Goal: Task Accomplishment & Management: Use online tool/utility

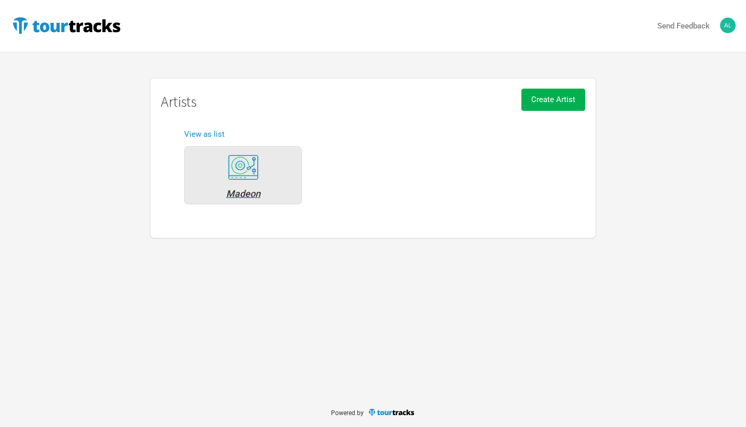
click at [253, 190] on div "Madeon" at bounding box center [243, 193] width 106 height 9
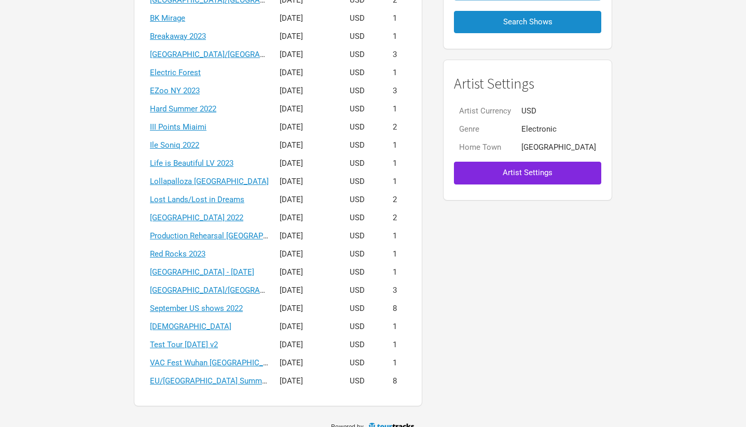
scroll to position [170, 0]
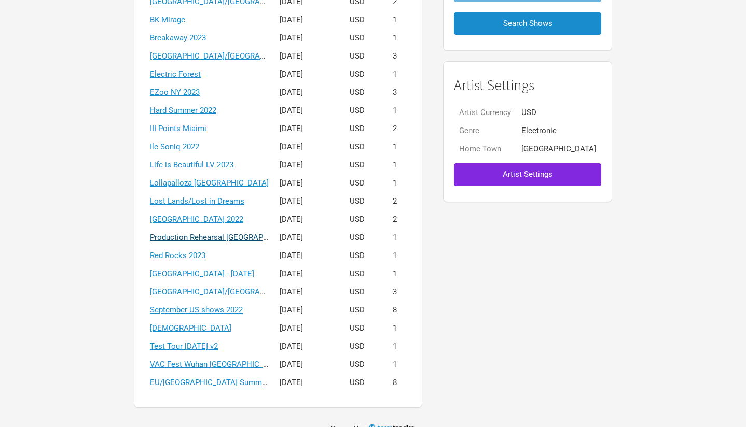
click at [253, 236] on link "Production Rehearsal [GEOGRAPHIC_DATA]" at bounding box center [225, 237] width 151 height 9
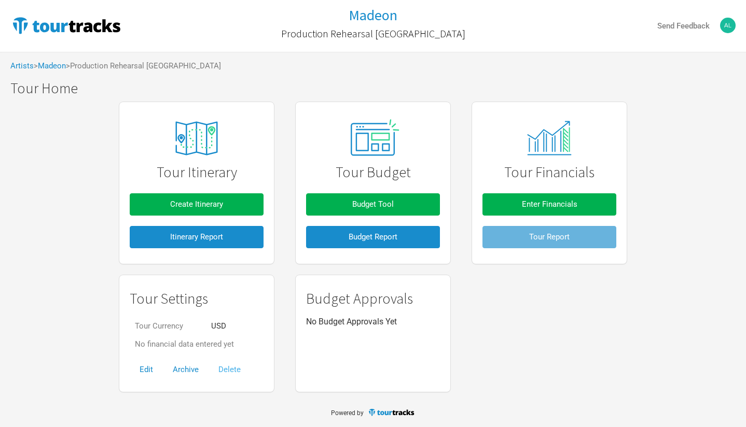
click at [230, 368] on button "Delete" at bounding box center [230, 370] width 42 height 22
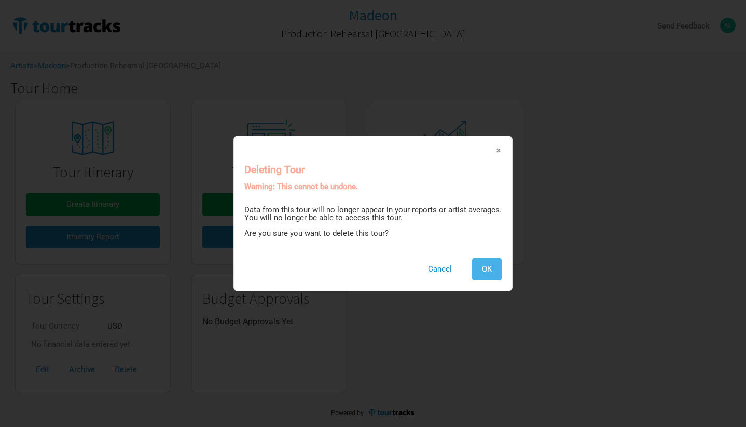
click at [489, 269] on span "OK" at bounding box center [487, 269] width 10 height 9
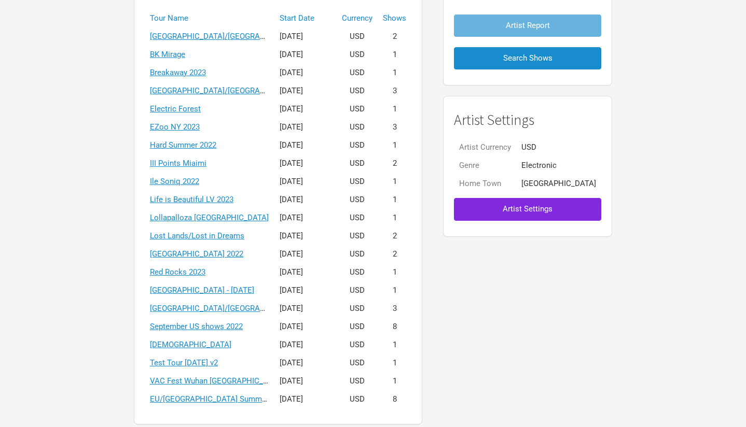
scroll to position [136, 0]
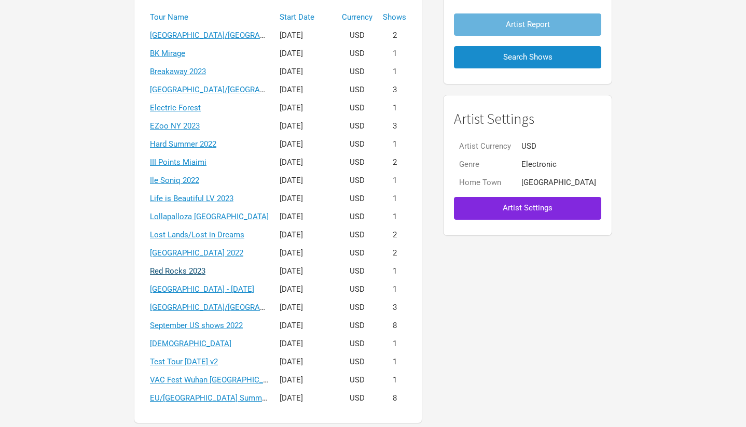
click at [205, 270] on link "Red Rocks 2023" at bounding box center [178, 271] width 56 height 9
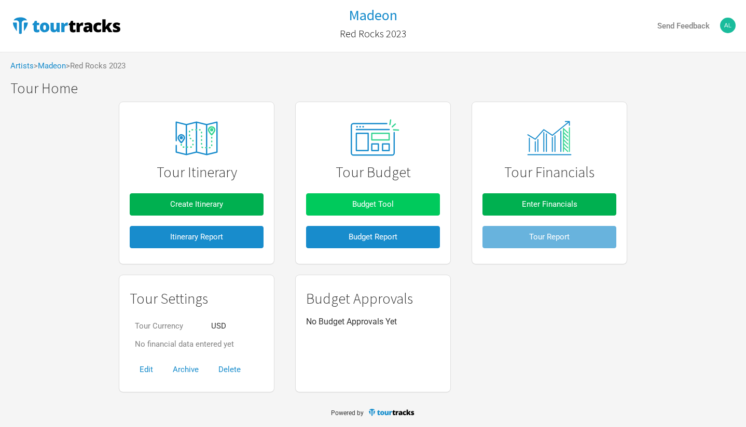
click at [376, 202] on span "Budget Tool" at bounding box center [373, 204] width 42 height 9
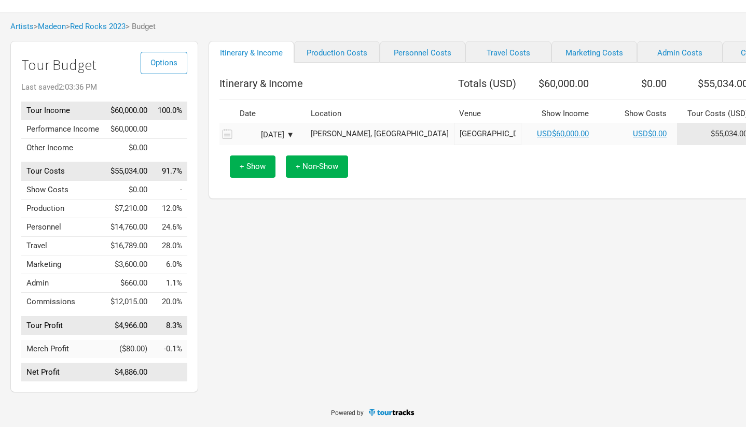
scroll to position [47, 0]
click at [329, 50] on link "Production Costs" at bounding box center [337, 52] width 86 height 22
select select "Shows"
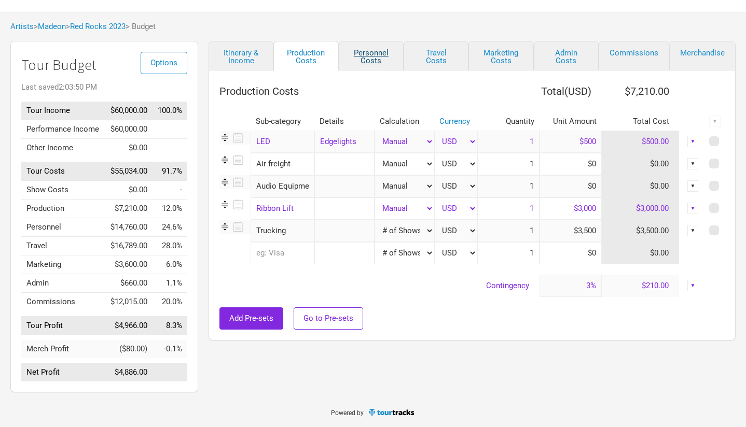
click at [371, 53] on link "Personnel Costs" at bounding box center [371, 56] width 65 height 30
select select "Shows"
select select "Total Days"
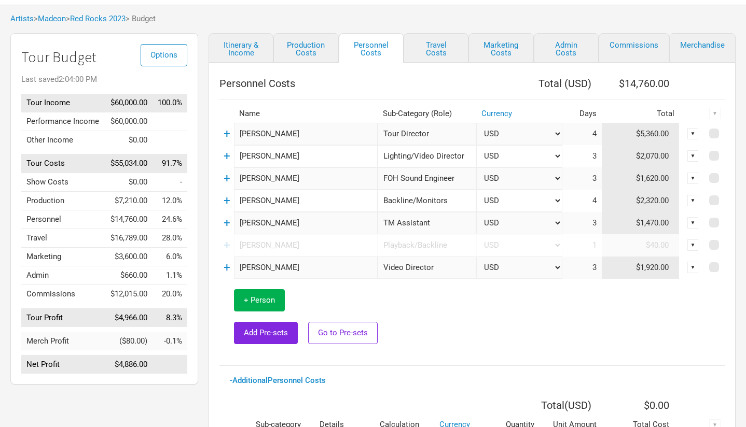
click at [696, 131] on div "▼" at bounding box center [692, 133] width 11 height 11
click at [17, 20] on link "Artists" at bounding box center [21, 18] width 23 height 9
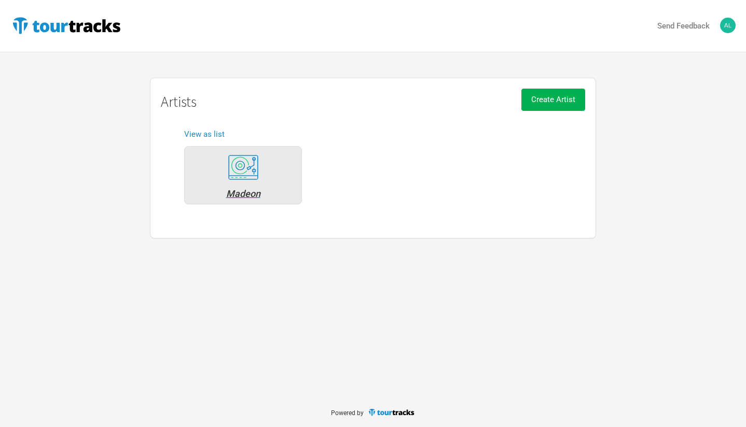
click at [247, 193] on div "Madeon" at bounding box center [243, 193] width 106 height 9
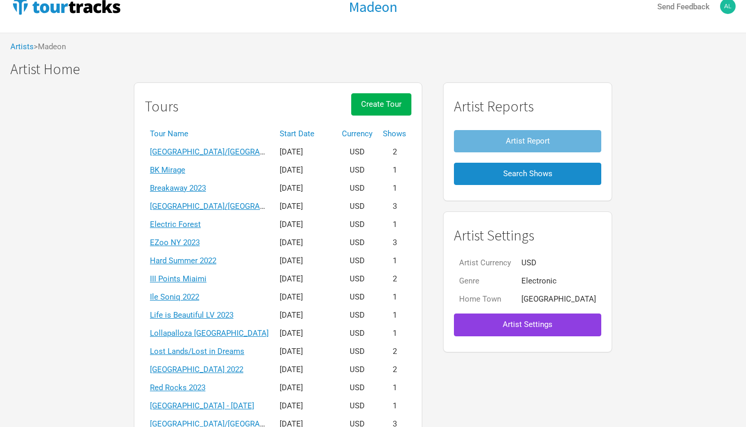
scroll to position [22, 0]
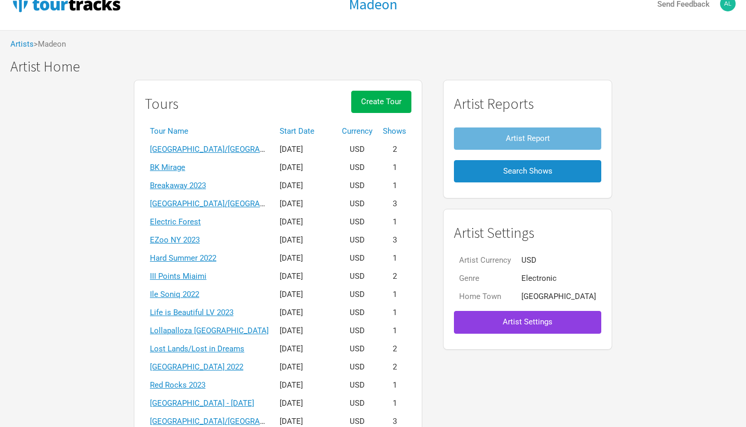
click at [526, 328] on button "Artist Settings" at bounding box center [527, 322] width 147 height 22
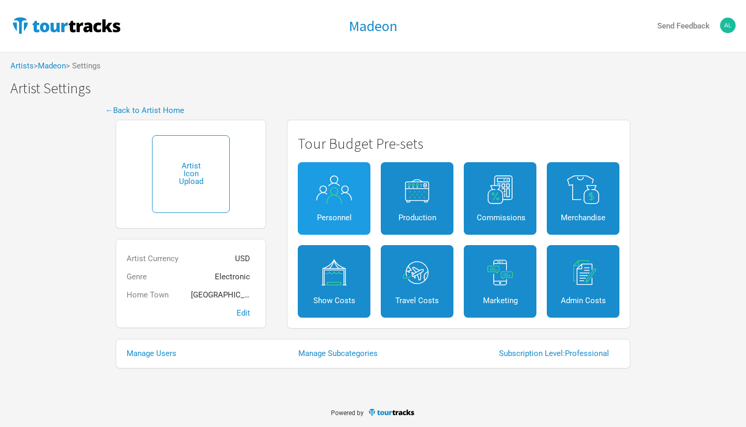
click at [341, 208] on link "Personnel" at bounding box center [334, 198] width 73 height 73
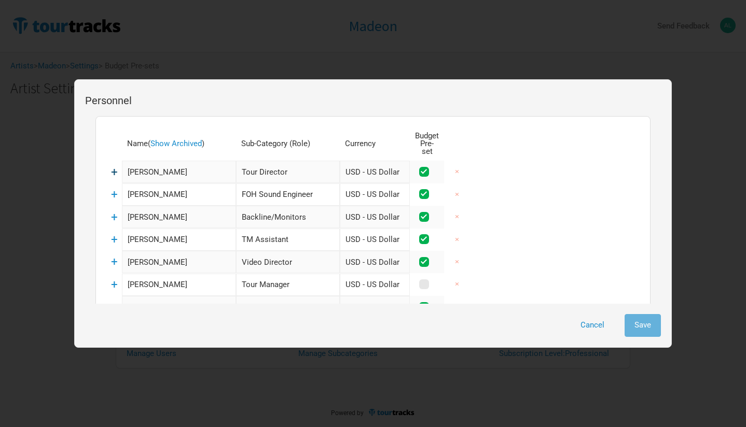
click at [114, 168] on span "+" at bounding box center [114, 171] width 7 height 13
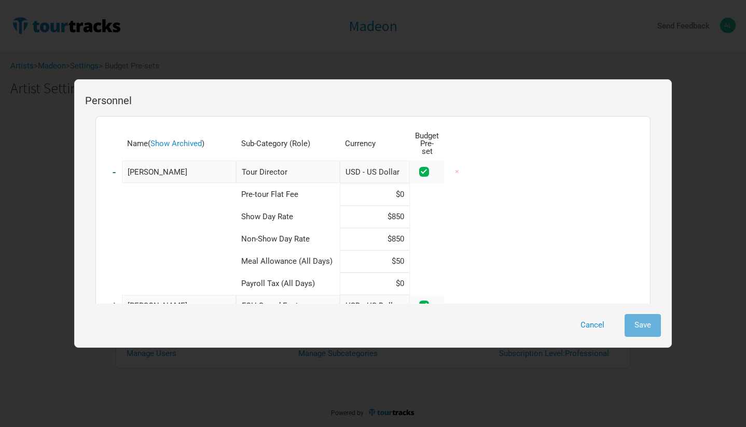
scroll to position [5, 0]
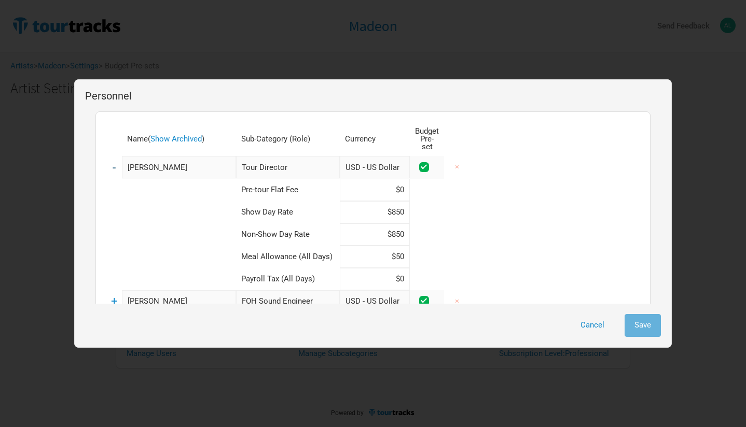
click at [404, 202] on input "$850" at bounding box center [375, 212] width 70 height 22
type input "$800"
click at [404, 227] on input "$850" at bounding box center [375, 235] width 70 height 22
type input "$800"
click at [115, 162] on span "-" at bounding box center [114, 167] width 3 height 13
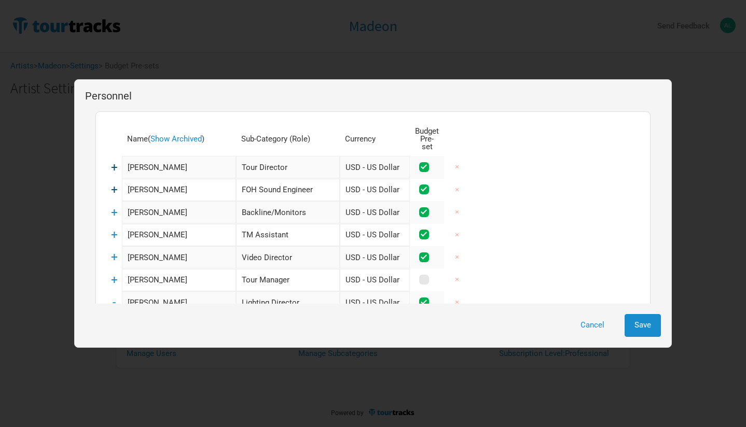
click at [116, 183] on span "+" at bounding box center [114, 189] width 7 height 13
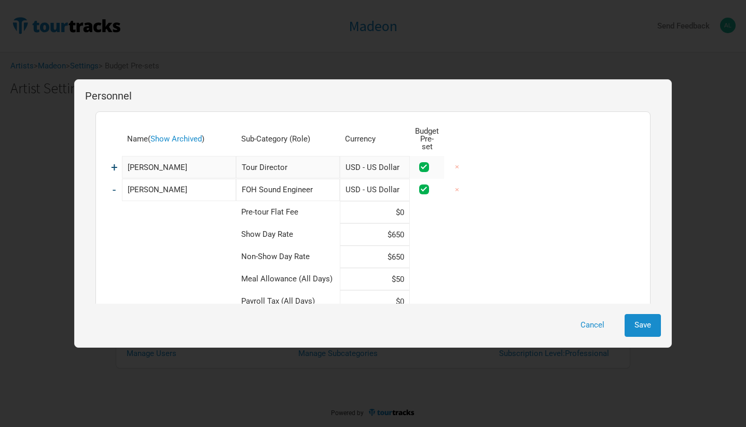
click at [114, 183] on span "-" at bounding box center [114, 189] width 3 height 13
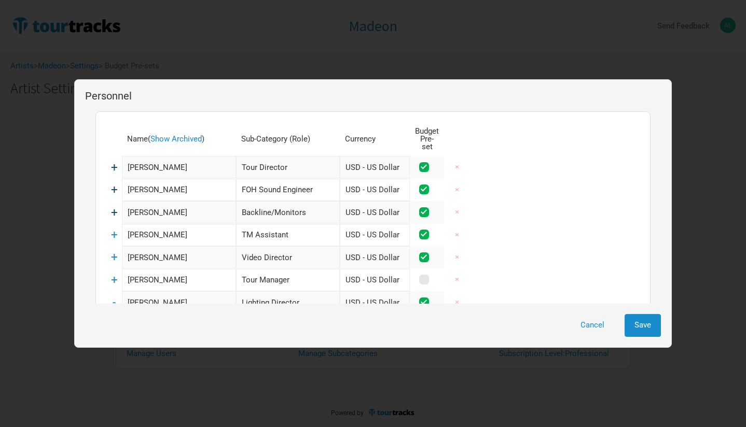
click at [117, 206] on span "+" at bounding box center [114, 212] width 7 height 13
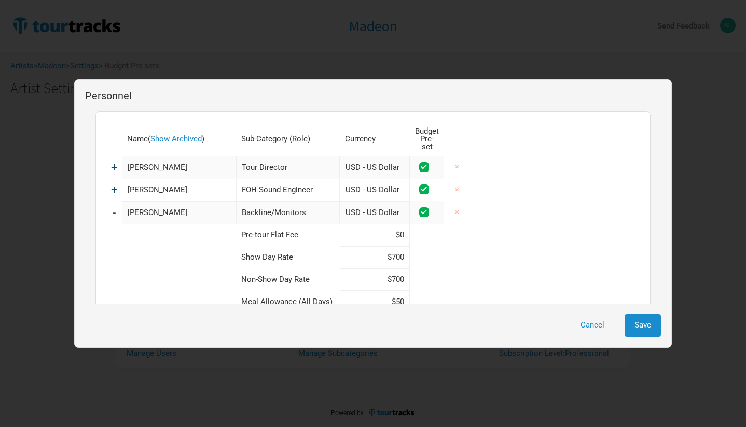
click at [117, 201] on td "-" at bounding box center [114, 212] width 16 height 22
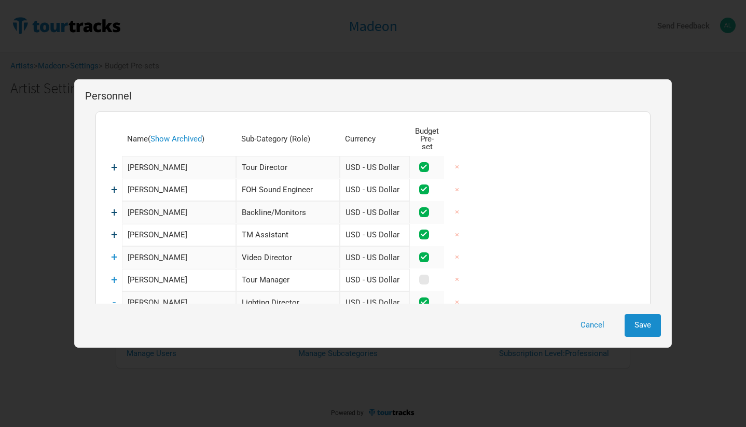
click at [116, 228] on span "+" at bounding box center [114, 234] width 7 height 13
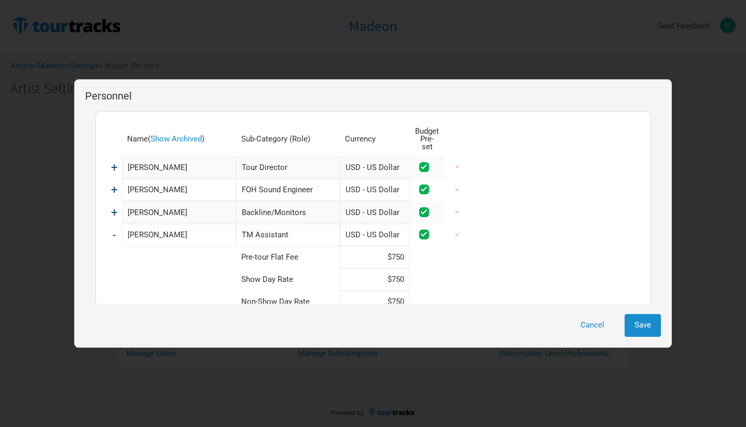
click at [115, 228] on span "-" at bounding box center [114, 234] width 3 height 13
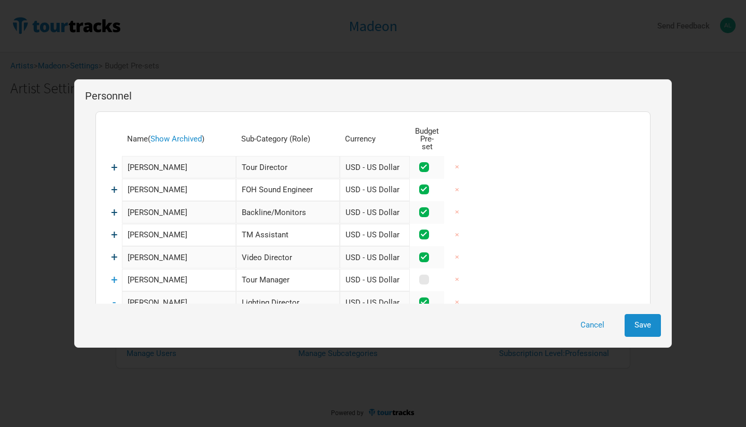
click at [115, 251] on span "+" at bounding box center [114, 257] width 7 height 13
click at [115, 251] on span "-" at bounding box center [114, 257] width 3 height 13
click at [115, 273] on span "+" at bounding box center [114, 279] width 7 height 13
click at [115, 273] on span "-" at bounding box center [114, 279] width 3 height 13
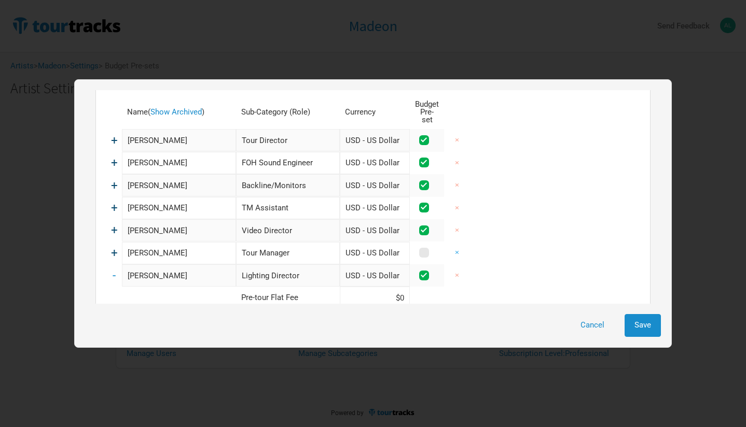
scroll to position [32, 0]
click at [460, 243] on button "×" at bounding box center [457, 252] width 24 height 22
click at [115, 246] on span "-" at bounding box center [114, 252] width 3 height 13
click at [115, 246] on span "+" at bounding box center [114, 252] width 7 height 13
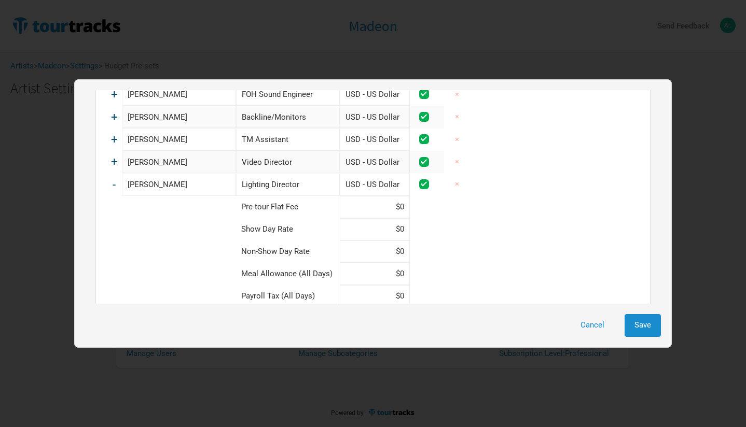
scroll to position [110, 0]
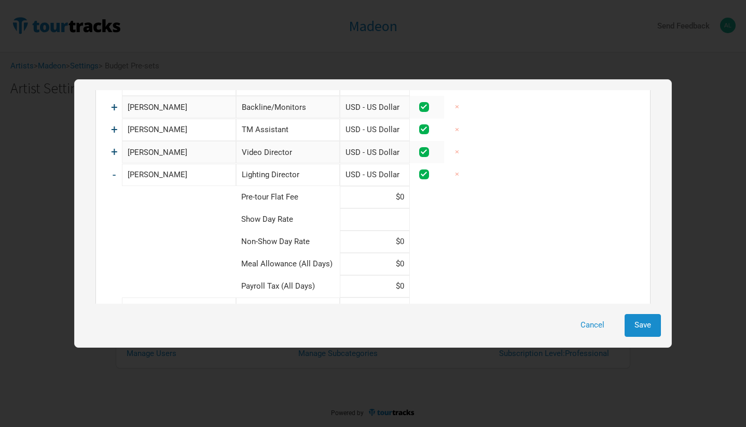
click at [403, 211] on input at bounding box center [375, 220] width 70 height 22
type input "$750"
click at [389, 231] on input at bounding box center [375, 242] width 70 height 22
type input "$750"
click at [401, 261] on input at bounding box center [375, 264] width 70 height 22
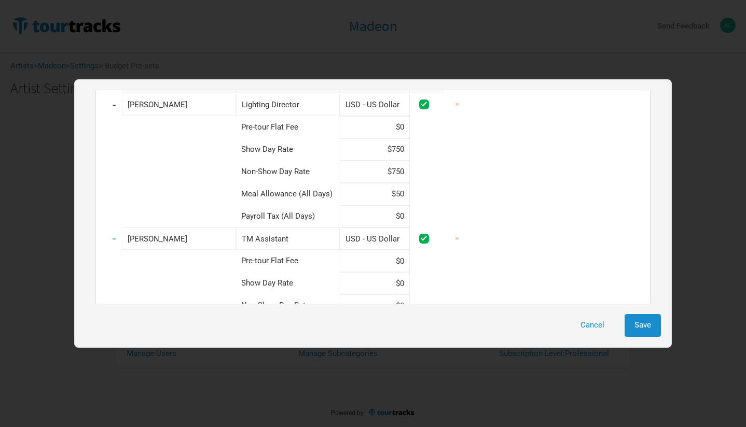
scroll to position [216, 0]
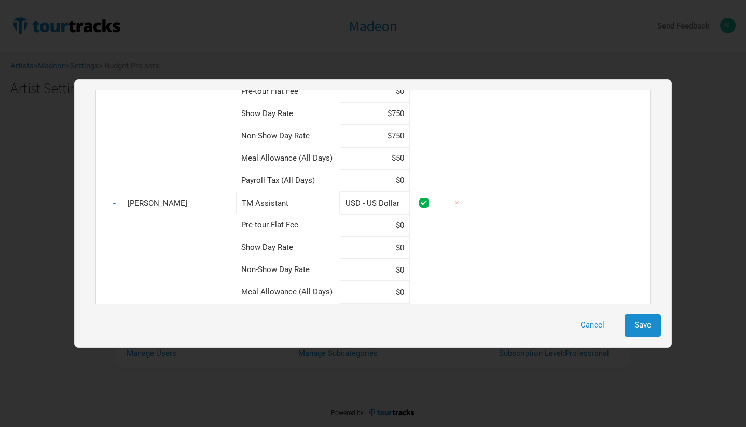
type input "$50"
click at [383, 226] on input at bounding box center [375, 225] width 70 height 22
type input "$0"
click at [399, 239] on input at bounding box center [375, 248] width 70 height 22
type input "$650"
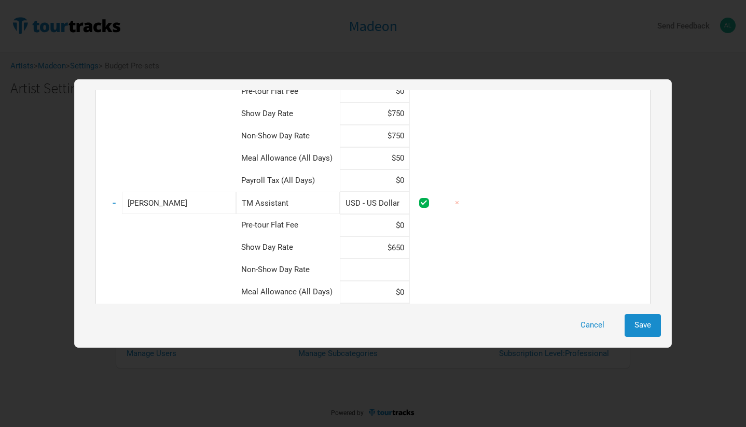
click at [405, 264] on input at bounding box center [375, 270] width 70 height 22
type input "$650"
click at [402, 281] on input at bounding box center [375, 292] width 70 height 22
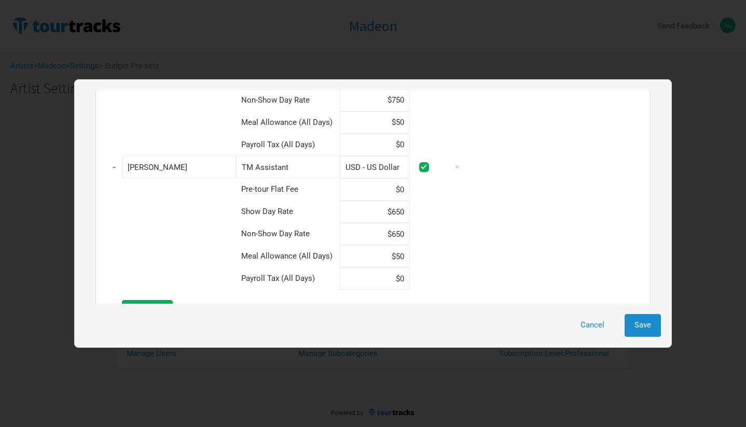
scroll to position [274, 0]
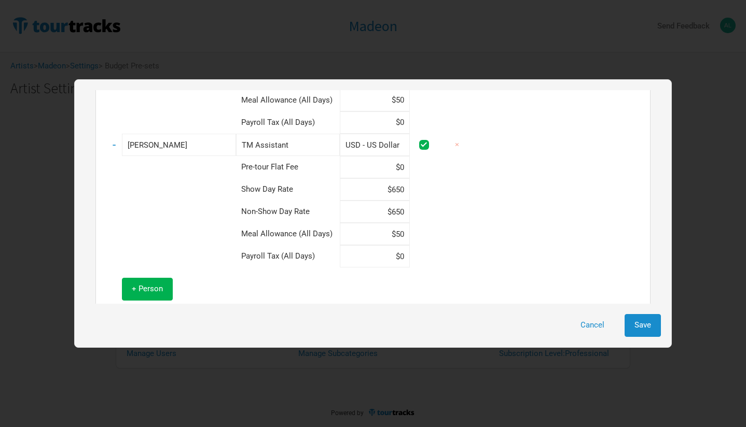
type input "$50"
click at [655, 338] on div "Personnel Name ( Show Archived ) Sub-Category (Role) Currency Budget Pre-set + …" at bounding box center [373, 213] width 598 height 268
click at [649, 331] on button "Save" at bounding box center [643, 325] width 36 height 22
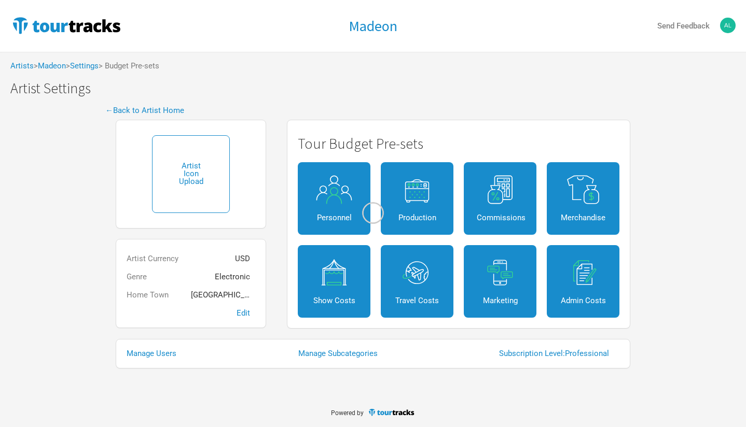
select select "Show Days"
select select "Shows"
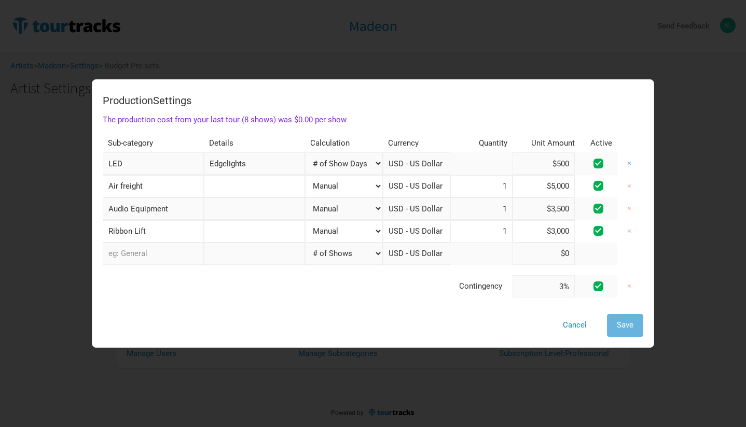
click at [629, 161] on button "×" at bounding box center [629, 164] width 24 height 22
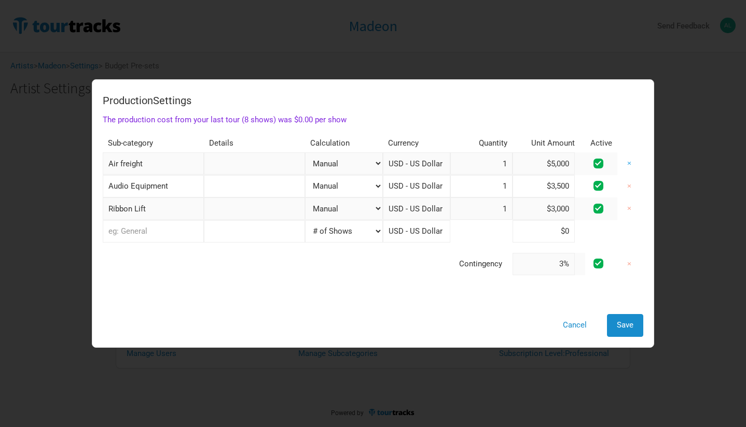
click at [631, 165] on button "×" at bounding box center [629, 164] width 24 height 22
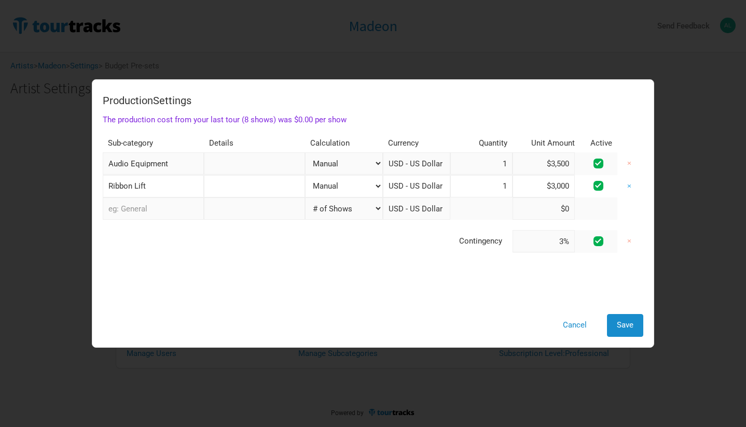
click at [629, 186] on button "×" at bounding box center [629, 186] width 24 height 22
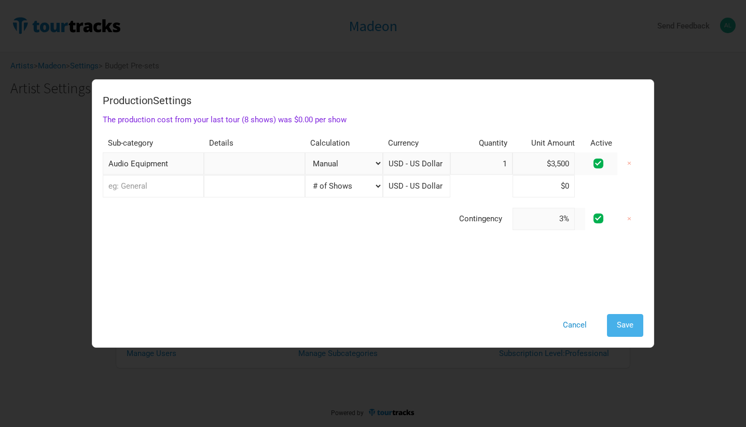
click at [624, 330] on button "Save" at bounding box center [625, 325] width 36 height 22
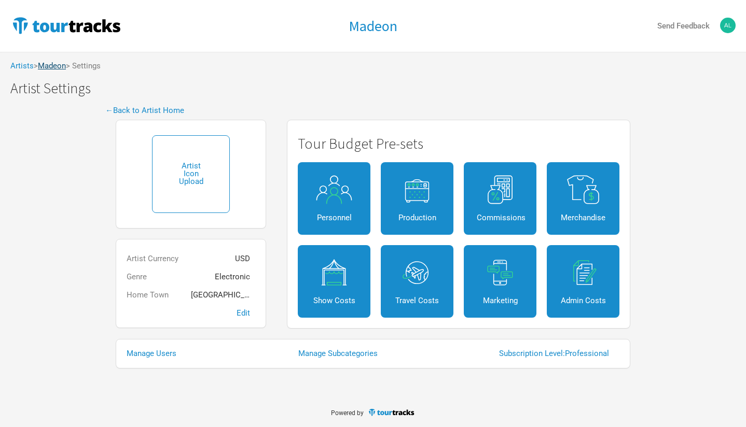
click at [55, 66] on link "Madeon" at bounding box center [52, 65] width 28 height 9
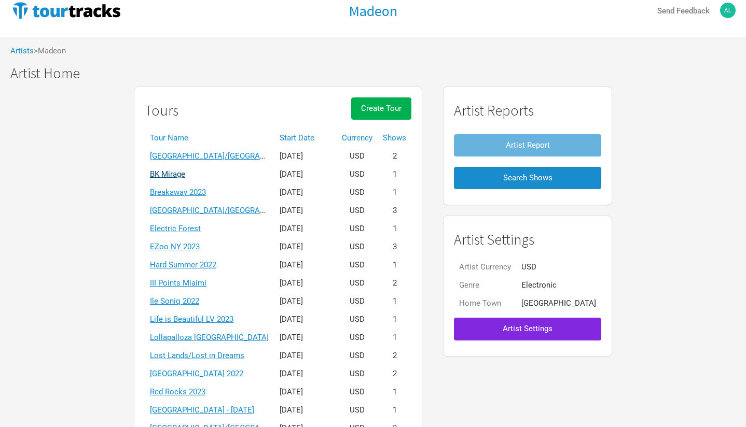
scroll to position [16, 0]
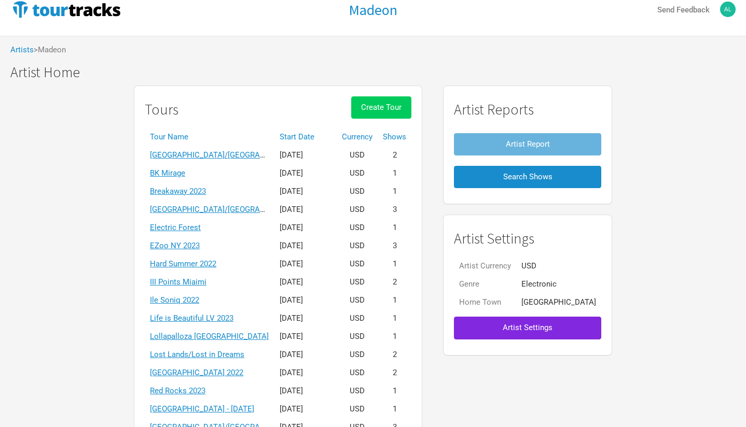
click at [392, 105] on span "Create Tour" at bounding box center [381, 107] width 40 height 9
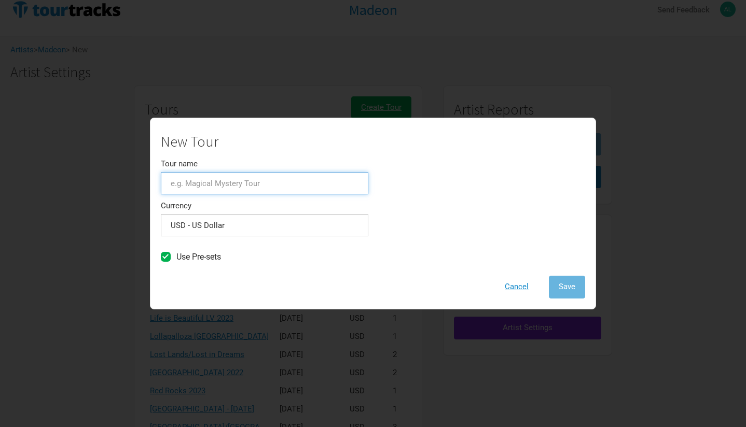
click at [226, 186] on input "Tour name" at bounding box center [265, 183] width 208 height 22
type input "Red Rocks 2025"
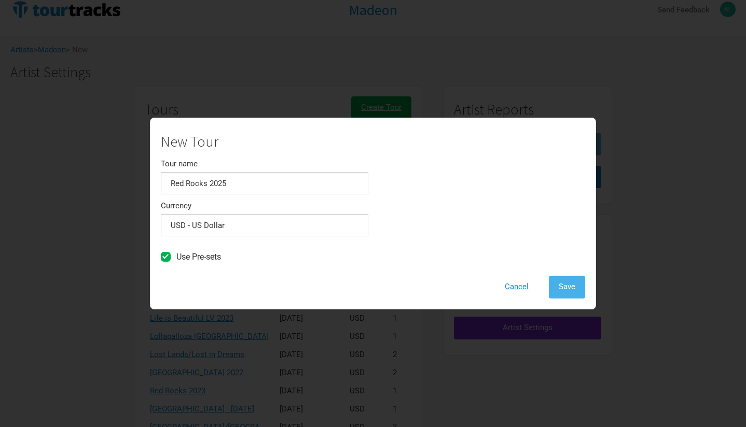
click at [564, 284] on span "Save" at bounding box center [567, 286] width 17 height 9
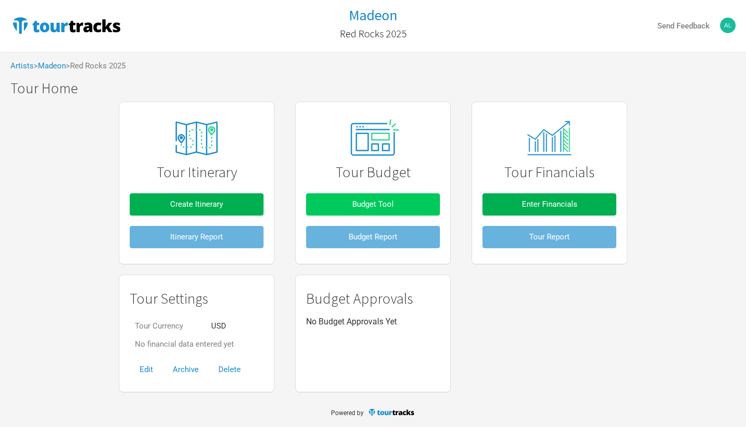
click at [349, 203] on button "Budget Tool" at bounding box center [373, 205] width 134 height 22
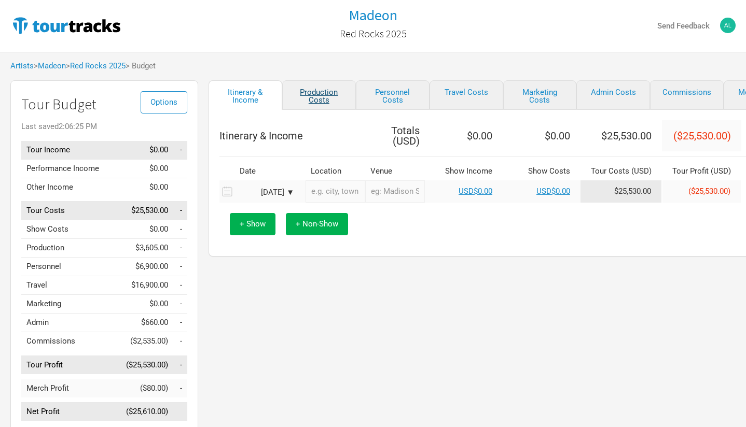
click at [312, 95] on link "Production Costs" at bounding box center [319, 95] width 74 height 30
select select "Shows"
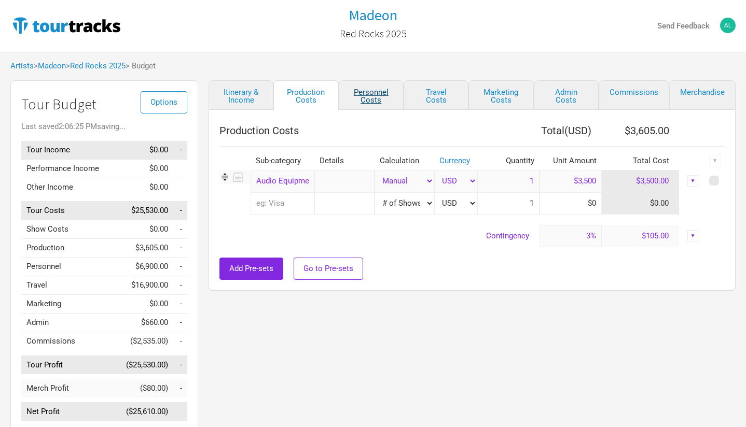
click at [365, 92] on link "Personnel Costs" at bounding box center [371, 95] width 65 height 30
select select "Shows"
select select "Total Days"
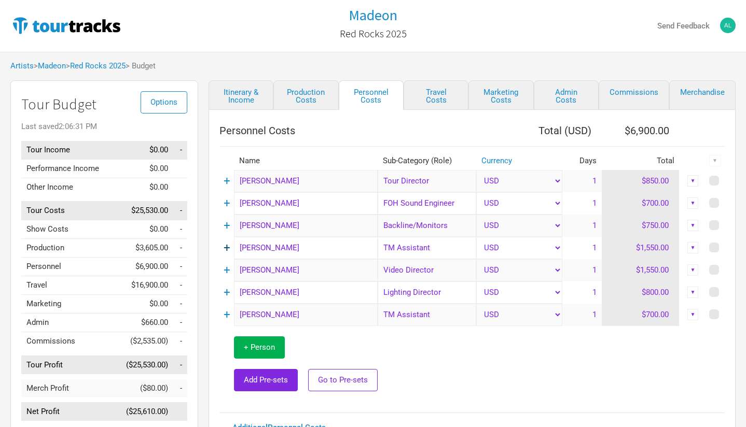
click at [228, 245] on link "+" at bounding box center [227, 247] width 7 height 13
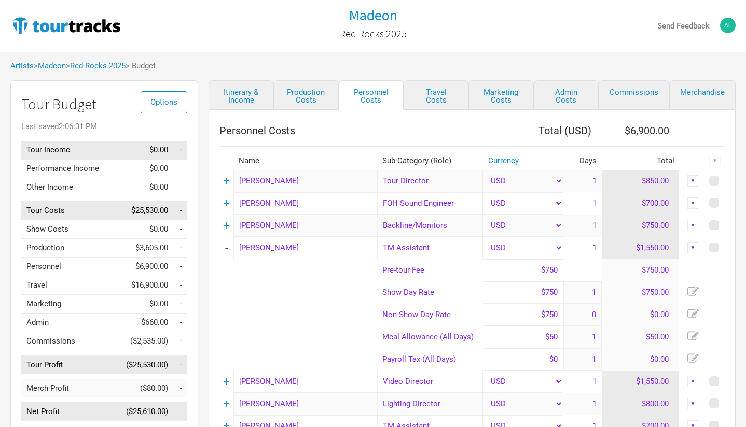
click at [228, 245] on td "-" at bounding box center [226, 248] width 14 height 22
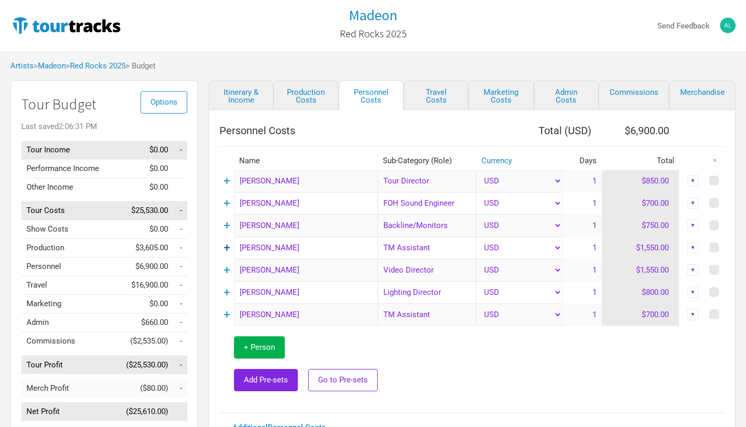
click at [229, 248] on link "+" at bounding box center [227, 247] width 7 height 13
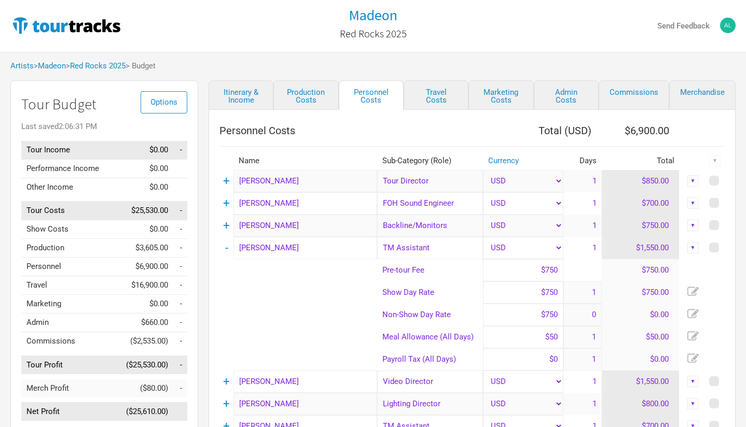
click at [546, 271] on input "$750" at bounding box center [523, 270] width 81 height 22
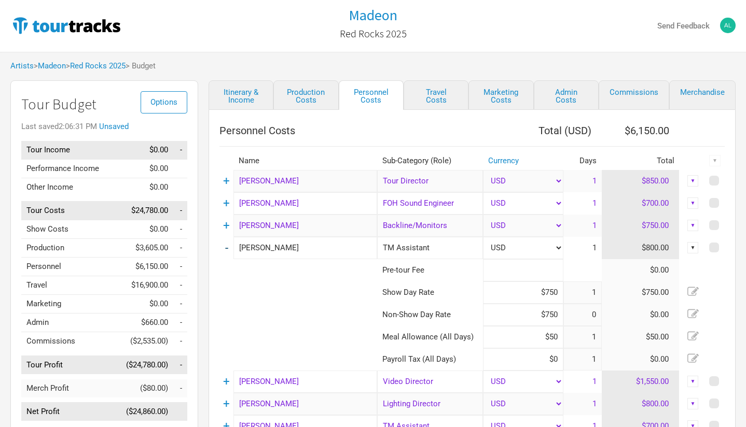
type input "$0"
click at [226, 249] on link "-" at bounding box center [226, 247] width 3 height 13
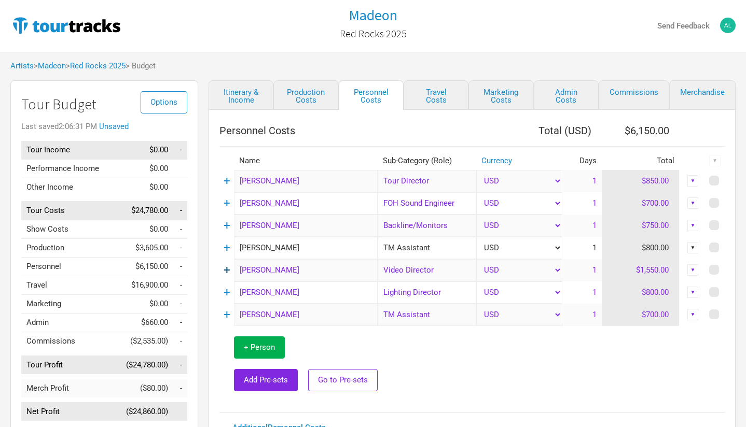
click at [226, 270] on link "+" at bounding box center [227, 270] width 7 height 13
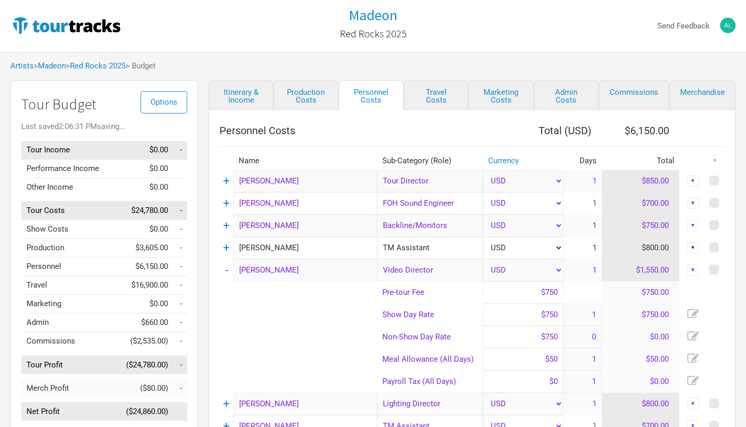
click at [546, 291] on input "$750" at bounding box center [523, 293] width 81 height 22
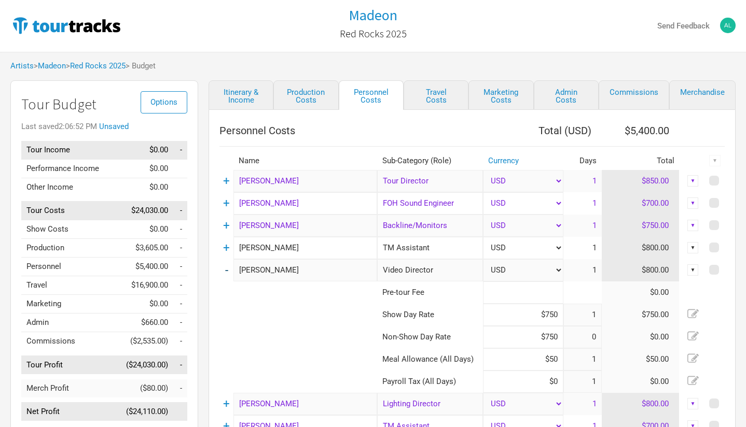
type input "$0"
click at [225, 269] on link "-" at bounding box center [226, 270] width 3 height 13
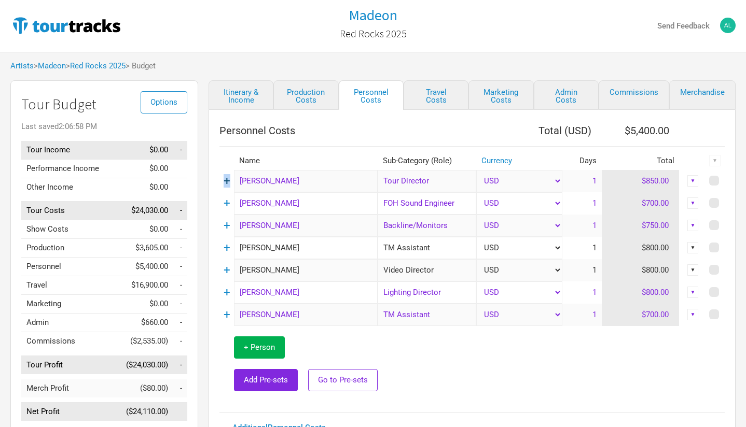
click at [227, 180] on link "+" at bounding box center [227, 180] width 7 height 13
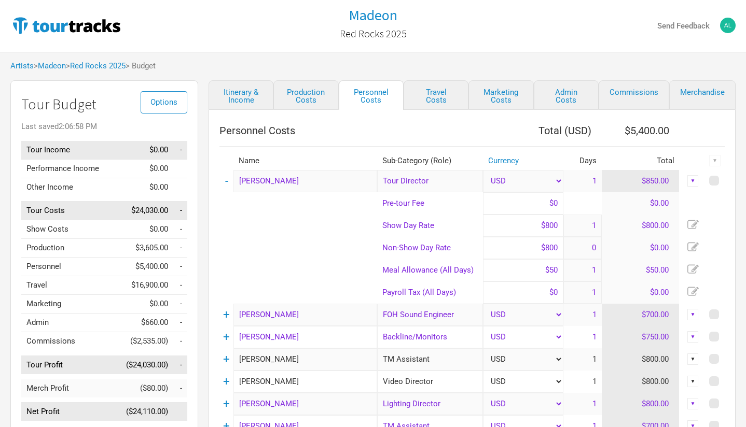
click at [224, 178] on td "-" at bounding box center [226, 181] width 14 height 22
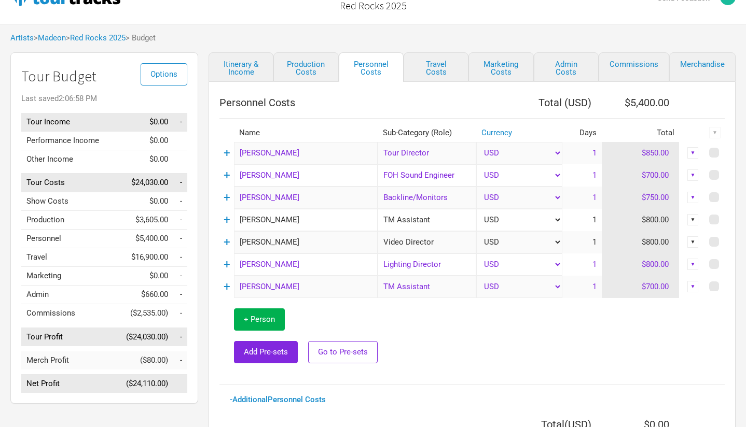
scroll to position [30, 0]
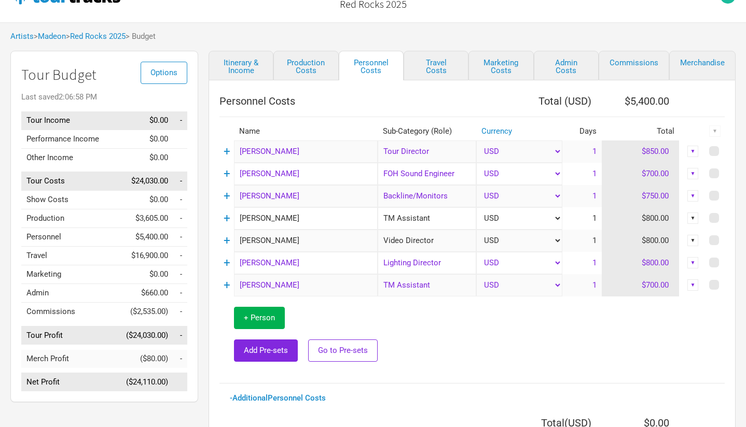
click at [591, 151] on td "1" at bounding box center [581, 152] width 39 height 22
click at [593, 153] on td "1" at bounding box center [581, 152] width 39 height 22
click at [256, 67] on link "Itinerary & Income" at bounding box center [241, 66] width 65 height 30
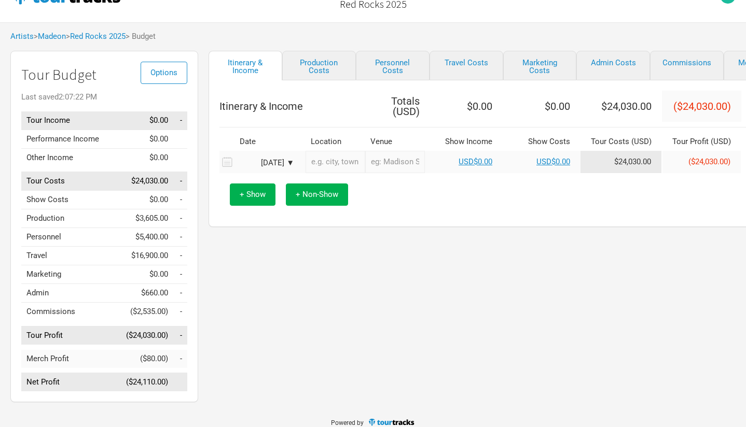
click at [343, 163] on input "text" at bounding box center [336, 162] width 60 height 22
type input "[PERSON_NAME], [GEOGRAPHIC_DATA], [GEOGRAPHIC_DATA]"
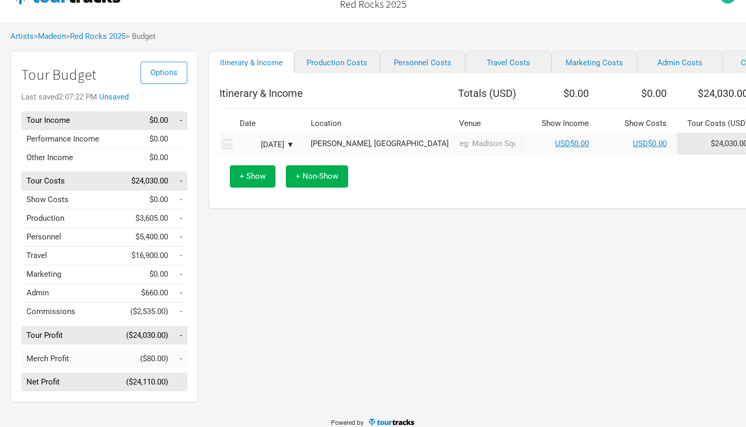
click at [454, 154] on input "text" at bounding box center [487, 144] width 67 height 22
type input "[GEOGRAPHIC_DATA]"
click at [555, 148] on link "USD$0.00" at bounding box center [572, 143] width 34 height 9
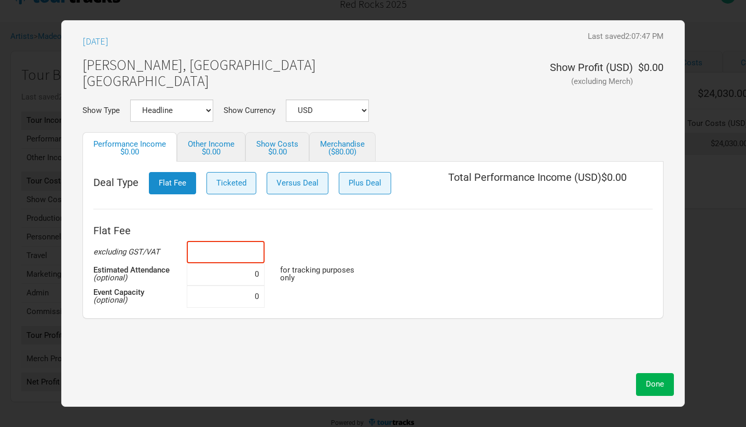
click at [257, 254] on input at bounding box center [226, 252] width 78 height 22
type input "$60,000"
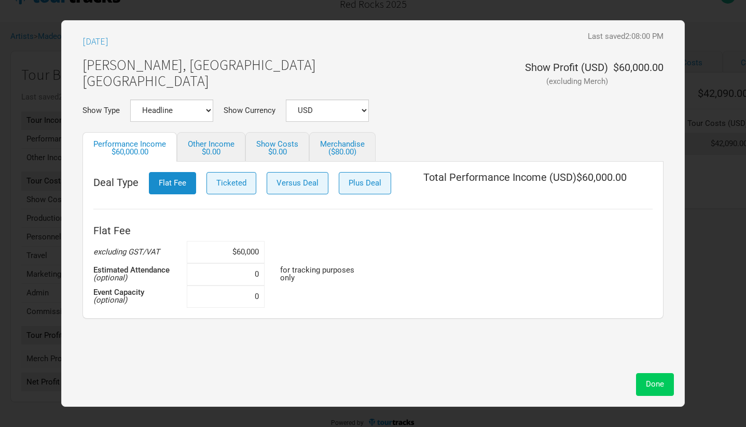
click at [652, 384] on span "Done" at bounding box center [655, 384] width 18 height 9
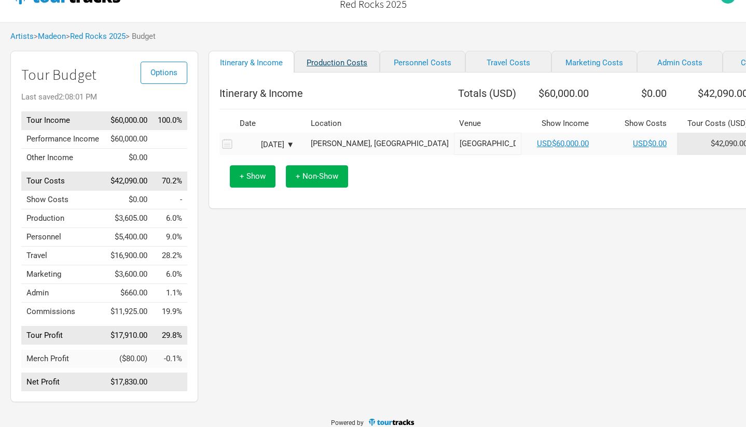
click at [335, 72] on link "Production Costs" at bounding box center [337, 62] width 86 height 22
select select "Shows"
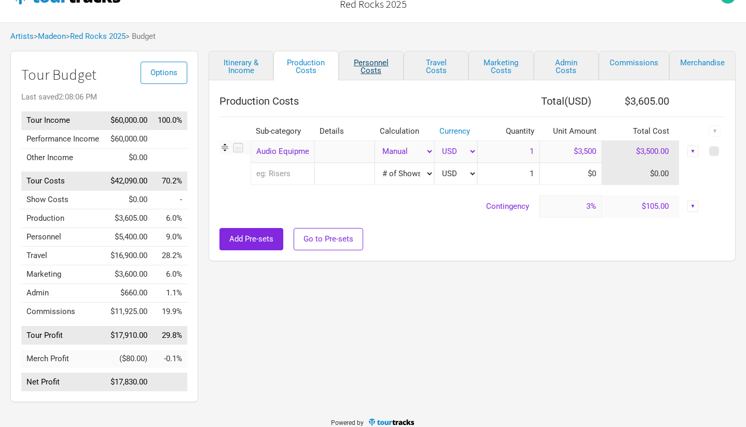
click at [376, 62] on link "Personnel Costs" at bounding box center [371, 66] width 65 height 30
select select "Shows"
select select "Total Days"
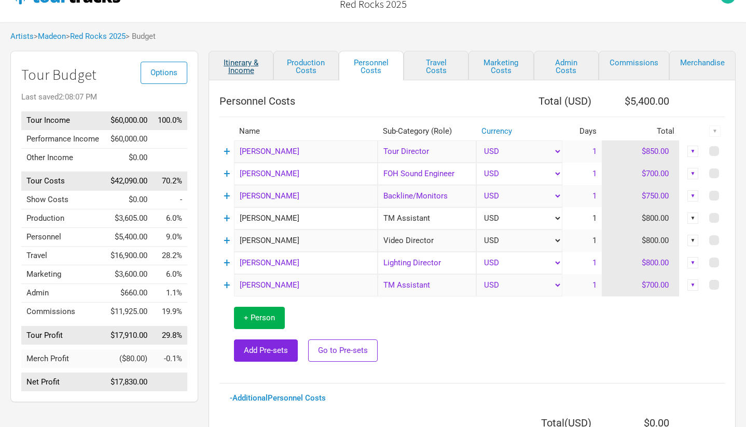
click at [246, 62] on link "Itinerary & Income" at bounding box center [241, 66] width 65 height 30
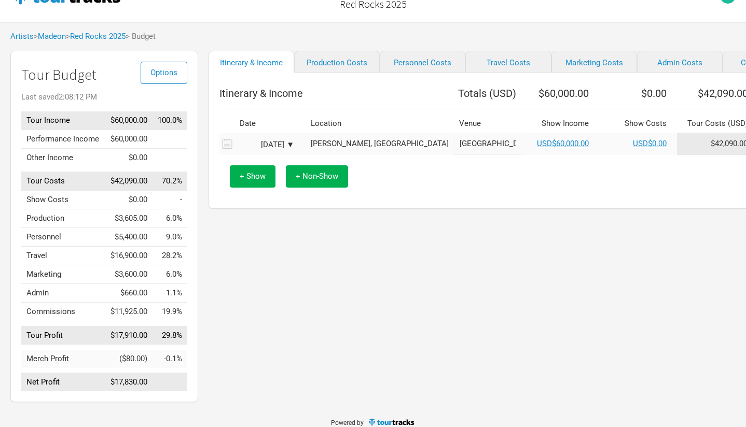
click at [292, 149] on div "[DATE] ▼" at bounding box center [265, 145] width 57 height 8
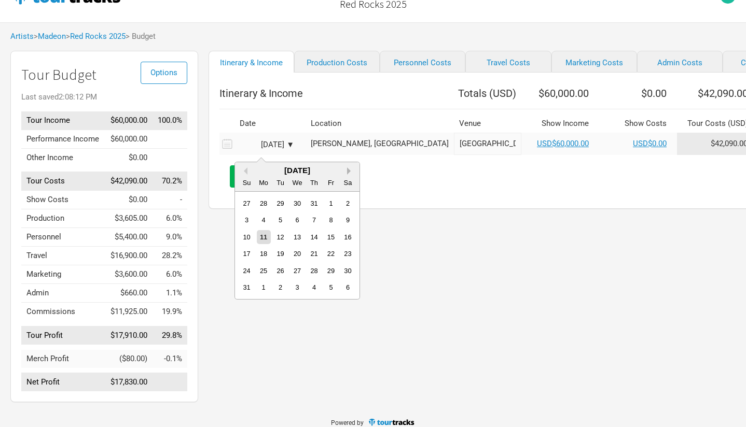
click at [349, 170] on button "Next Month" at bounding box center [350, 171] width 7 height 7
click at [328, 203] on div "3" at bounding box center [331, 204] width 14 height 14
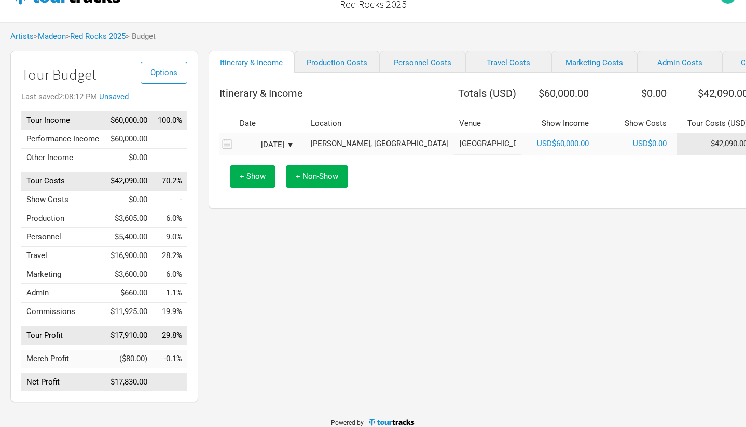
click at [228, 151] on icon at bounding box center [225, 144] width 13 height 14
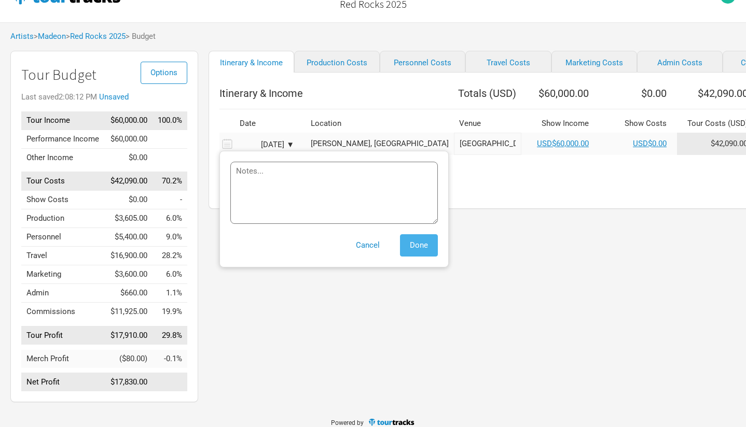
click at [416, 250] on span "Done" at bounding box center [419, 245] width 18 height 9
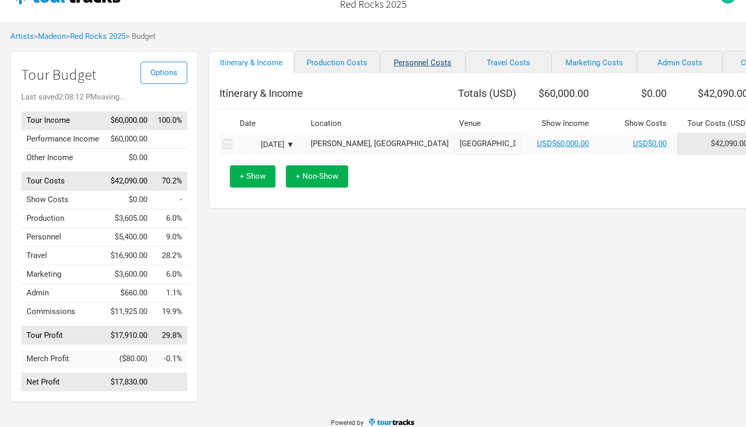
click at [397, 61] on link "Personnel Costs" at bounding box center [423, 62] width 86 height 22
select select "Shows"
select select "Total Days"
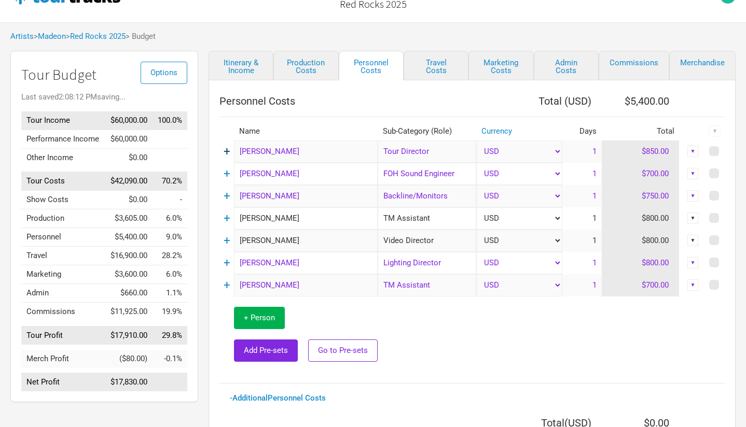
click at [228, 151] on link "+" at bounding box center [227, 151] width 7 height 13
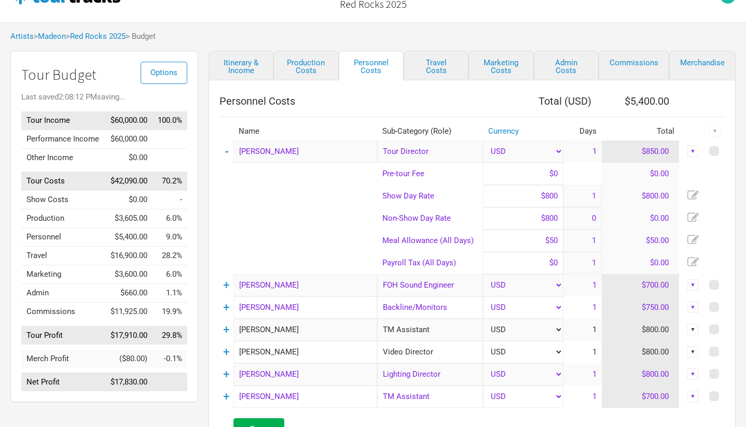
click at [227, 154] on link "-" at bounding box center [226, 151] width 3 height 13
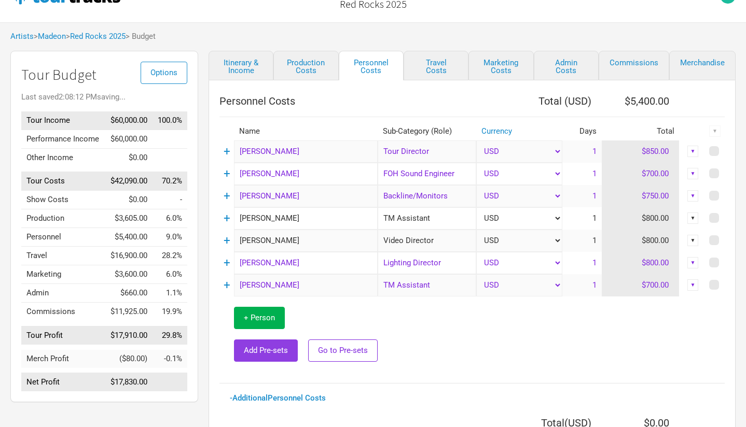
click at [276, 355] on span "Add Pre-sets" at bounding box center [266, 350] width 44 height 9
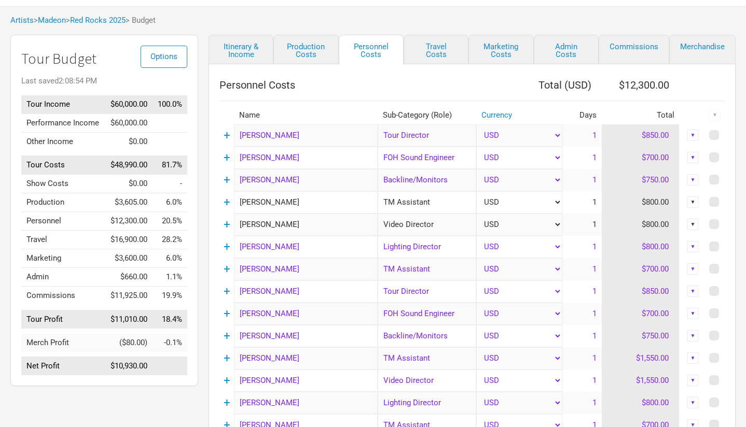
scroll to position [61, 0]
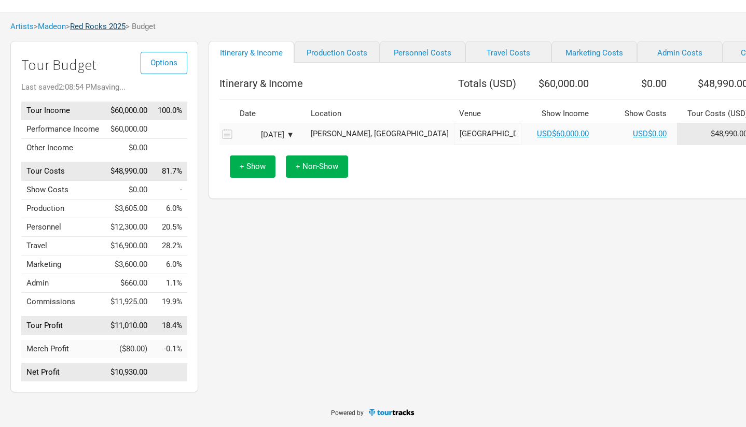
scroll to position [30, 0]
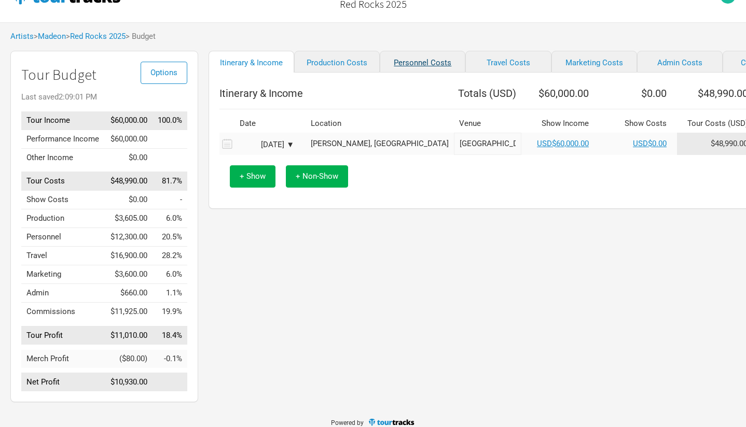
click at [402, 68] on link "Personnel Costs" at bounding box center [423, 62] width 86 height 22
select select "Shows"
select select "Total Days"
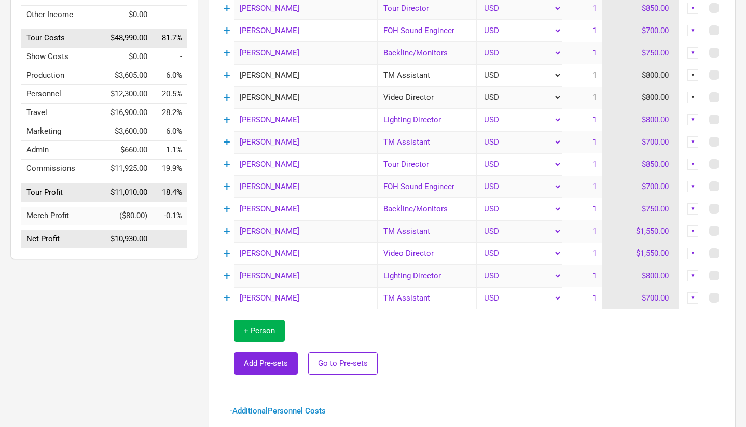
scroll to position [244, 0]
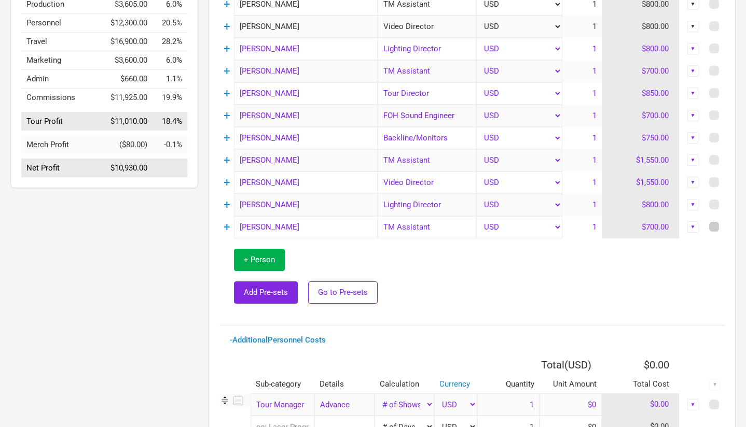
click at [715, 227] on span at bounding box center [714, 227] width 10 height 10
click at [725, 227] on input "checkbox" at bounding box center [728, 227] width 7 height 7
click at [715, 227] on span at bounding box center [714, 227] width 10 height 10
click at [725, 227] on input "checkbox" at bounding box center [728, 227] width 7 height 7
checkbox input "false"
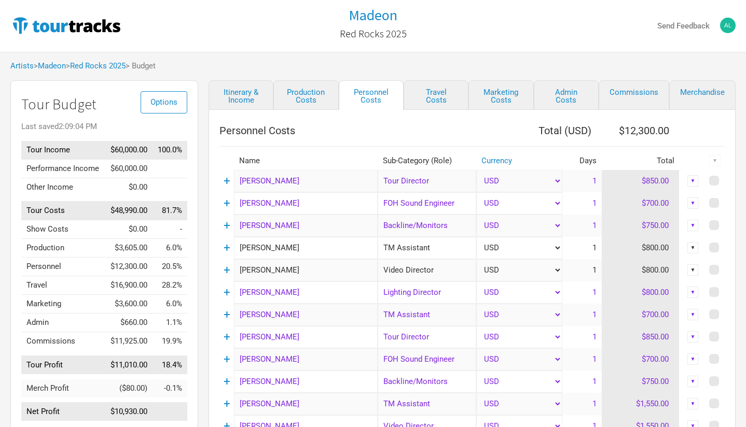
scroll to position [2, 0]
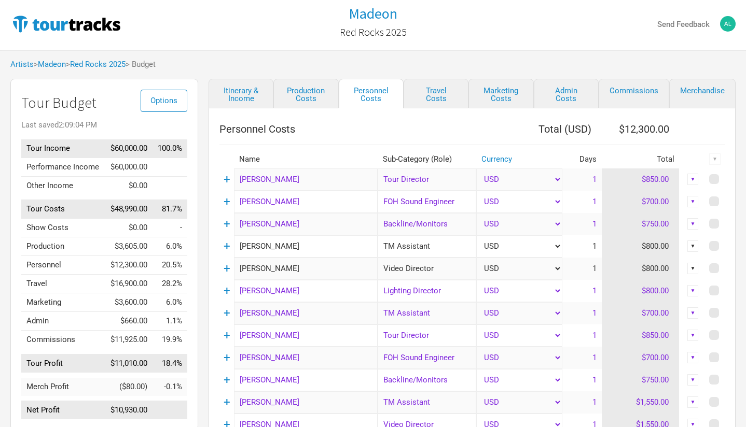
click at [713, 156] on div "▼" at bounding box center [714, 159] width 11 height 11
click at [692, 175] on div "▼" at bounding box center [692, 179] width 11 height 11
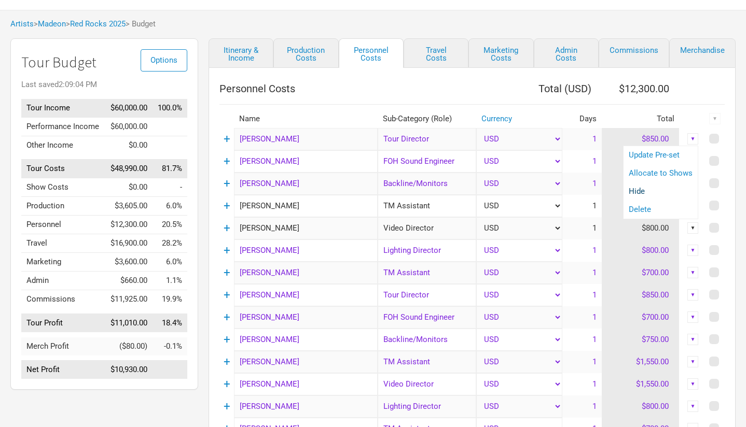
scroll to position [44, 0]
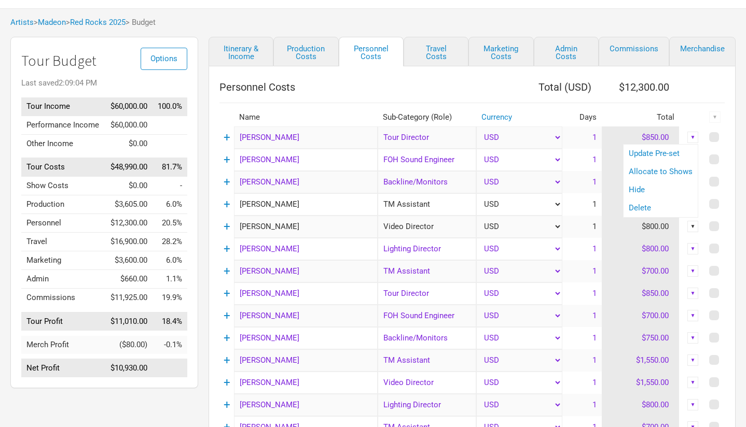
click at [691, 295] on div "▼" at bounding box center [692, 293] width 11 height 11
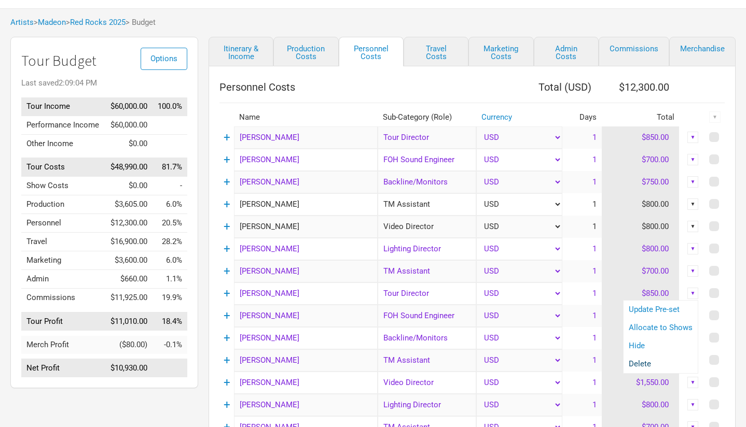
click at [663, 365] on link "Delete" at bounding box center [661, 365] width 64 height 8
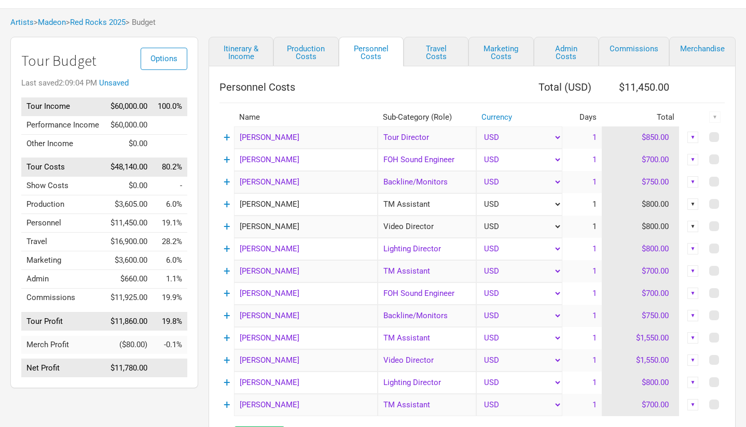
click at [691, 297] on div "▼" at bounding box center [692, 293] width 11 height 11
click at [646, 365] on link "Delete" at bounding box center [661, 365] width 64 height 8
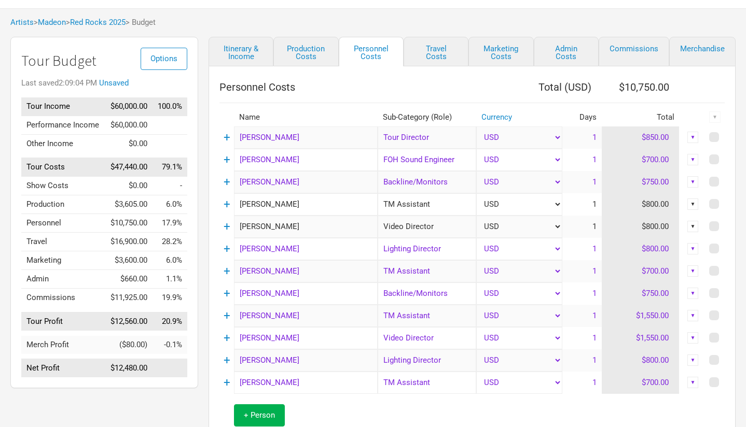
click at [694, 294] on div "▼" at bounding box center [692, 293] width 11 height 11
click at [656, 363] on link "Delete" at bounding box center [661, 365] width 64 height 8
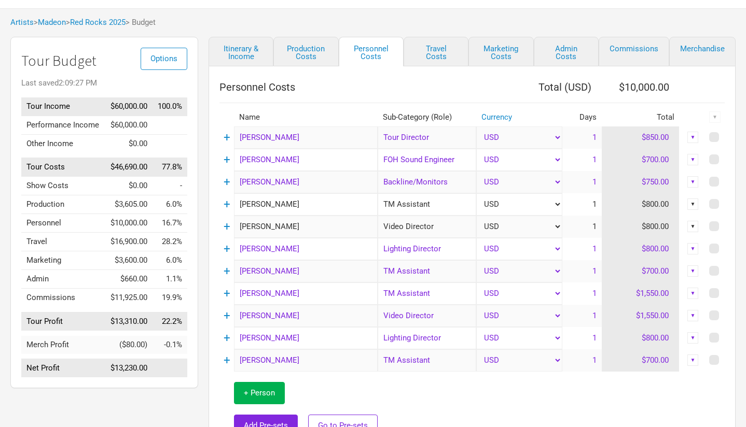
click at [694, 291] on div "▼" at bounding box center [692, 293] width 11 height 11
click at [656, 361] on link "Delete" at bounding box center [661, 365] width 64 height 8
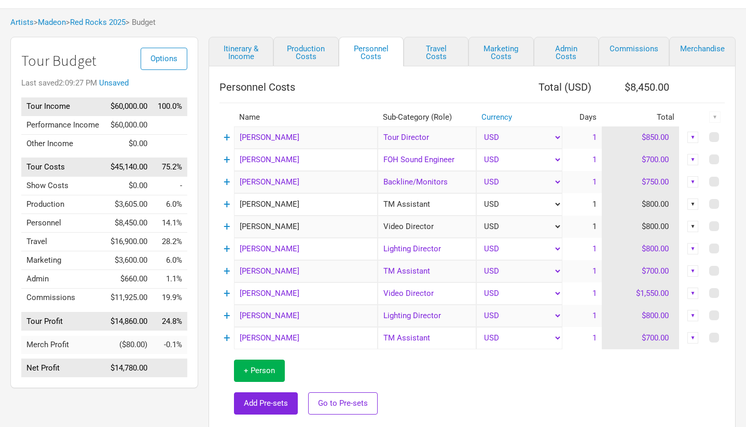
click at [691, 295] on div "▼" at bounding box center [692, 293] width 11 height 11
click at [655, 361] on link "Delete" at bounding box center [661, 365] width 64 height 8
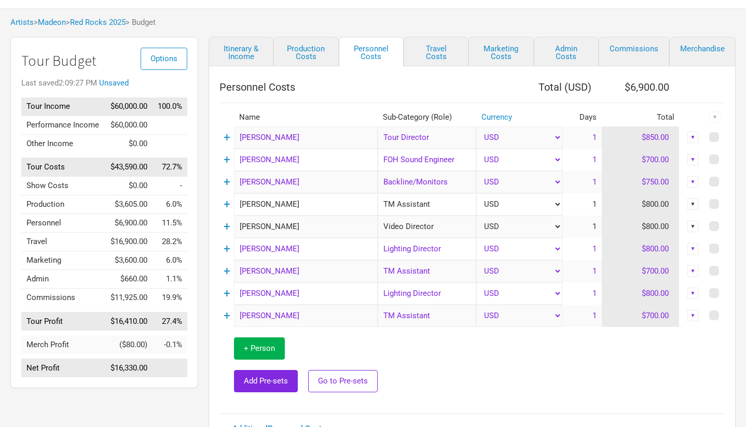
click at [693, 292] on div "▼" at bounding box center [692, 293] width 11 height 11
click at [638, 362] on link "Delete" at bounding box center [661, 365] width 64 height 8
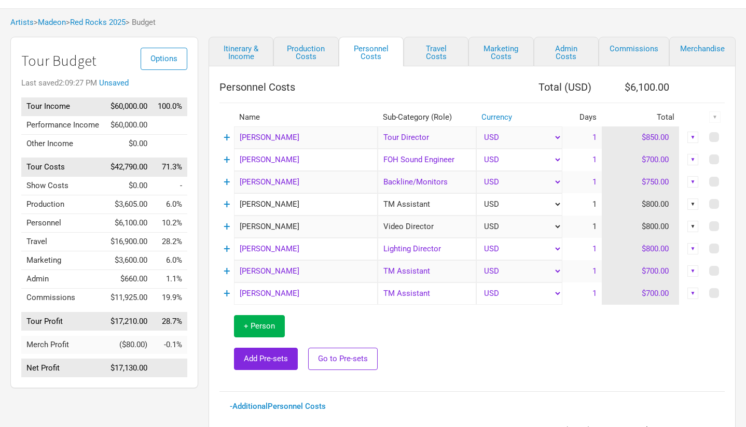
click at [693, 291] on div "▼" at bounding box center [692, 293] width 11 height 11
click at [644, 364] on link "Delete" at bounding box center [661, 365] width 64 height 8
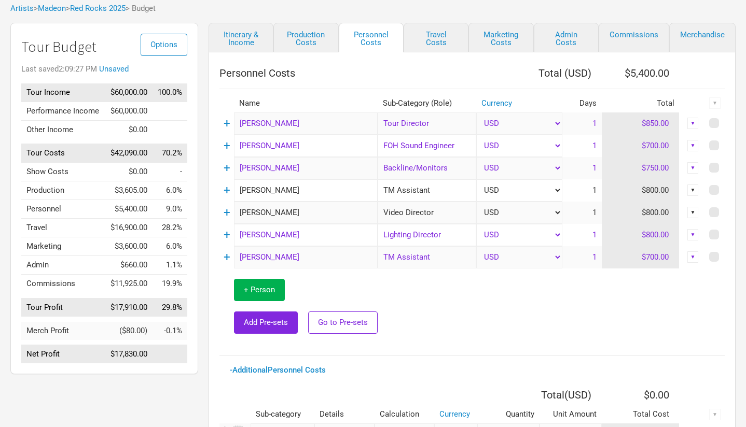
scroll to position [60, 0]
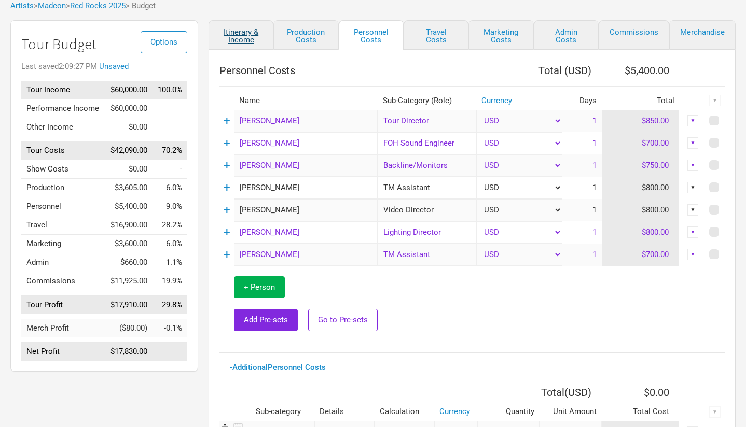
click at [248, 40] on link "Itinerary & Income" at bounding box center [241, 35] width 65 height 30
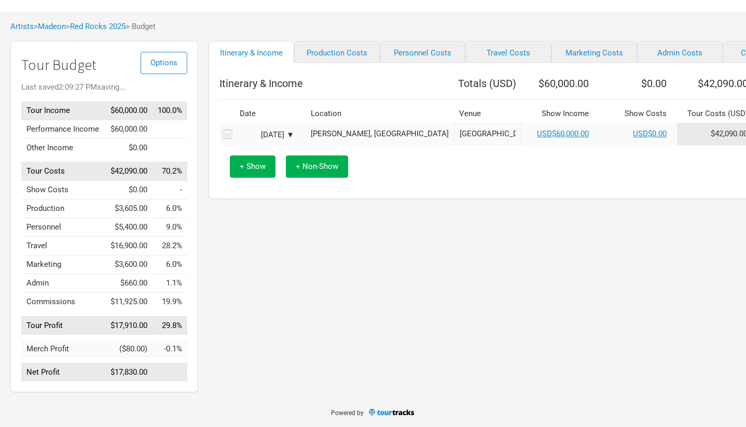
scroll to position [47, 0]
click at [310, 163] on span "+ Non-Show" at bounding box center [317, 166] width 43 height 9
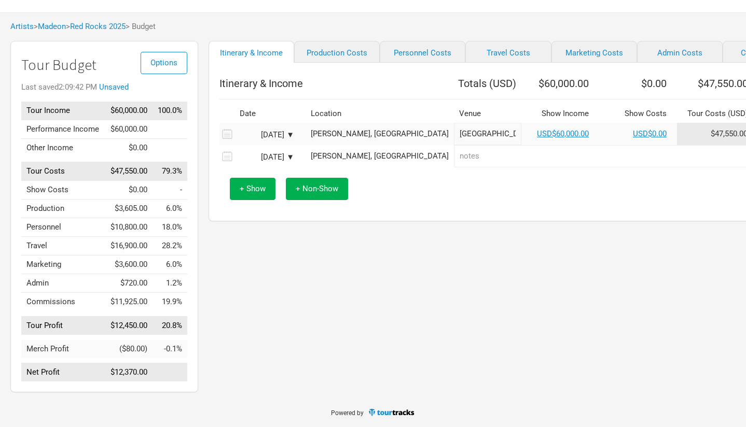
click at [454, 161] on input "text" at bounding box center [646, 156] width 384 height 22
type input "Travel"
click at [322, 189] on span "+ Non-Show" at bounding box center [317, 188] width 43 height 9
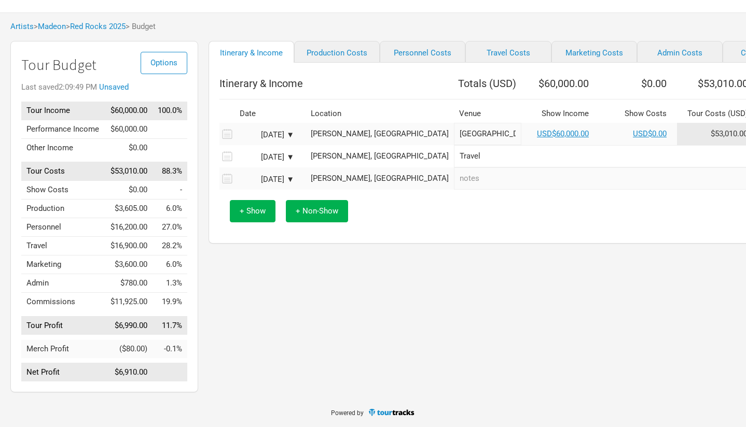
click at [229, 141] on icon at bounding box center [225, 134] width 13 height 14
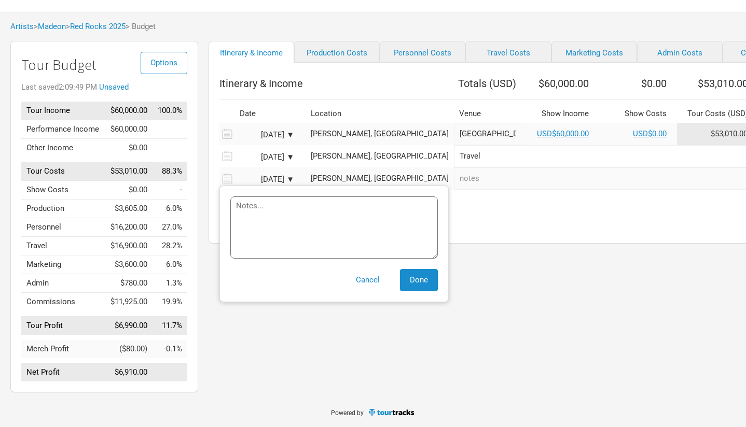
click at [230, 139] on icon at bounding box center [227, 134] width 10 height 10
click at [422, 280] on span "Done" at bounding box center [419, 279] width 18 height 9
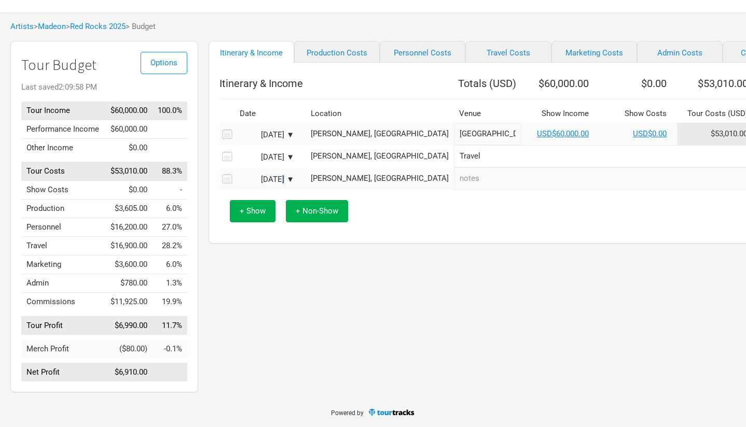
click at [265, 177] on div "[DATE] ▼" at bounding box center [265, 180] width 57 height 8
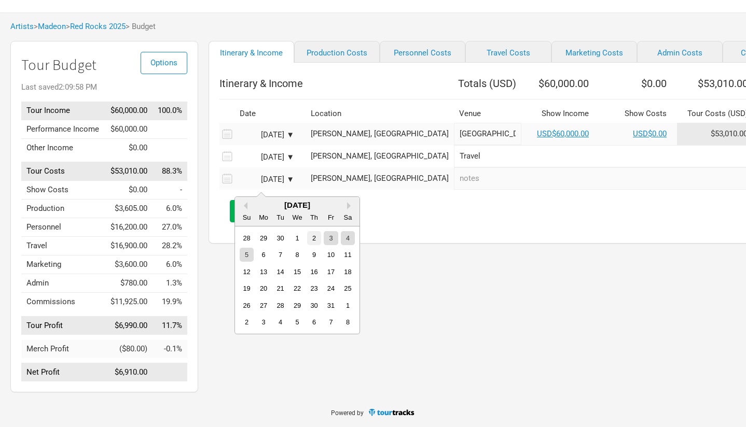
click at [314, 231] on div "2" at bounding box center [314, 238] width 14 height 14
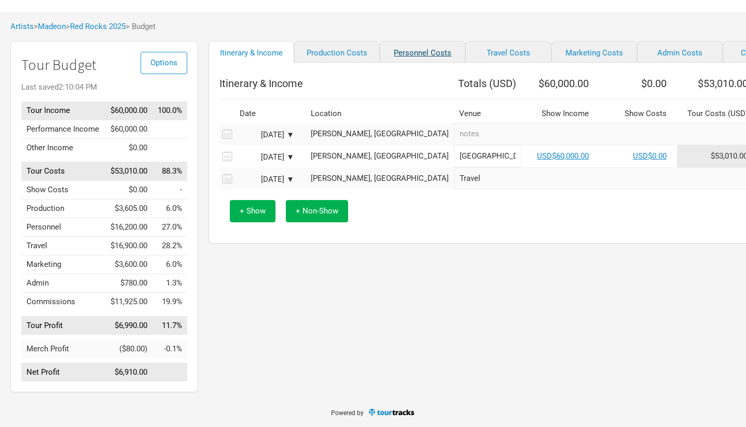
click at [406, 43] on link "Personnel Costs" at bounding box center [423, 52] width 86 height 22
select select "Shows"
select select "Total Days"
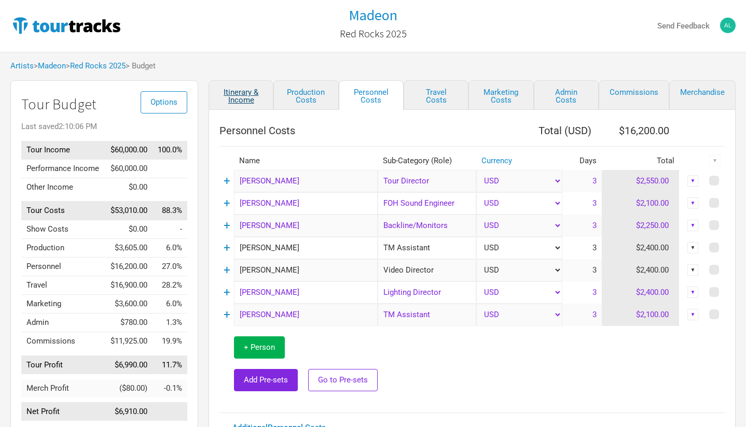
click at [252, 98] on link "Itinerary & Income" at bounding box center [241, 95] width 65 height 30
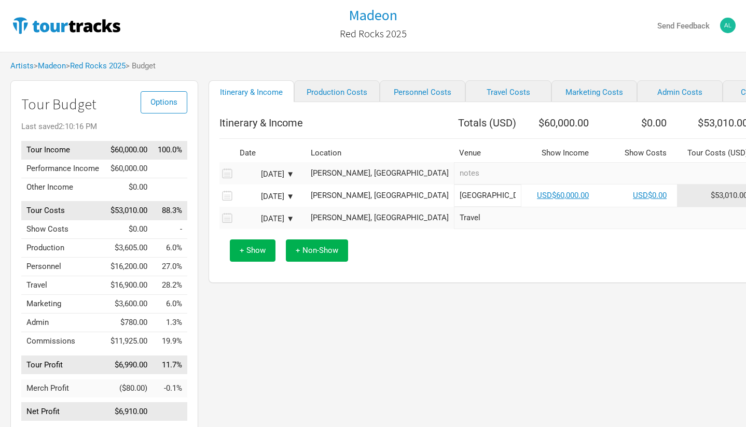
click at [291, 178] on div "[DATE] ▼" at bounding box center [265, 175] width 57 height 8
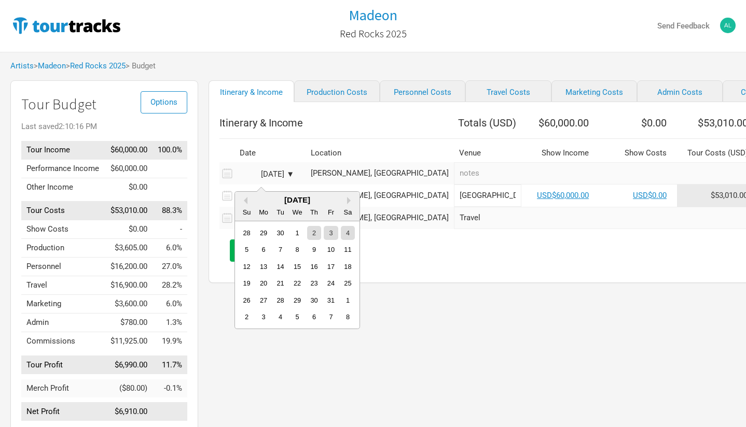
click at [291, 178] on div "[DATE] ▼" at bounding box center [265, 175] width 57 height 8
click at [285, 178] on div "[DATE] ▼" at bounding box center [265, 175] width 57 height 8
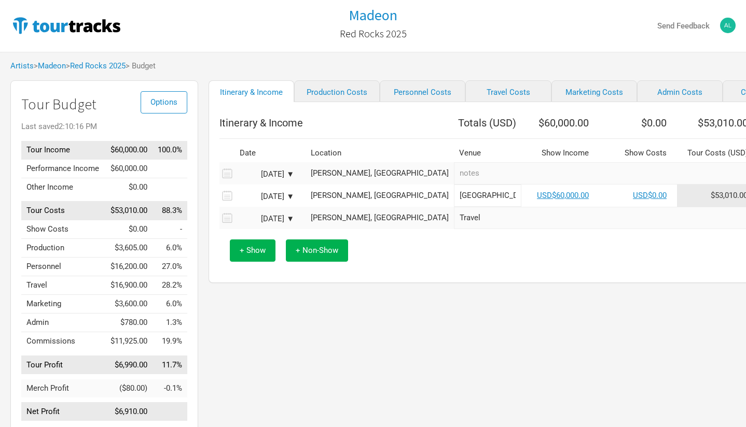
click at [289, 178] on div "[DATE] ▼" at bounding box center [265, 175] width 57 height 8
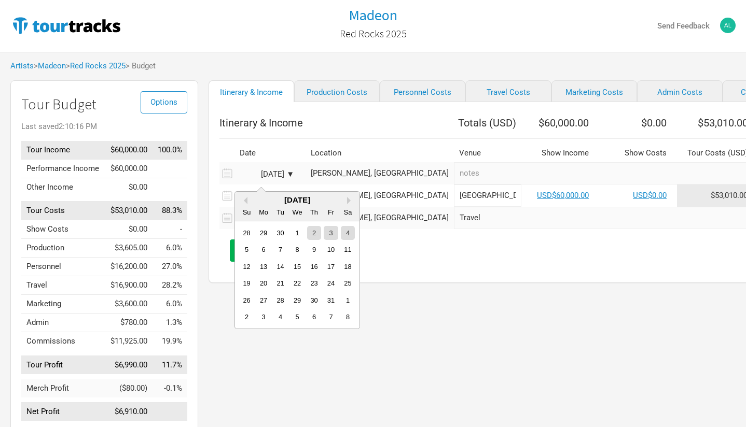
click at [453, 282] on div "Itinerary & Income Totals ( USD ) $60,000.00 $0.00 $53,010.00 $6,990.00 Date Lo…" at bounding box center [551, 192] width 685 height 181
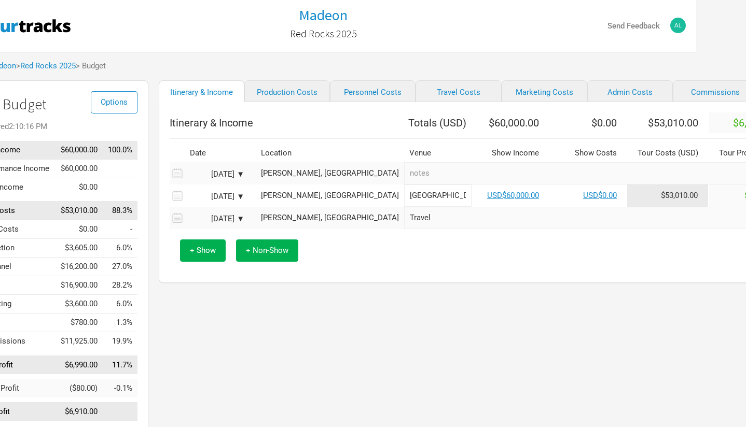
scroll to position [0, 47]
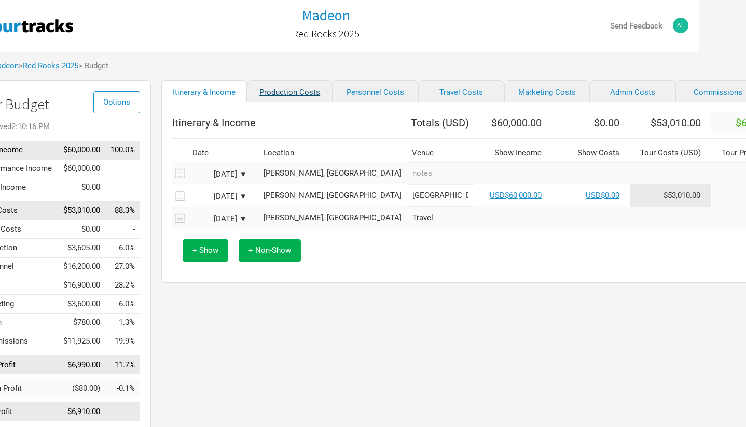
click at [286, 102] on link "Production Costs" at bounding box center [290, 91] width 86 height 22
select select "Shows"
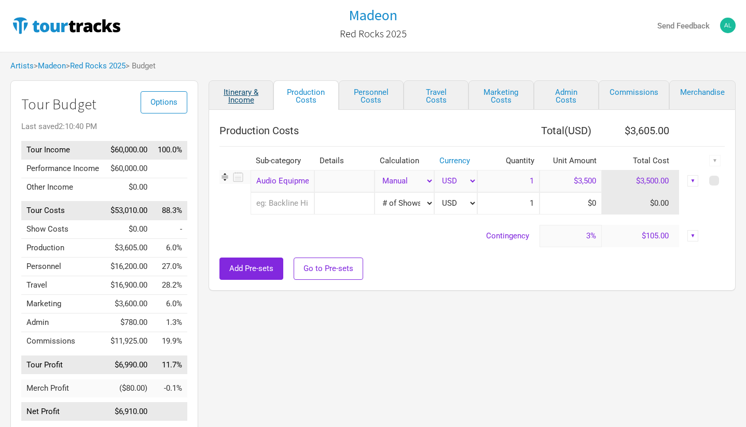
click at [267, 92] on link "Itinerary & Income" at bounding box center [241, 95] width 65 height 30
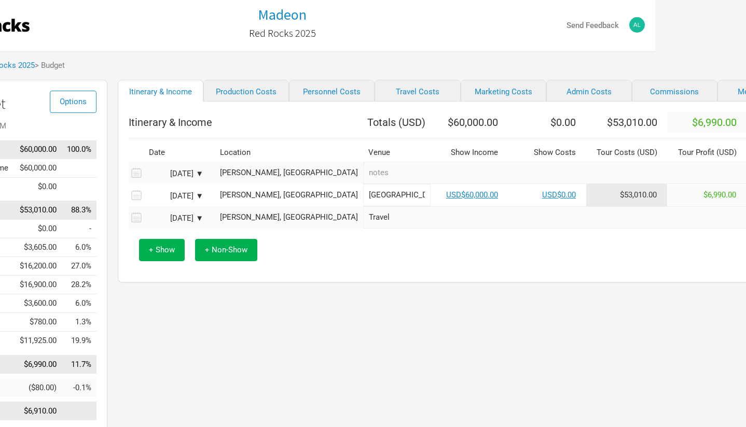
scroll to position [1, 90]
click at [641, 92] on link "Commissions" at bounding box center [676, 91] width 86 height 22
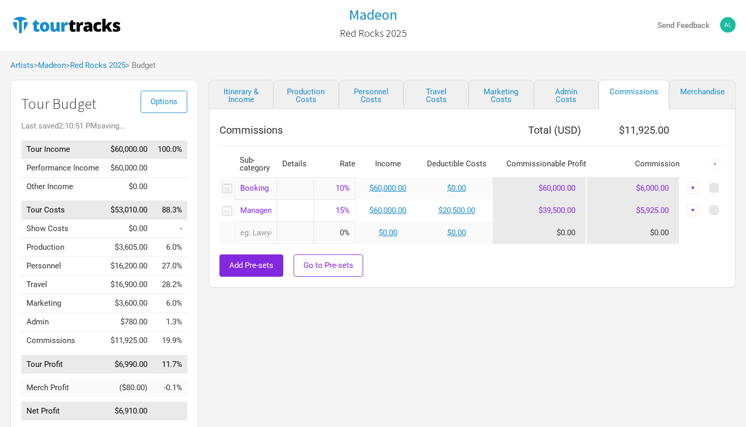
scroll to position [1, 0]
click at [574, 100] on link "Admin Costs" at bounding box center [566, 95] width 65 height 30
select select "Total Days"
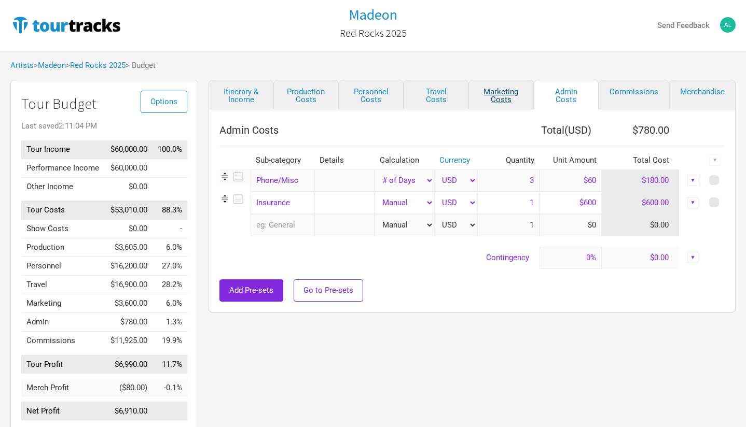
click at [512, 98] on link "Marketing Costs" at bounding box center [500, 95] width 65 height 30
select select "% of Gross"
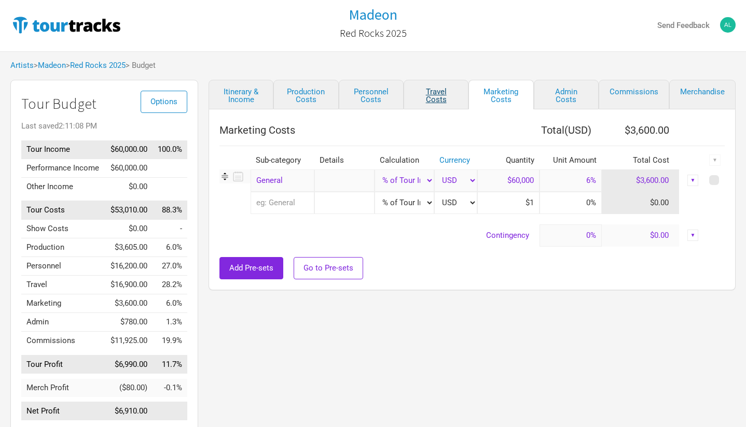
click at [442, 94] on link "Travel Costs" at bounding box center [436, 95] width 65 height 30
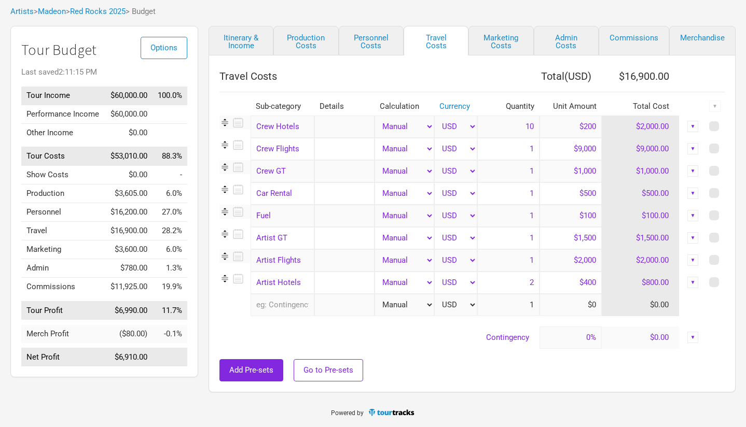
scroll to position [54, 0]
drag, startPoint x: 523, startPoint y: 127, endPoint x: 538, endPoint y: 128, distance: 14.6
click at [538, 128] on input "10" at bounding box center [508, 127] width 62 height 22
type input "8"
drag, startPoint x: 597, startPoint y: 148, endPoint x: 562, endPoint y: 148, distance: 34.8
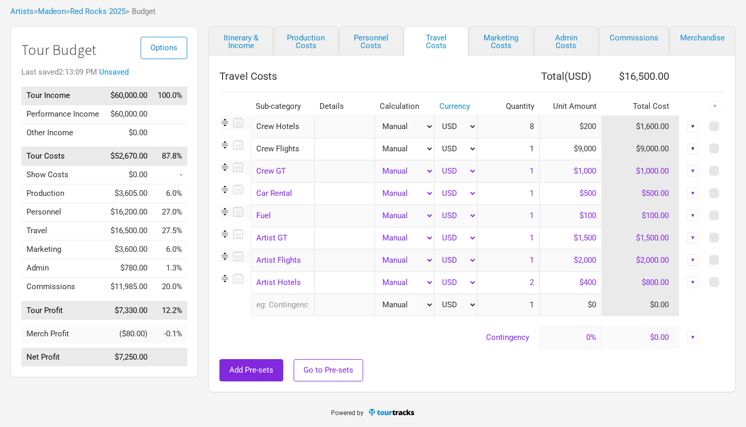
click at [562, 148] on input "$9,000" at bounding box center [571, 149] width 62 height 22
type input "$3,000"
drag, startPoint x: 573, startPoint y: 173, endPoint x: 606, endPoint y: 173, distance: 33.7
click at [606, 173] on tr "Crew GT 1 selection Manual # of Shows # of Show Days # of Non-Show Days # of Da…" at bounding box center [471, 171] width 505 height 22
type input "$500"
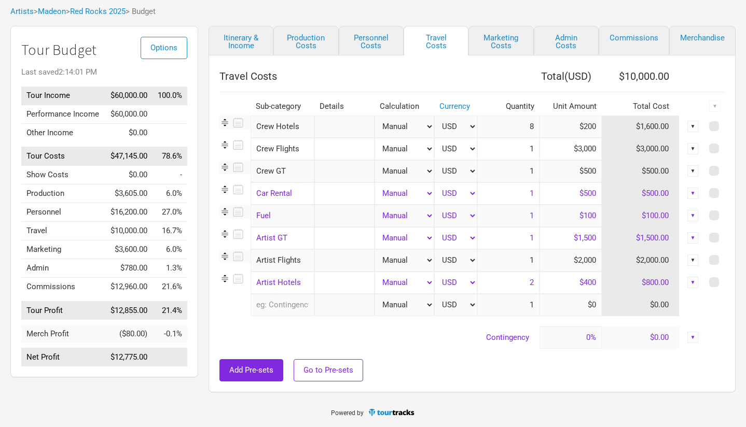
drag, startPoint x: 594, startPoint y: 256, endPoint x: 617, endPoint y: 255, distance: 23.9
click at [617, 255] on tr "Artist Flights 1 selection Manual # of Shows # of Show Days # of Non-Show Days …" at bounding box center [471, 261] width 505 height 22
drag, startPoint x: 599, startPoint y: 259, endPoint x: 561, endPoint y: 259, distance: 37.9
click at [561, 259] on input "$2,000" at bounding box center [571, 261] width 62 height 22
type input "$5"
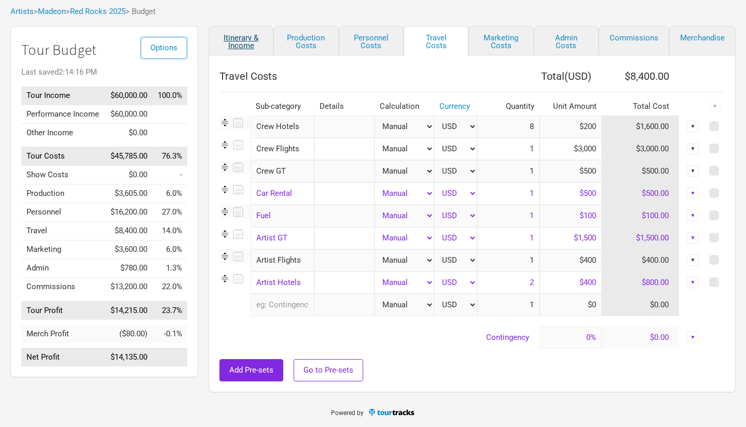
type input "$400"
click at [239, 42] on link "Itinerary & Income" at bounding box center [241, 41] width 65 height 30
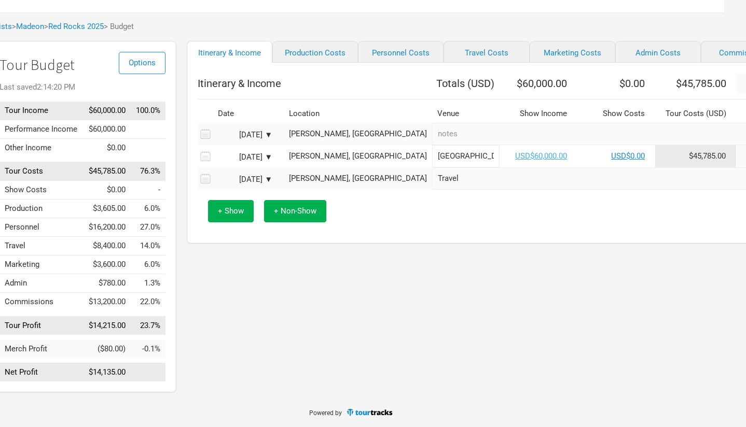
scroll to position [44, 0]
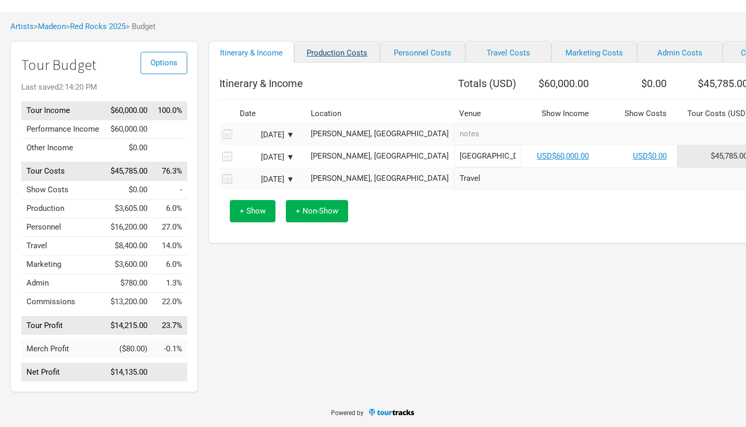
click at [334, 55] on link "Production Costs" at bounding box center [337, 52] width 86 height 22
select select "Shows"
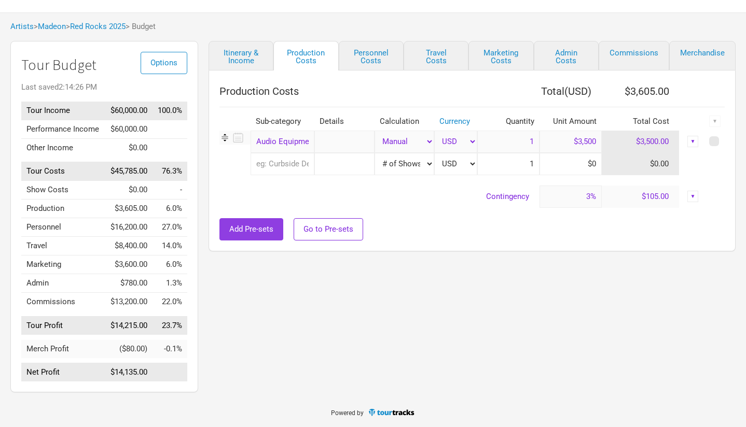
click at [252, 225] on span "Add Pre-sets" at bounding box center [251, 229] width 44 height 9
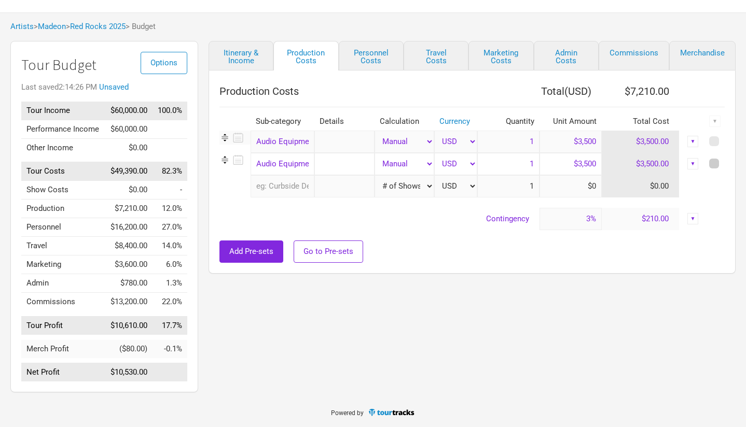
click at [715, 159] on span at bounding box center [714, 164] width 10 height 10
click at [725, 161] on input "checkbox" at bounding box center [728, 164] width 7 height 7
click at [715, 159] on span at bounding box center [714, 164] width 10 height 10
click at [725, 161] on input "checkbox" at bounding box center [728, 164] width 7 height 7
checkbox input "false"
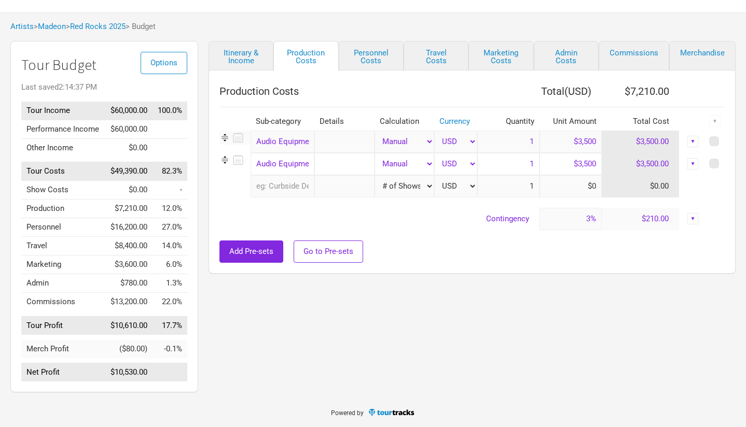
click at [223, 156] on img at bounding box center [224, 160] width 11 height 11
click at [695, 158] on div "▼" at bounding box center [692, 163] width 11 height 11
click at [645, 215] on link "Delete" at bounding box center [661, 217] width 64 height 8
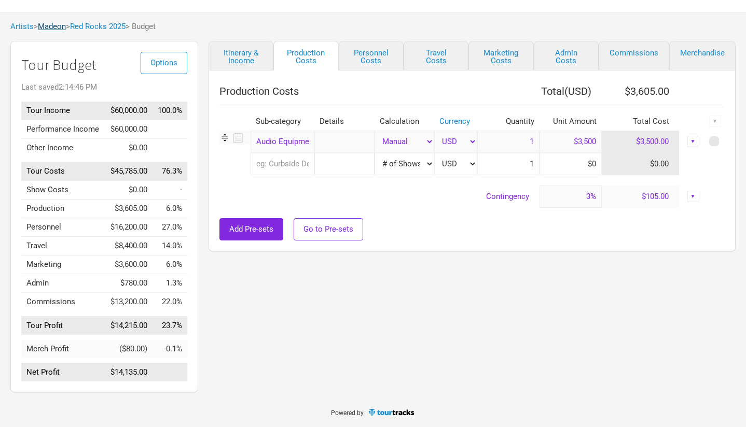
click at [59, 22] on link "Madeon" at bounding box center [52, 26] width 28 height 9
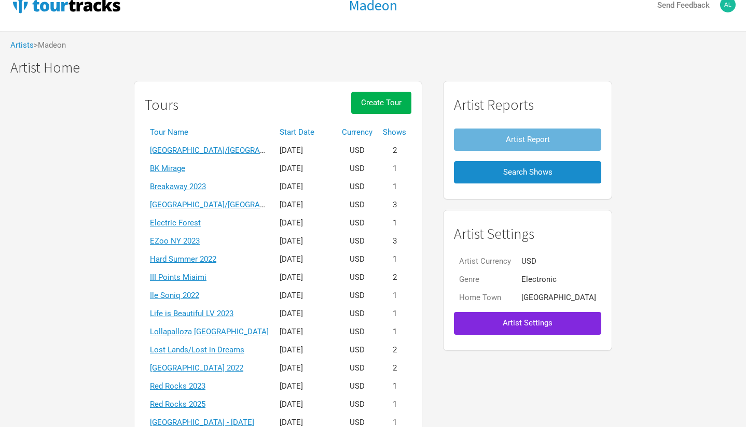
scroll to position [24, 0]
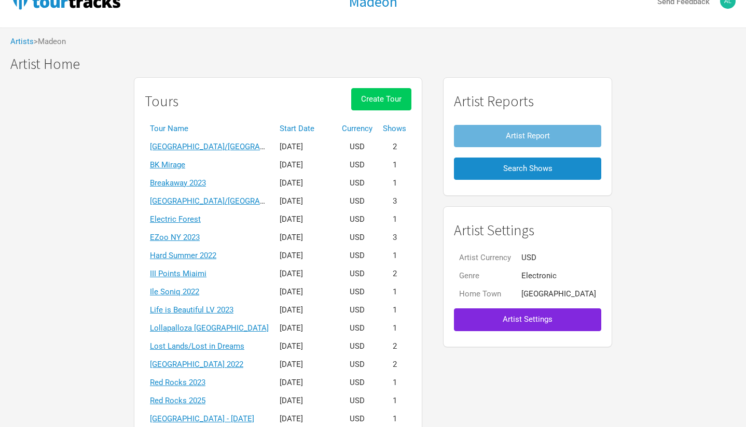
click at [402, 95] on span "Create Tour" at bounding box center [381, 98] width 40 height 9
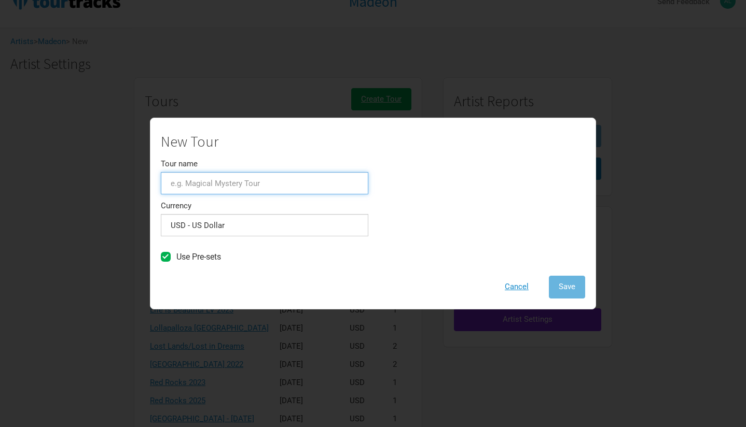
click at [220, 182] on input "Tour name" at bounding box center [265, 183] width 208 height 22
type input "VAC [GEOGRAPHIC_DATA] 2025"
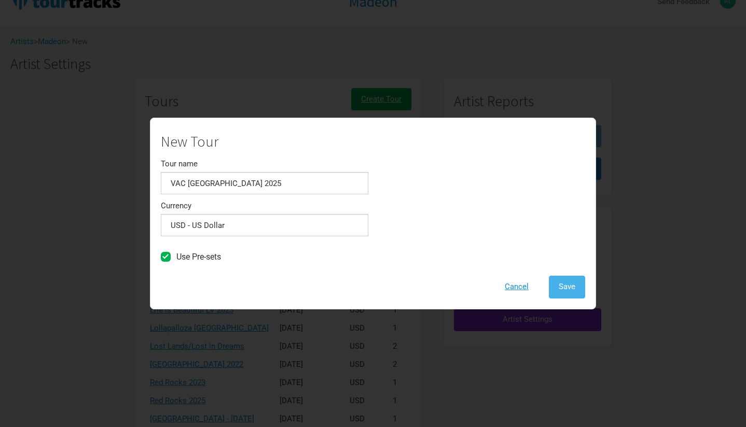
click at [567, 284] on span "Save" at bounding box center [567, 286] width 17 height 9
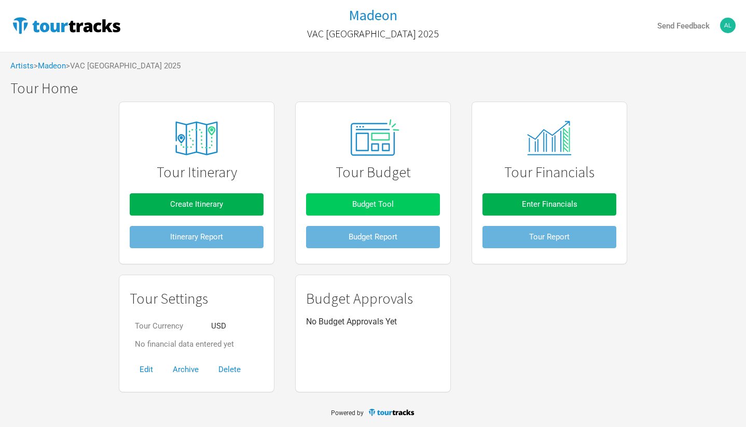
click at [373, 202] on span "Budget Tool" at bounding box center [373, 204] width 42 height 9
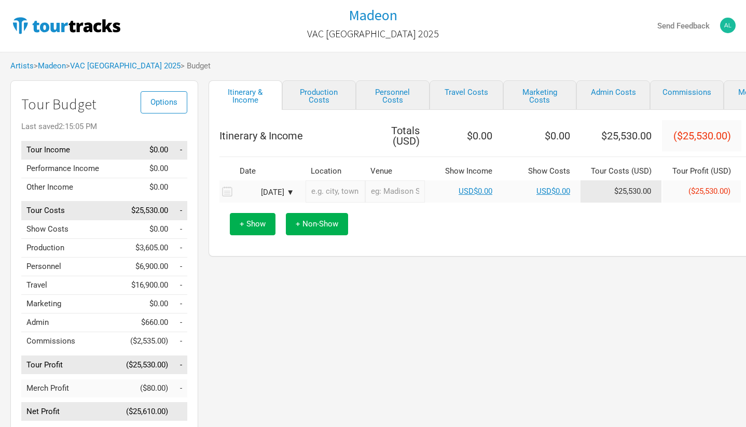
click at [338, 192] on input "text" at bounding box center [336, 192] width 60 height 22
paste input "[PERSON_NAME],"
type input "[GEOGRAPHIC_DATA], [GEOGRAPHIC_DATA], [GEOGRAPHIC_DATA]"
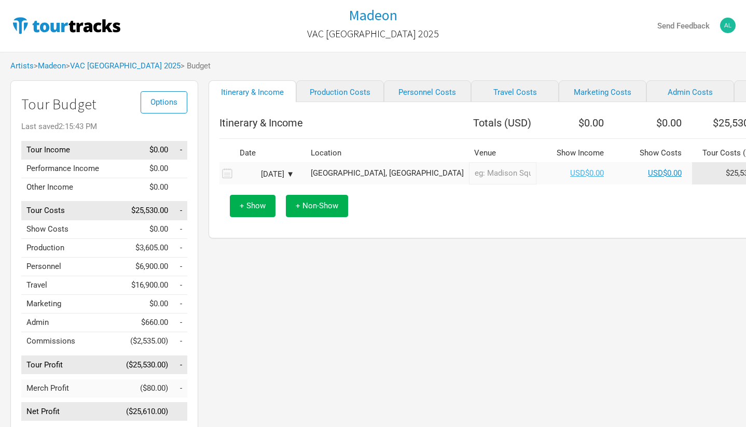
click at [570, 178] on link "USD$0.00" at bounding box center [587, 173] width 34 height 9
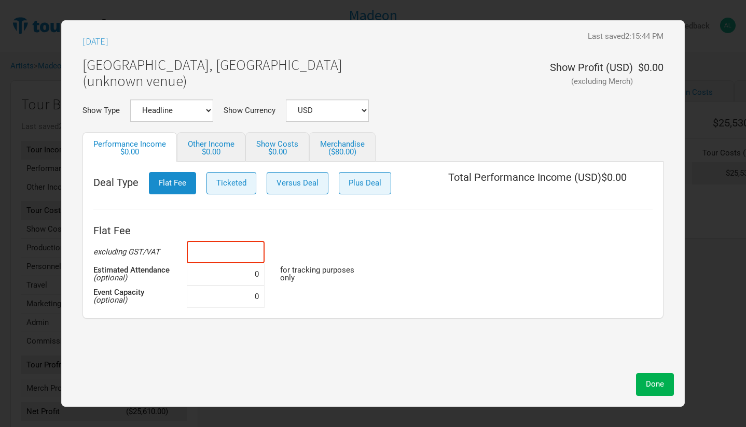
click at [255, 247] on input at bounding box center [226, 252] width 78 height 22
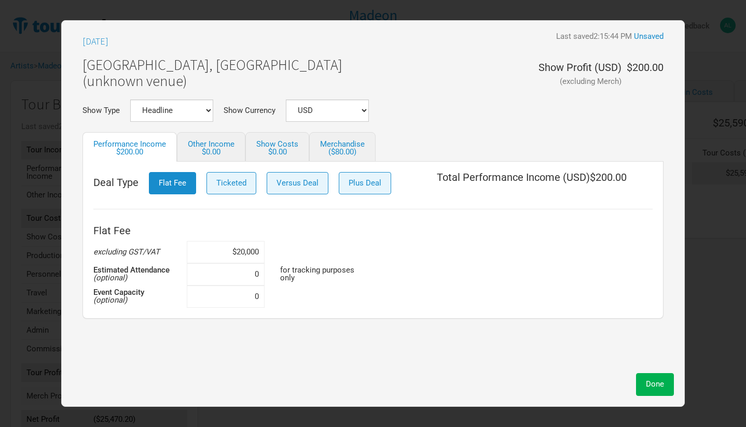
type input "$200,000"
click at [656, 383] on span "Done" at bounding box center [655, 384] width 18 height 9
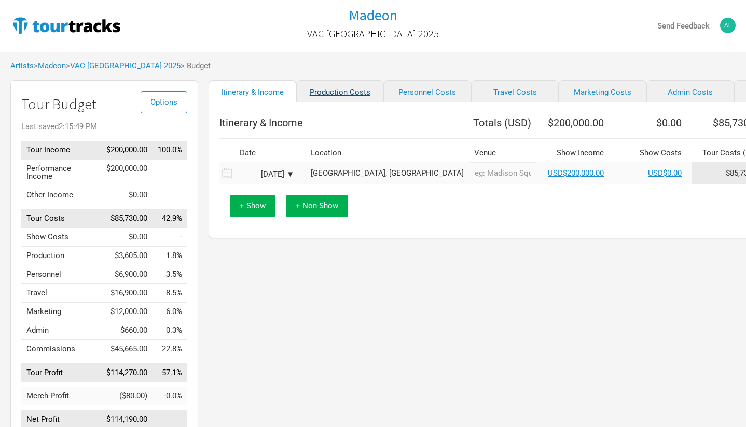
click at [325, 96] on link "Production Costs" at bounding box center [340, 91] width 88 height 22
select select "Shows"
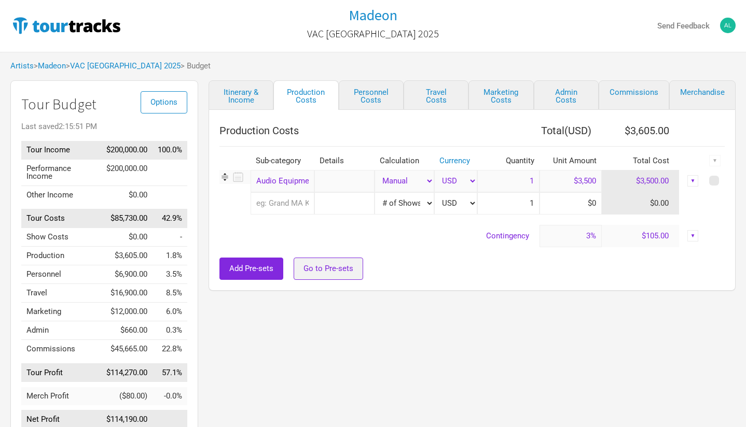
click at [316, 271] on span "Go to Pre-sets" at bounding box center [329, 268] width 50 height 9
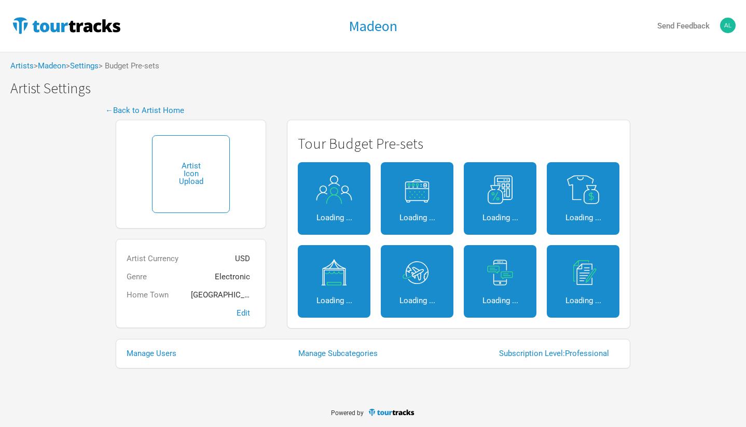
select select "Shows"
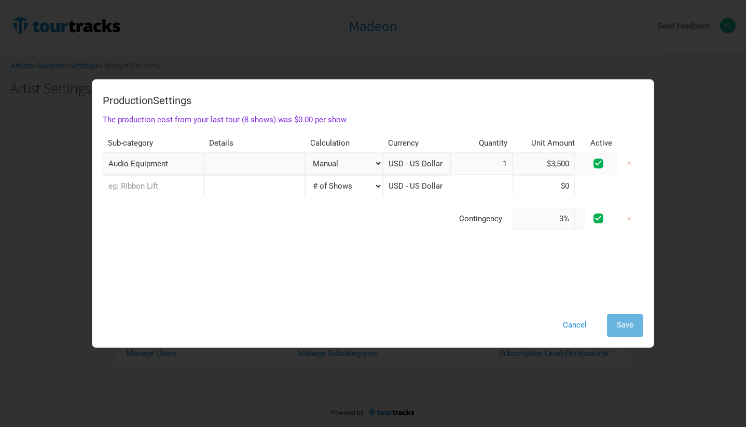
click at [166, 192] on input "text" at bounding box center [153, 186] width 101 height 22
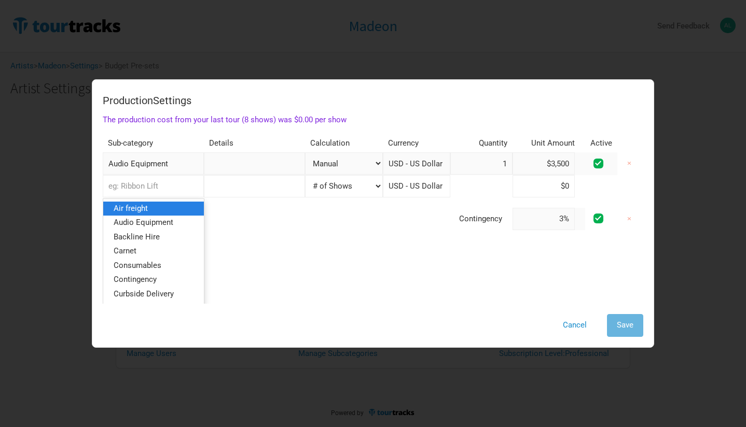
click at [155, 207] on link "Air freight" at bounding box center [153, 209] width 101 height 14
select select "Shows"
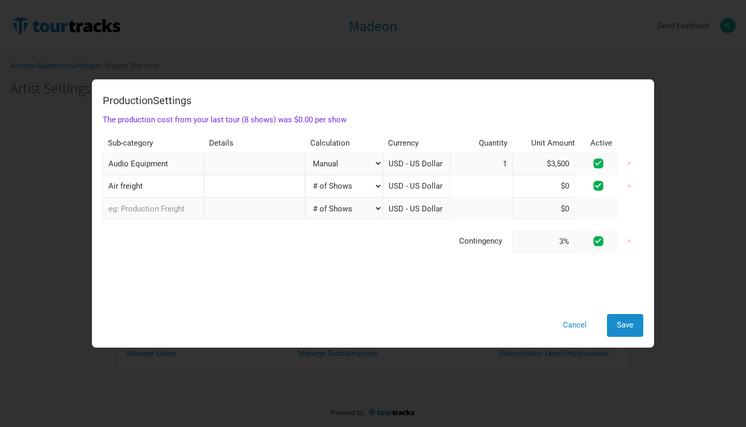
click at [186, 209] on input "text" at bounding box center [153, 209] width 101 height 22
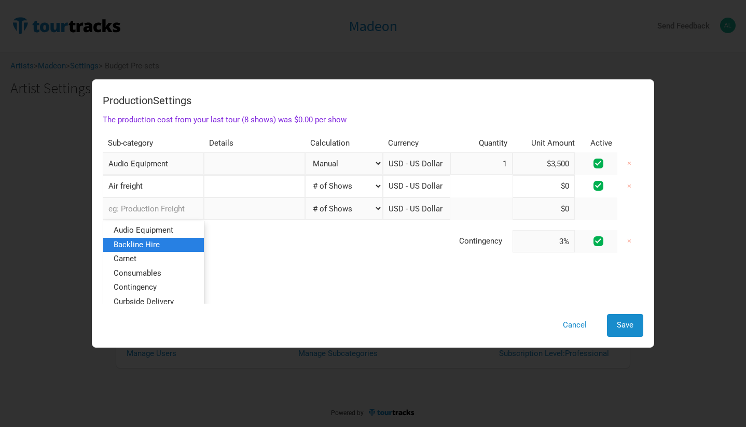
scroll to position [17, 0]
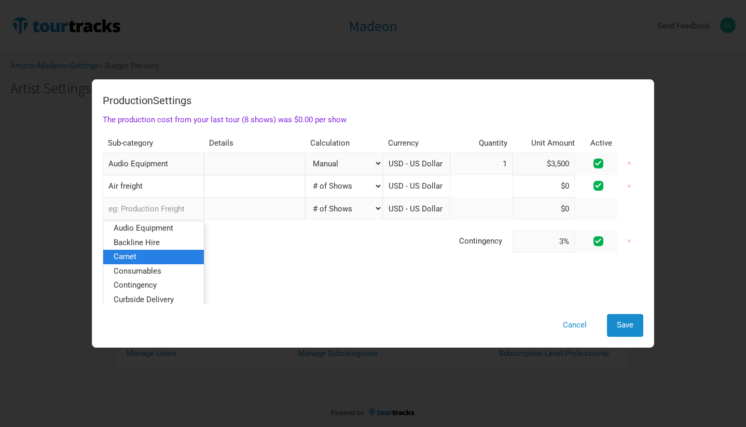
click at [152, 255] on link "Carnet" at bounding box center [153, 257] width 101 height 14
select select "Shows"
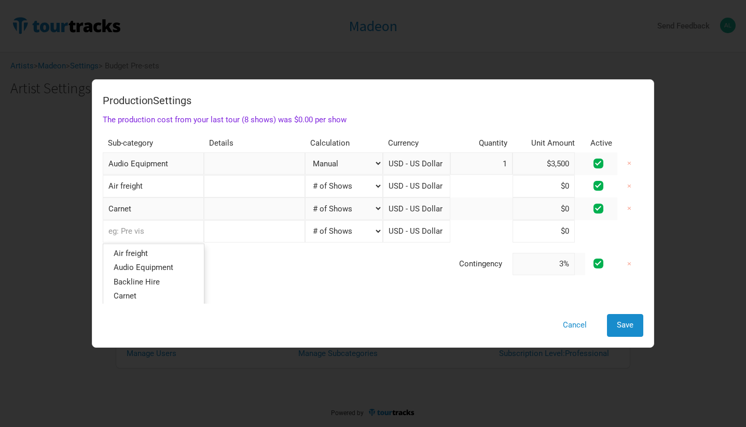
click at [145, 231] on input "text" at bounding box center [153, 231] width 101 height 22
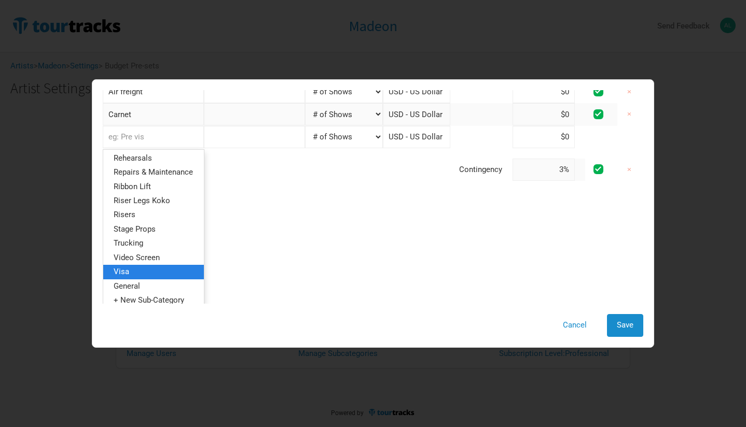
scroll to position [0, 0]
click at [394, 286] on div "Production Settings The production cost from your last tour (8 shows) was $0.00…" at bounding box center [373, 197] width 541 height 214
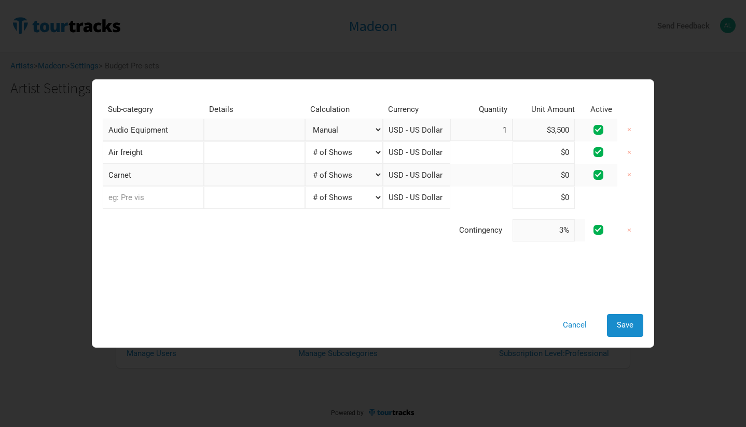
scroll to position [33, 0]
click at [633, 329] on span "Save" at bounding box center [625, 325] width 17 height 9
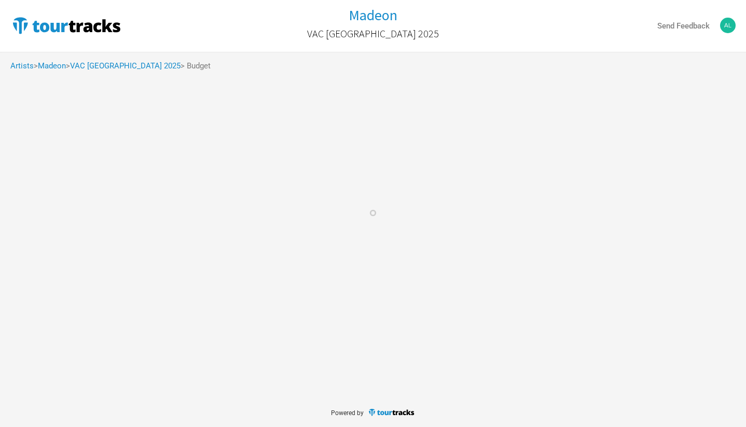
select select "Shows"
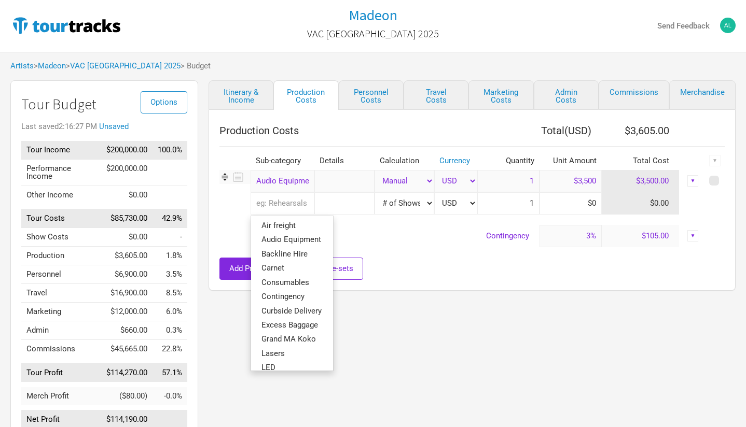
click at [280, 202] on input "text" at bounding box center [283, 203] width 64 height 22
click at [273, 225] on span "Air freight" at bounding box center [278, 225] width 34 height 9
select select "Shows"
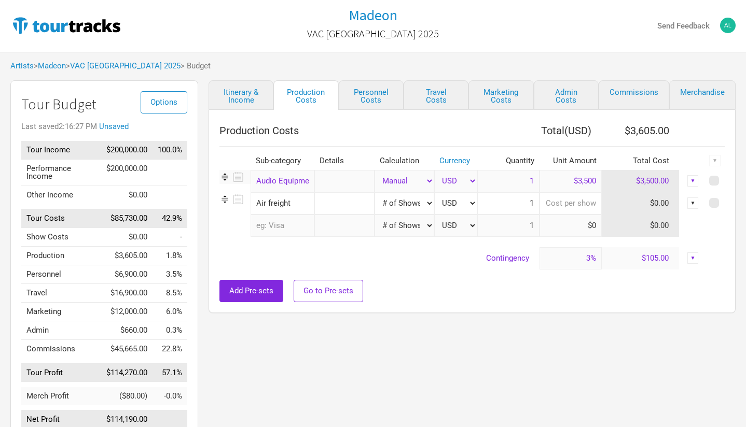
click at [590, 202] on input at bounding box center [571, 203] width 62 height 22
type input "$0"
click at [692, 178] on div "▼" at bounding box center [692, 180] width 11 height 11
click at [645, 233] on link "Delete" at bounding box center [661, 234] width 64 height 8
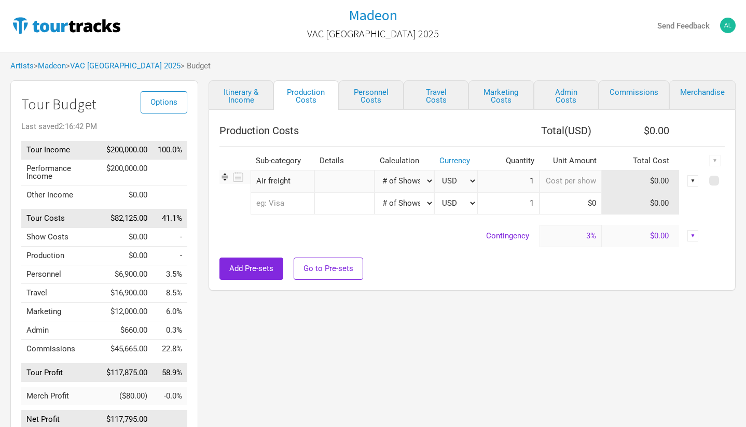
click at [582, 182] on input at bounding box center [571, 181] width 62 height 22
type input "$10,000"
click at [380, 93] on link "Personnel Costs" at bounding box center [371, 95] width 65 height 30
select select "Shows"
select select "Total Days"
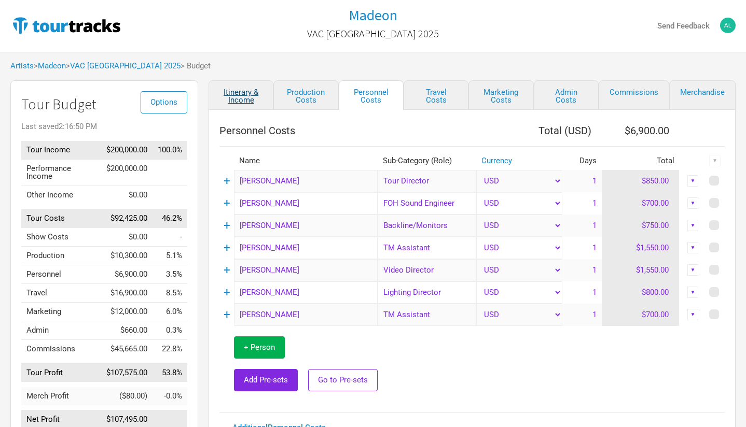
click at [242, 103] on link "Itinerary & Income" at bounding box center [241, 95] width 65 height 30
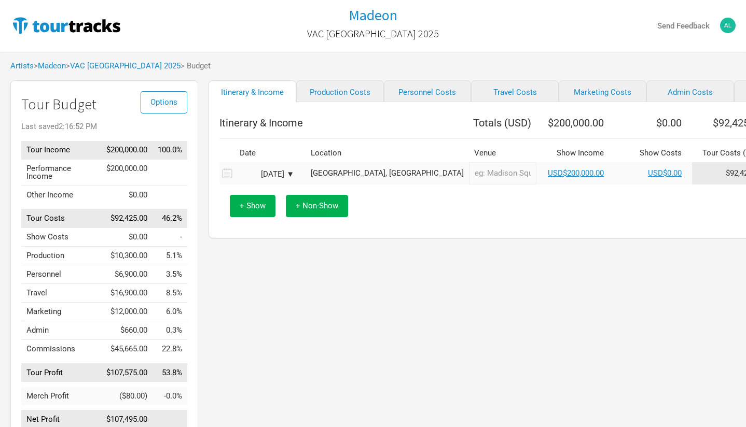
click at [229, 180] on icon at bounding box center [225, 174] width 13 height 14
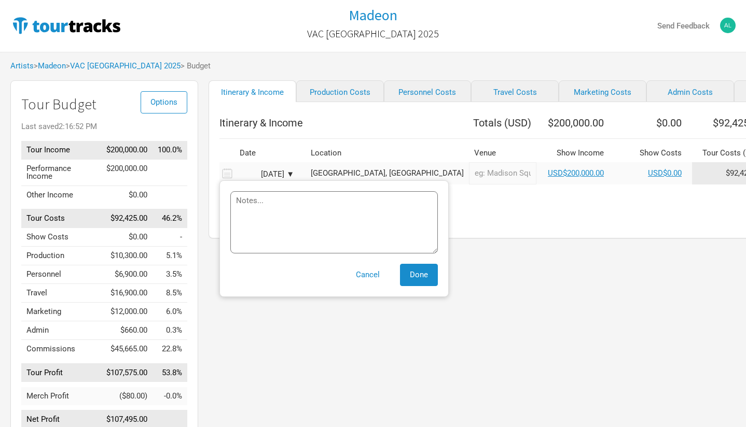
click at [289, 178] on div "[DATE] ▼" at bounding box center [265, 175] width 57 height 8
click at [430, 284] on button "Done" at bounding box center [419, 275] width 38 height 22
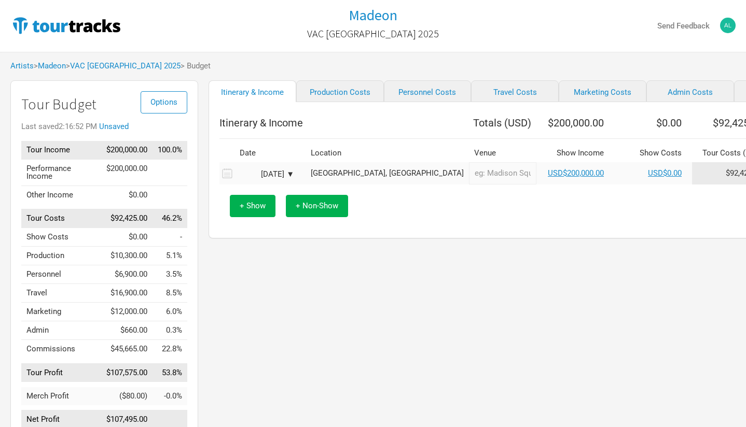
click at [288, 178] on div "[DATE] ▼" at bounding box center [265, 175] width 57 height 8
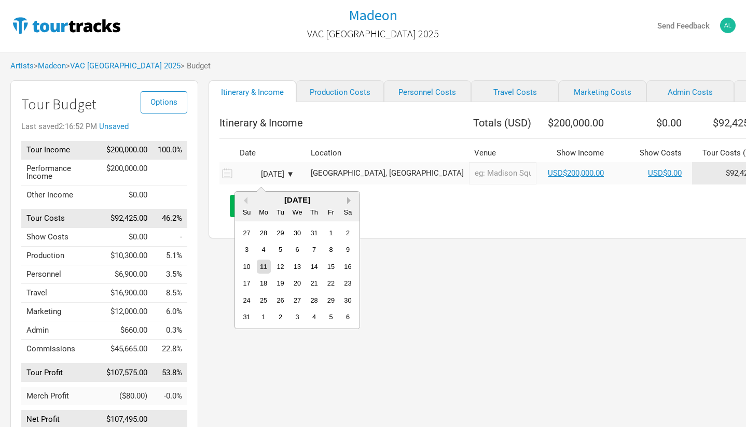
click at [348, 201] on button "Next Month" at bounding box center [350, 200] width 7 height 7
click at [246, 198] on button "Previous Month" at bounding box center [243, 200] width 7 height 7
click at [315, 281] on div "23" at bounding box center [314, 284] width 14 height 14
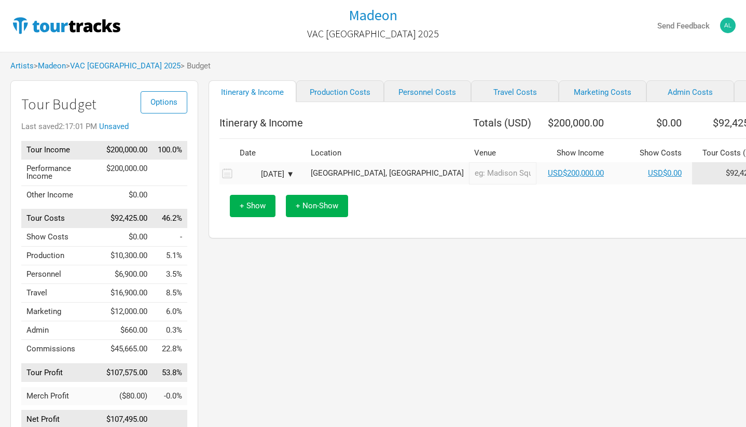
click at [288, 178] on div "[DATE] ▼" at bounding box center [265, 175] width 57 height 8
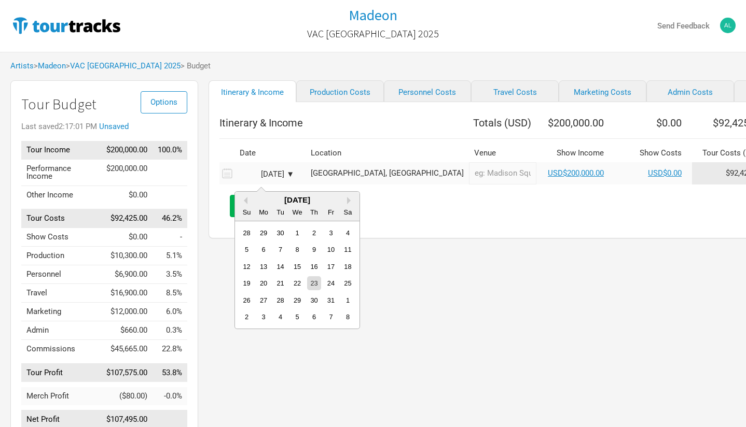
click at [288, 178] on div "[DATE] ▼" at bounding box center [265, 175] width 57 height 8
click at [409, 247] on div "Itinerary & Income Production Costs Personnel Costs Travel Costs Marketing Cost…" at bounding box center [548, 262] width 700 height 365
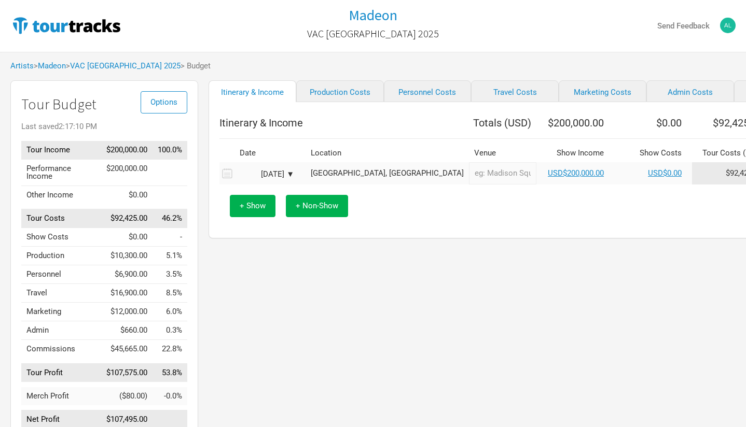
click at [287, 178] on div "[DATE] ▼" at bounding box center [265, 175] width 57 height 8
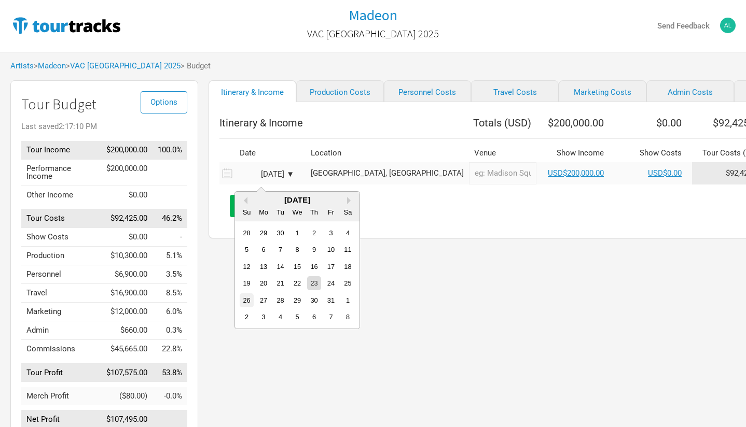
click at [246, 297] on div "26" at bounding box center [247, 301] width 14 height 14
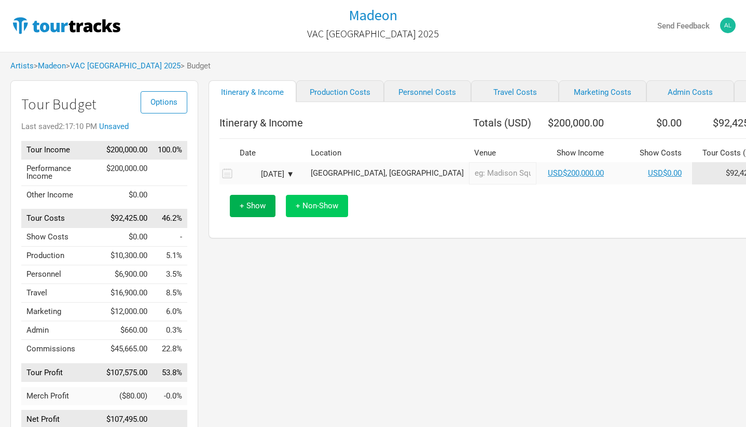
click at [312, 210] on span "+ Non-Show" at bounding box center [317, 205] width 43 height 9
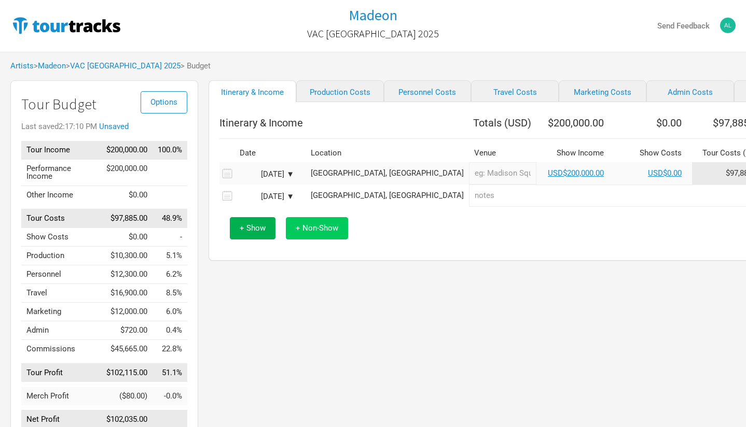
click at [310, 232] on span "+ Non-Show" at bounding box center [317, 228] width 43 height 9
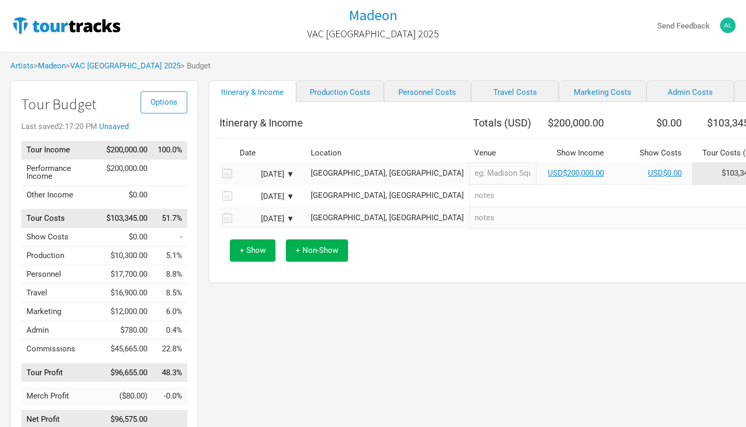
click at [284, 223] on div "[DATE] ▼" at bounding box center [265, 219] width 57 height 8
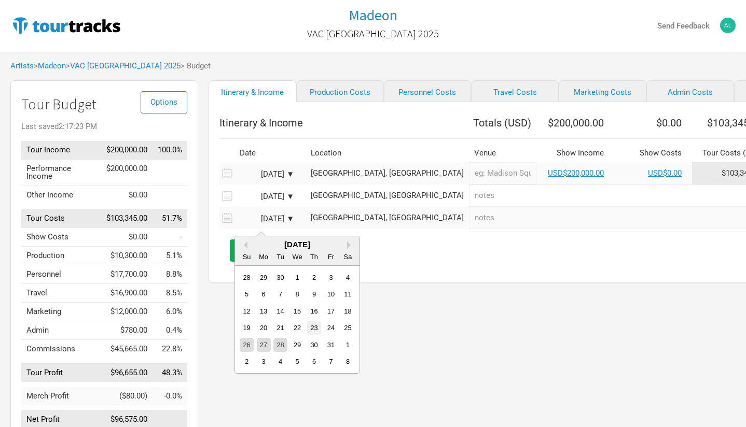
click at [312, 325] on div "23" at bounding box center [314, 328] width 14 height 14
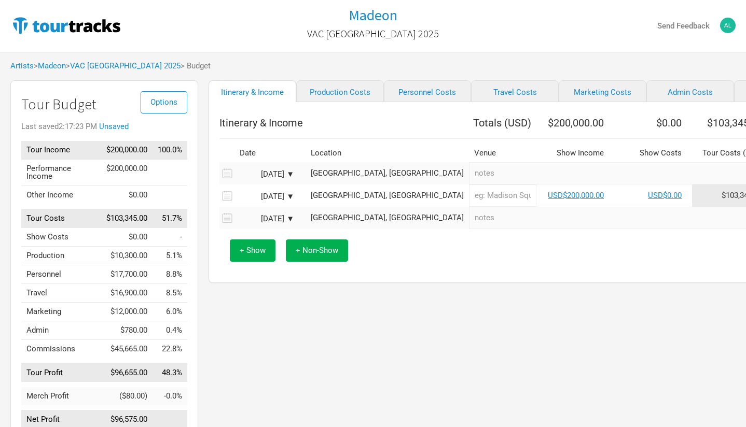
click at [291, 223] on div "[DATE] ▼" at bounding box center [265, 219] width 57 height 8
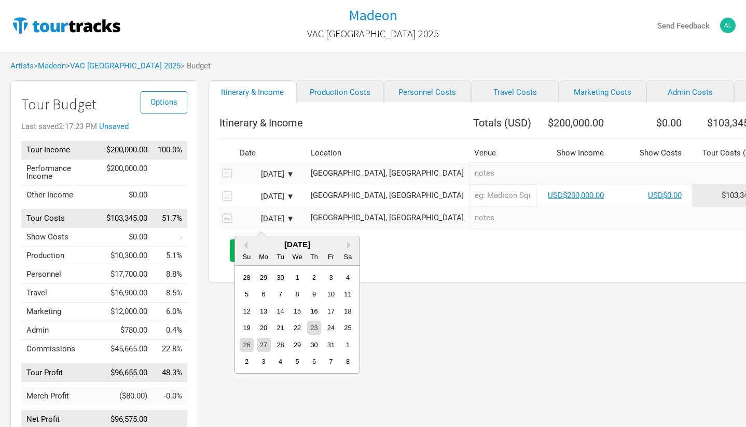
click at [425, 294] on div "Itinerary & Income Production Costs Personnel Costs Travel Costs Marketing Cost…" at bounding box center [548, 262] width 700 height 365
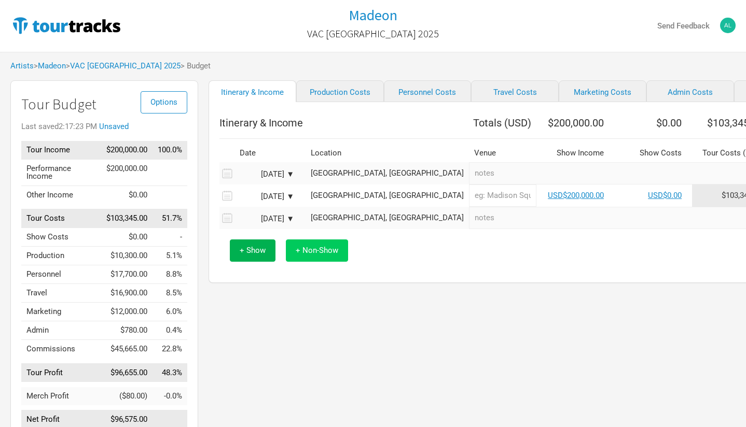
click at [335, 255] on span "+ Non-Show" at bounding box center [317, 250] width 43 height 9
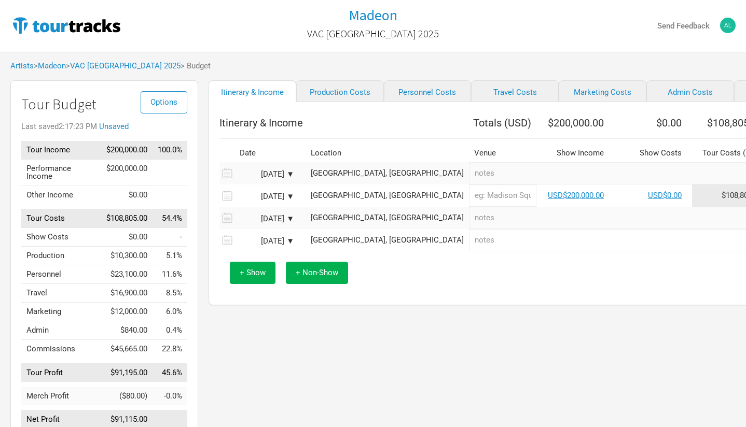
click at [283, 245] on div "[DATE] ▼" at bounding box center [265, 242] width 57 height 8
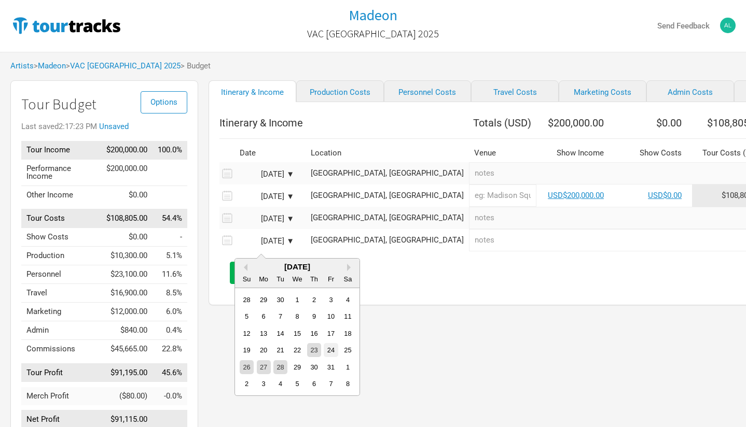
click at [331, 349] on div "24" at bounding box center [331, 350] width 14 height 14
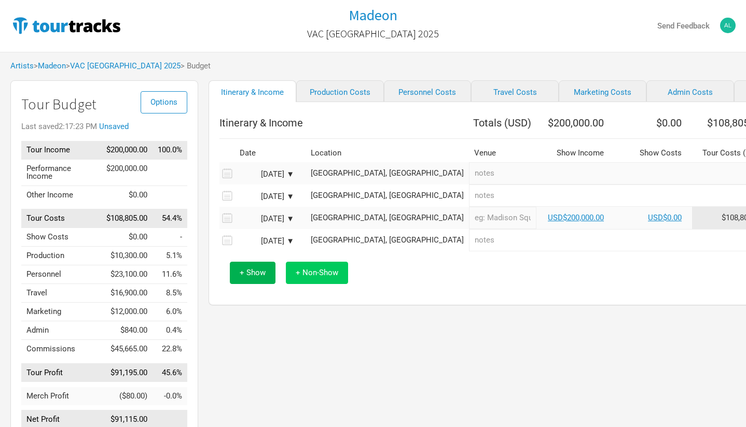
click at [322, 278] on span "+ Non-Show" at bounding box center [317, 272] width 43 height 9
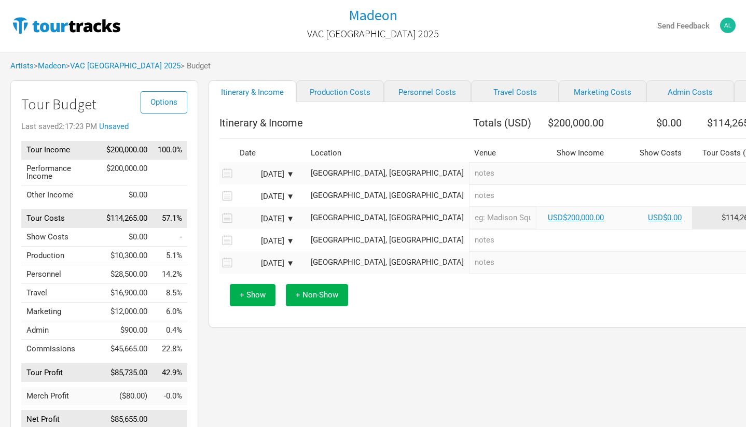
click at [289, 268] on div "[DATE] ▼" at bounding box center [265, 264] width 57 height 8
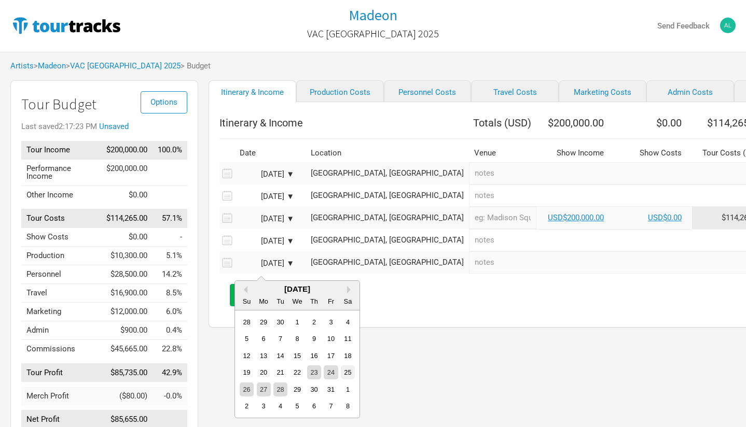
click at [349, 373] on div "25" at bounding box center [348, 373] width 14 height 14
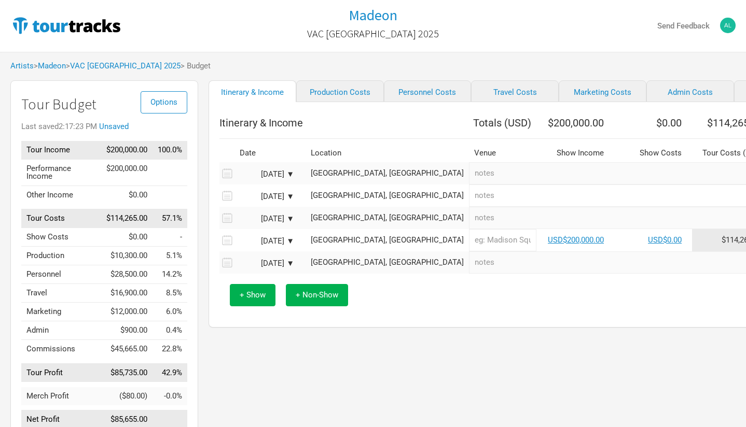
click at [469, 181] on input "text" at bounding box center [661, 173] width 384 height 22
type input "Travel"
click at [469, 204] on input "text" at bounding box center [661, 196] width 384 height 22
type input "Travel"
click at [469, 274] on input "text" at bounding box center [661, 263] width 384 height 22
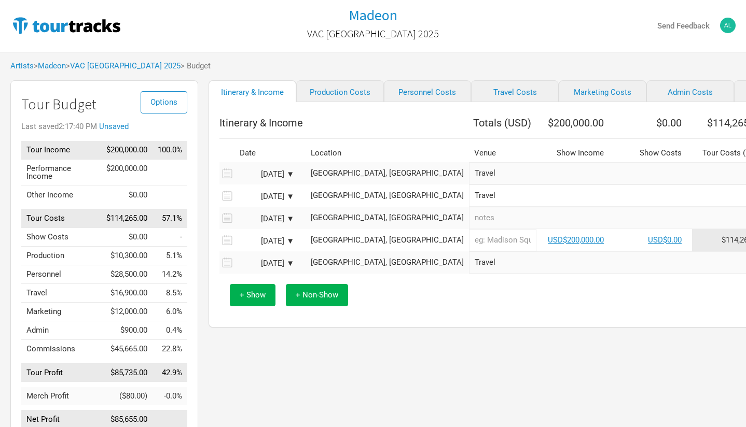
type input "Travel"
click at [469, 224] on input "text" at bounding box center [661, 218] width 384 height 22
click at [469, 226] on input "Off/Load-in/programming" at bounding box center [661, 218] width 384 height 22
type input "Off, Load-in/programming"
click at [473, 92] on link "Travel Costs" at bounding box center [515, 91] width 88 height 22
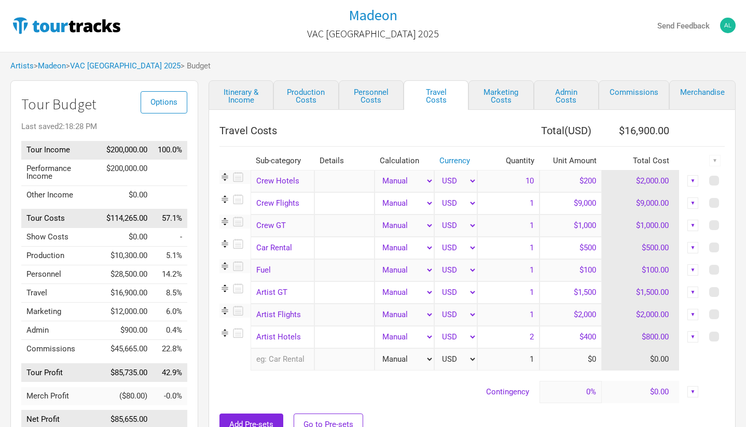
click at [694, 178] on div "▼" at bounding box center [692, 180] width 11 height 11
click at [646, 236] on link "Delete" at bounding box center [661, 234] width 64 height 8
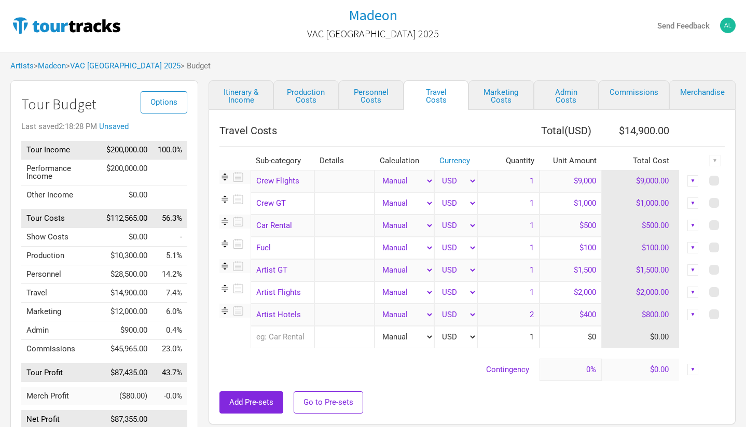
click at [693, 202] on div "▼" at bounding box center [692, 203] width 11 height 11
click at [648, 255] on link "Delete" at bounding box center [661, 256] width 64 height 8
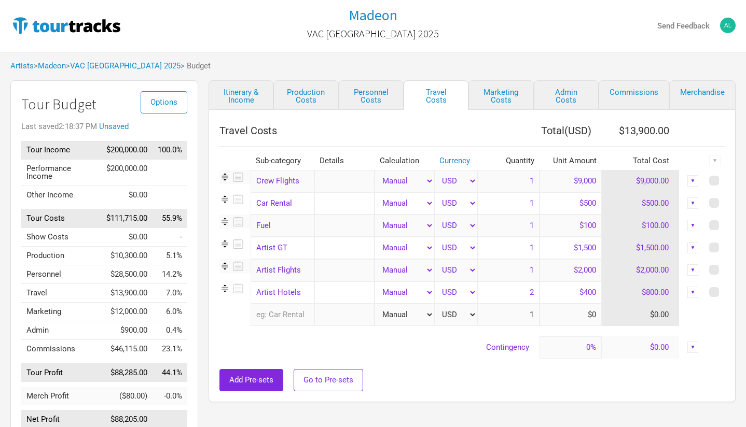
click at [692, 200] on div "▼" at bounding box center [692, 203] width 11 height 11
click at [655, 255] on link "Delete" at bounding box center [661, 256] width 64 height 8
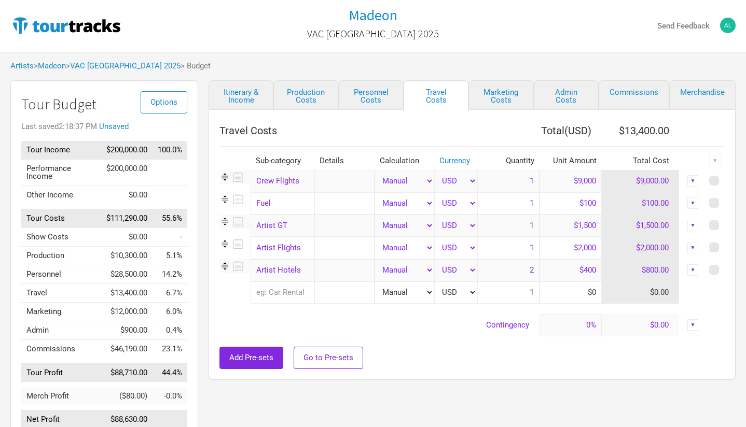
click at [692, 202] on div "▼" at bounding box center [692, 203] width 11 height 11
click at [662, 256] on link "Delete" at bounding box center [661, 256] width 64 height 8
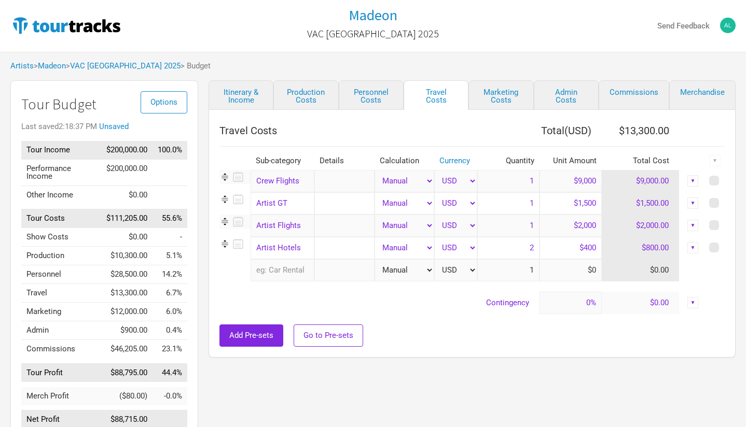
click at [695, 199] on div "▼" at bounding box center [692, 203] width 11 height 11
click at [659, 257] on link "Delete" at bounding box center [661, 256] width 64 height 8
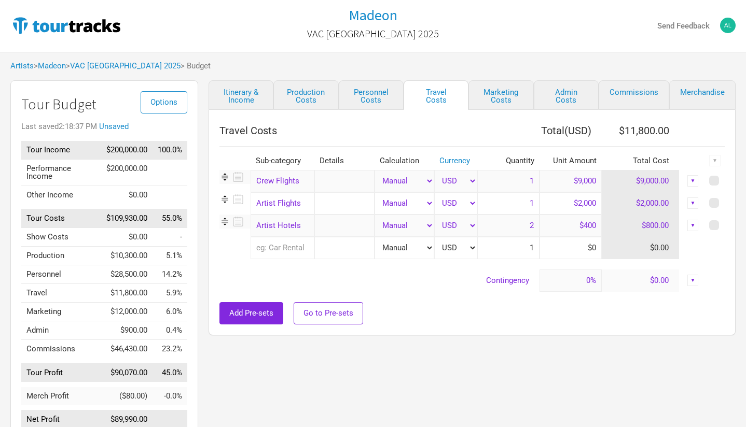
click at [691, 223] on div "▼" at bounding box center [692, 225] width 11 height 11
click at [644, 278] on link "Delete" at bounding box center [661, 278] width 64 height 8
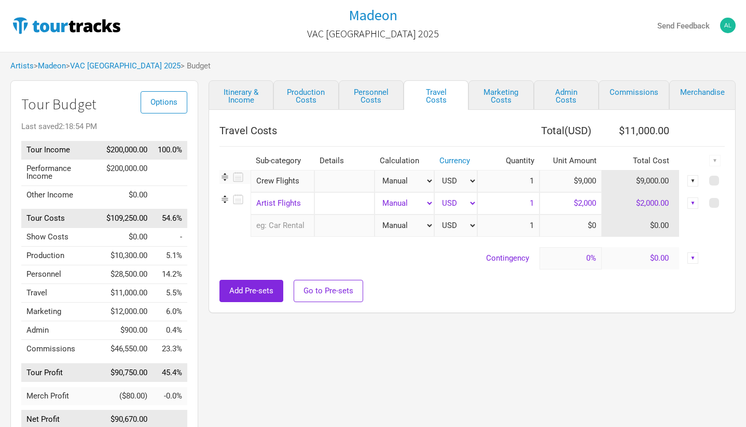
drag, startPoint x: 571, startPoint y: 185, endPoint x: 605, endPoint y: 185, distance: 33.7
click at [605, 185] on tr "Crew Flights 1 selection Manual # of Shows # of Show Days # of Non-Show Days # …" at bounding box center [471, 181] width 505 height 22
type input "$20,000"
click at [573, 205] on input "$2,000" at bounding box center [571, 203] width 62 height 22
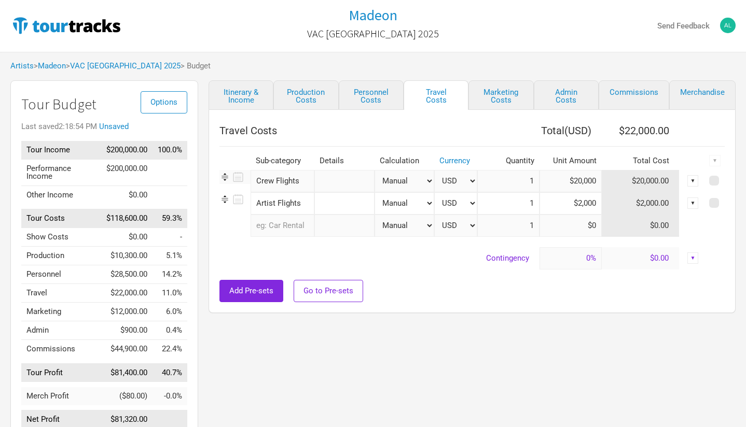
click at [573, 205] on input "$2,000" at bounding box center [571, 203] width 62 height 22
type input "$7,500"
click at [246, 94] on link "Itinerary & Income" at bounding box center [241, 95] width 65 height 30
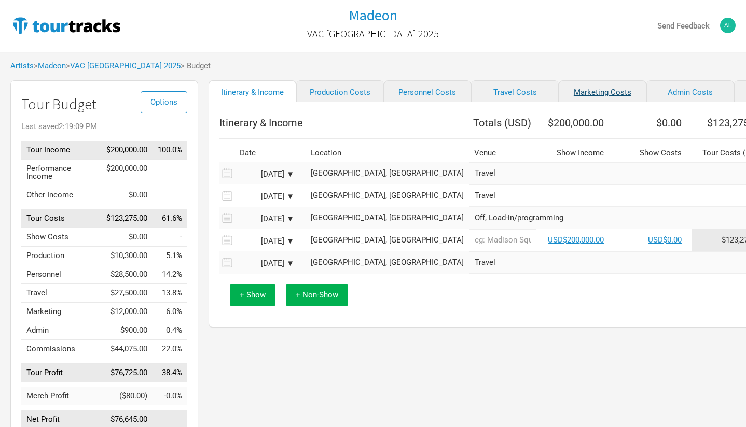
click at [559, 98] on link "Marketing Costs" at bounding box center [603, 91] width 88 height 22
select select "% of Gross"
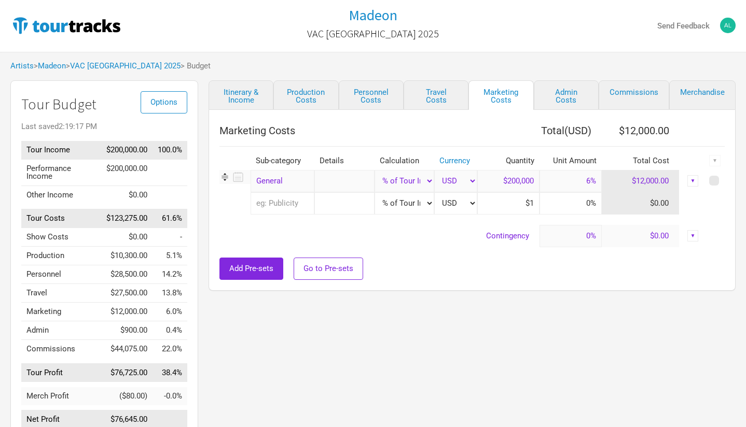
click at [693, 178] on div "▼" at bounding box center [692, 180] width 11 height 11
click at [646, 215] on link "Hide" at bounding box center [661, 216] width 64 height 8
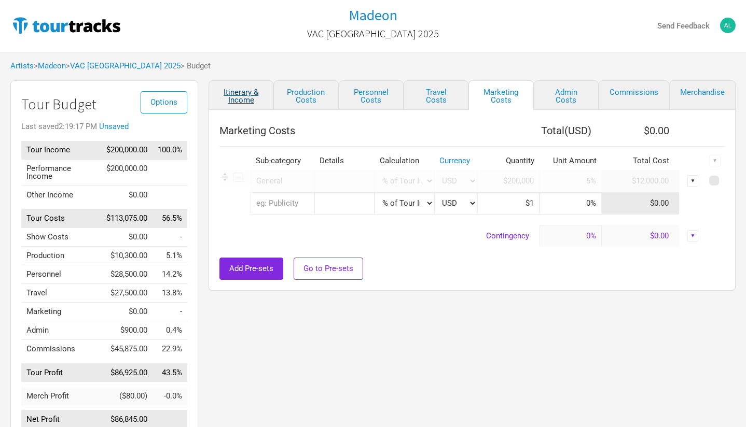
click at [244, 95] on link "Itinerary & Income" at bounding box center [241, 95] width 65 height 30
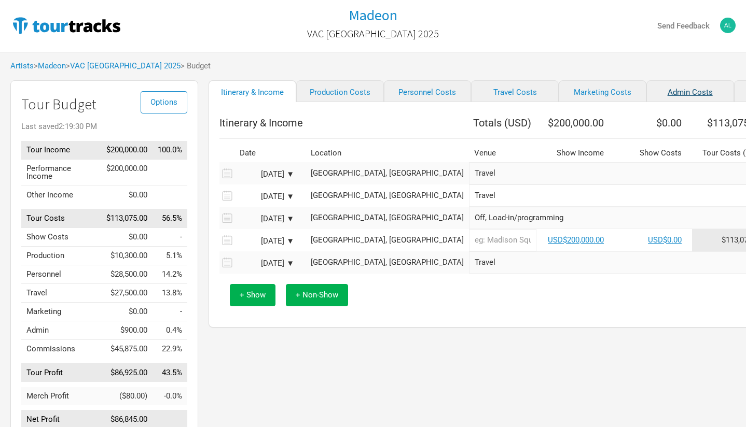
click at [646, 87] on link "Admin Costs" at bounding box center [690, 91] width 88 height 22
select select "Total Days"
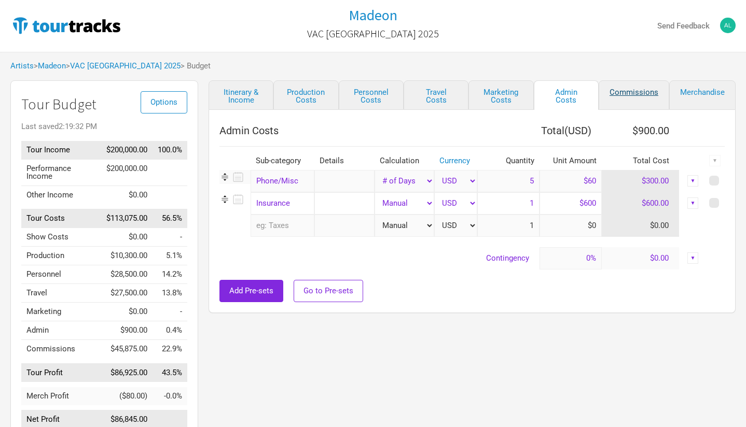
click at [631, 93] on link "Commissions" at bounding box center [634, 95] width 71 height 30
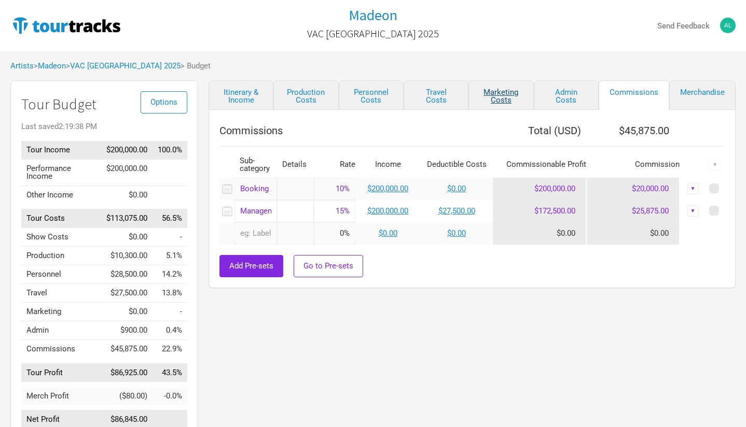
click at [505, 94] on link "Marketing Costs" at bounding box center [500, 95] width 65 height 30
select select "% of Gross"
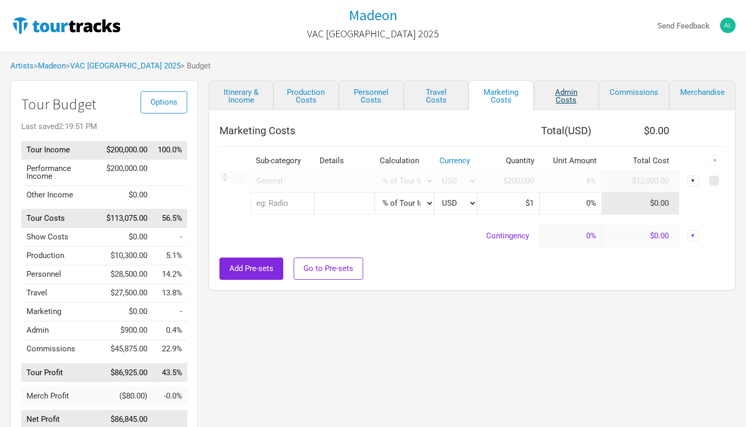
click at [563, 101] on link "Admin Costs" at bounding box center [566, 95] width 65 height 30
select select "Total Days"
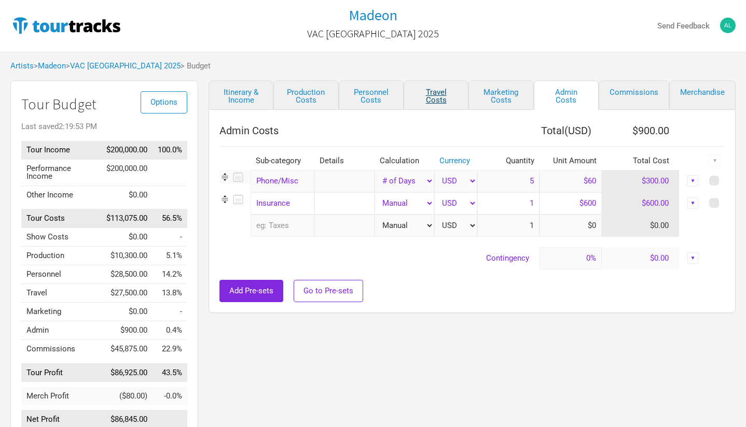
click at [450, 92] on link "Travel Costs" at bounding box center [436, 95] width 65 height 30
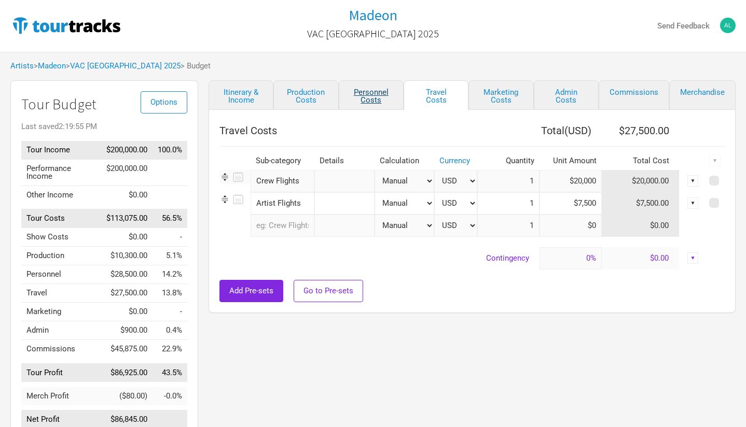
click at [373, 93] on link "Personnel Costs" at bounding box center [371, 95] width 65 height 30
select select "Shows"
select select "Total Days"
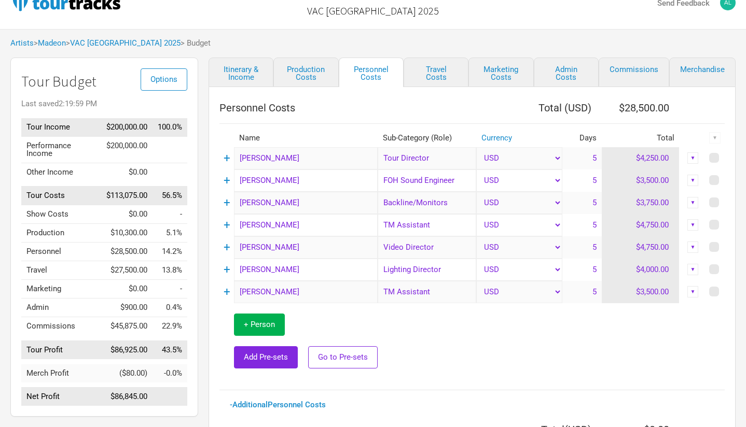
scroll to position [14, 0]
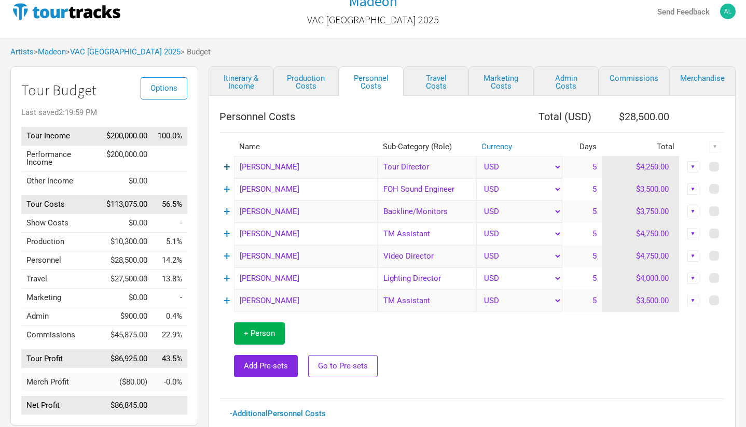
click at [227, 167] on link "+" at bounding box center [227, 166] width 7 height 13
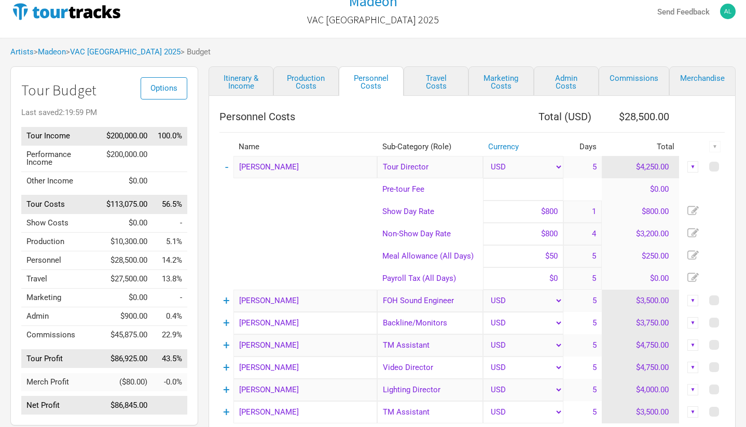
click at [552, 191] on input at bounding box center [523, 189] width 81 height 22
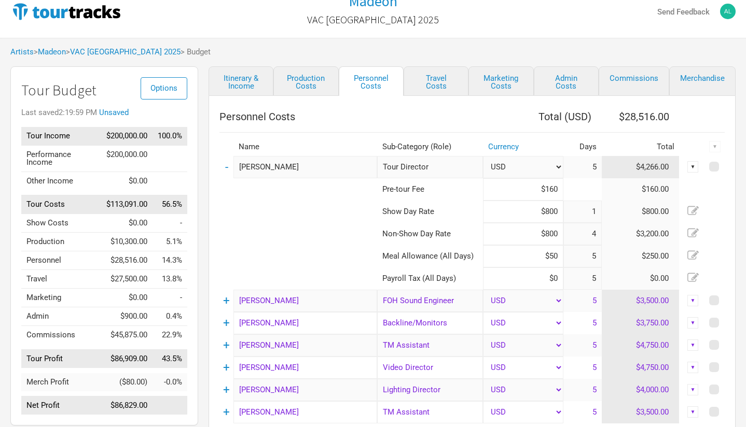
type input "$1,600"
click at [229, 347] on link "+" at bounding box center [226, 345] width 7 height 13
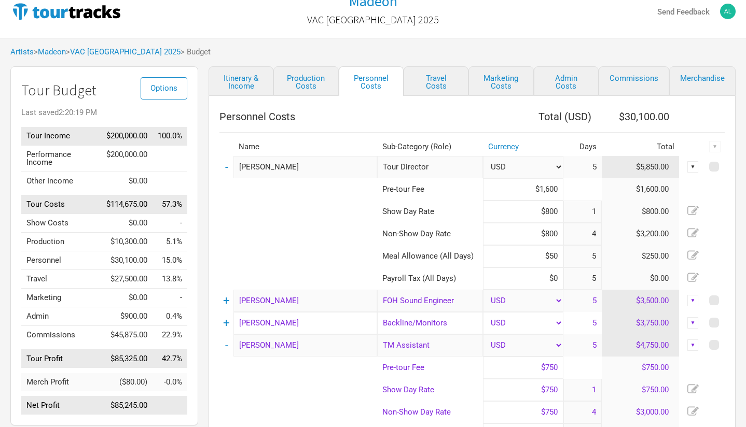
click at [543, 369] on input "$750" at bounding box center [523, 368] width 81 height 22
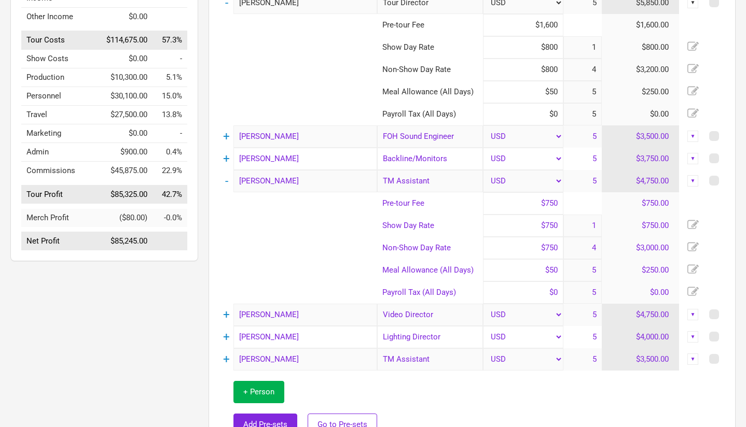
scroll to position [182, 0]
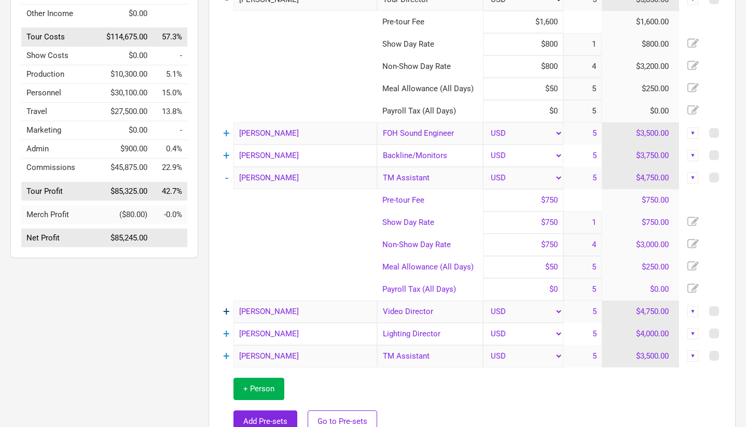
click at [224, 309] on link "+" at bounding box center [226, 311] width 7 height 13
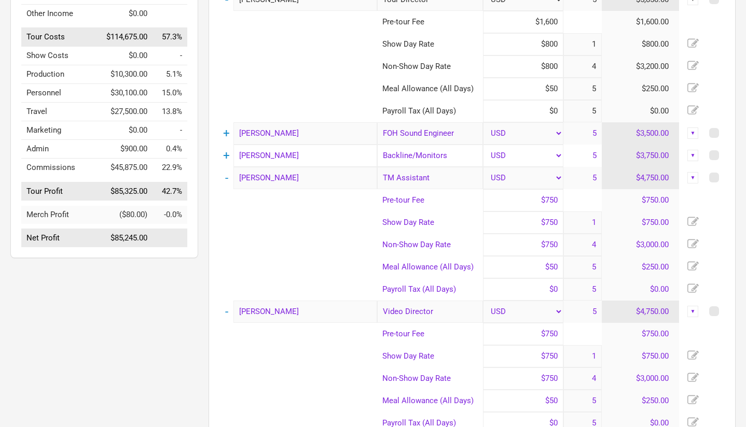
click at [550, 332] on input "$750" at bounding box center [523, 334] width 81 height 22
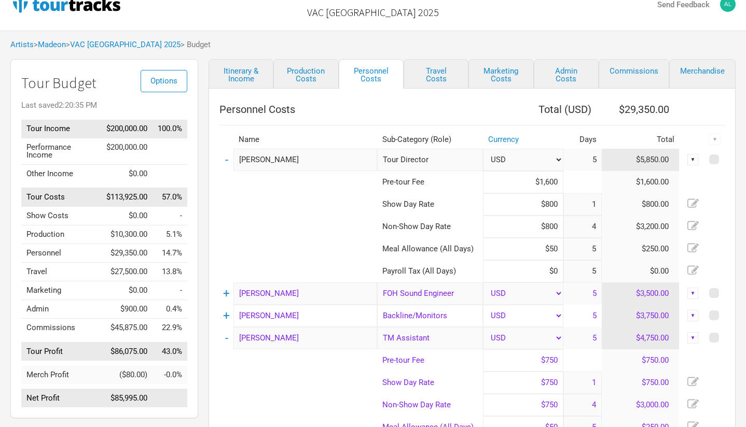
scroll to position [18, 0]
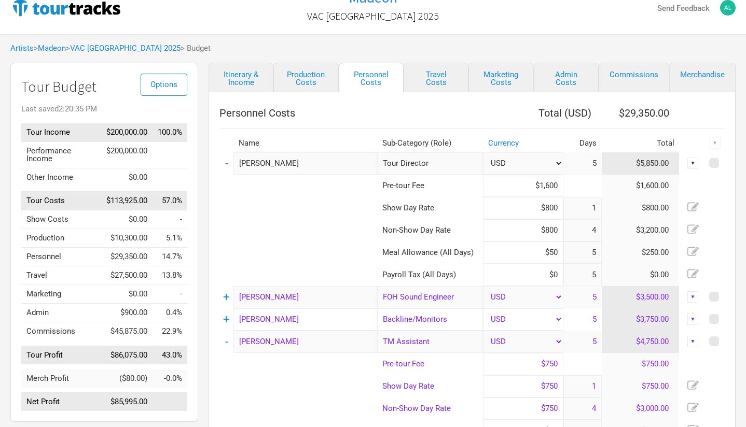
type input "$0"
click at [228, 164] on link "-" at bounding box center [226, 163] width 3 height 13
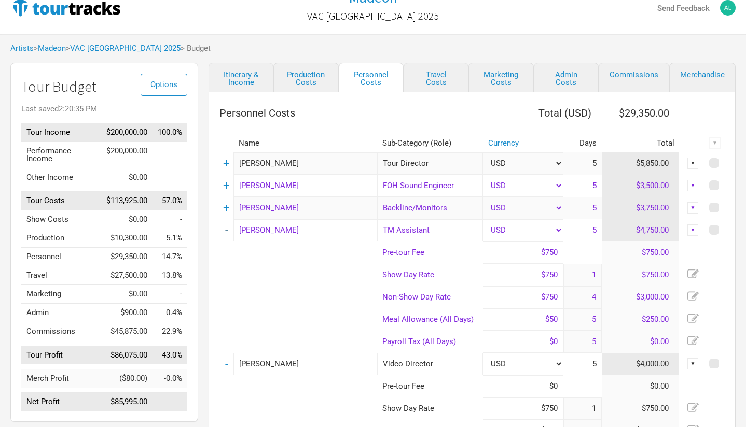
click at [226, 228] on link "-" at bounding box center [226, 230] width 3 height 13
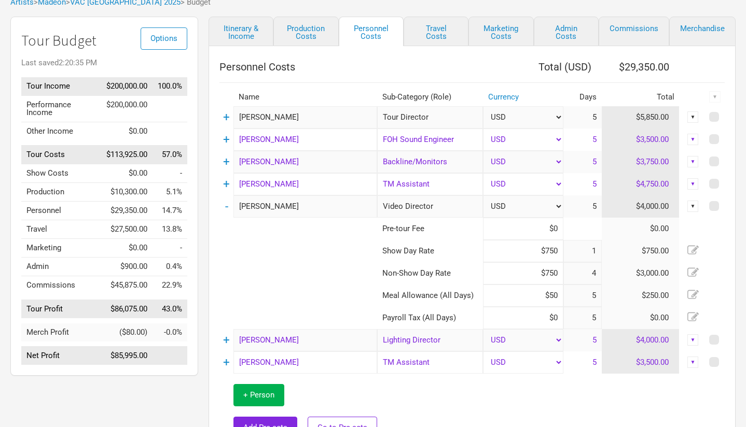
scroll to position [68, 0]
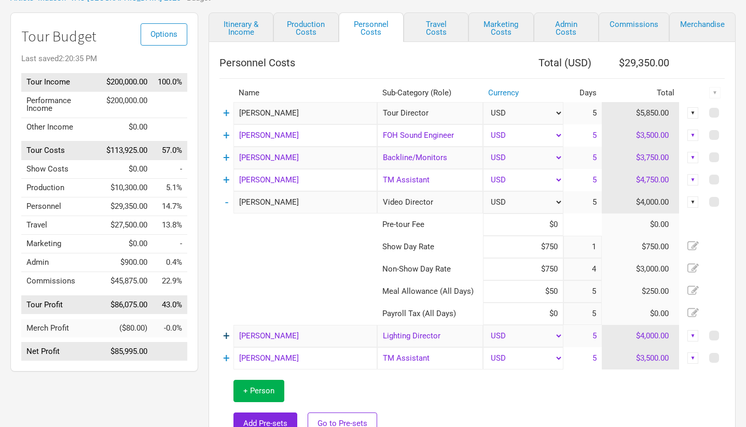
click at [229, 338] on link "+" at bounding box center [226, 335] width 7 height 13
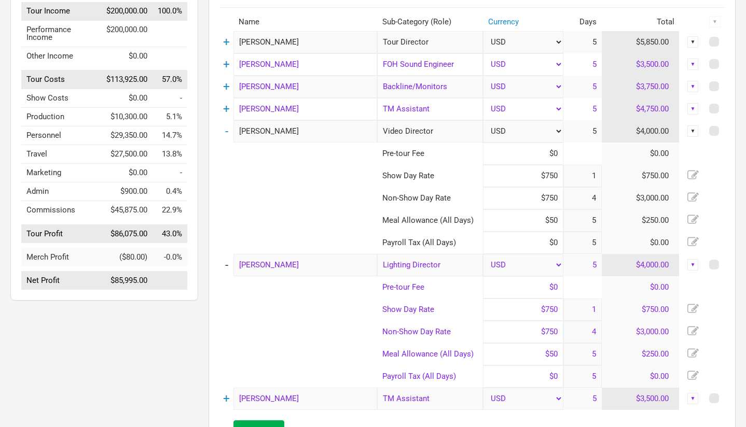
scroll to position [228, 0]
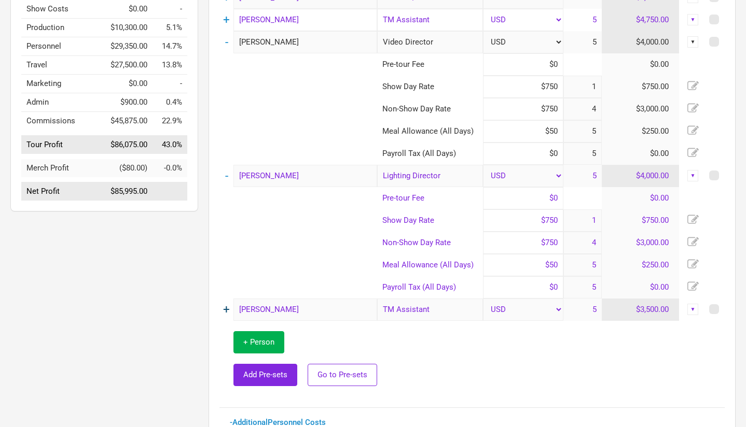
click at [226, 310] on link "+" at bounding box center [226, 309] width 7 height 13
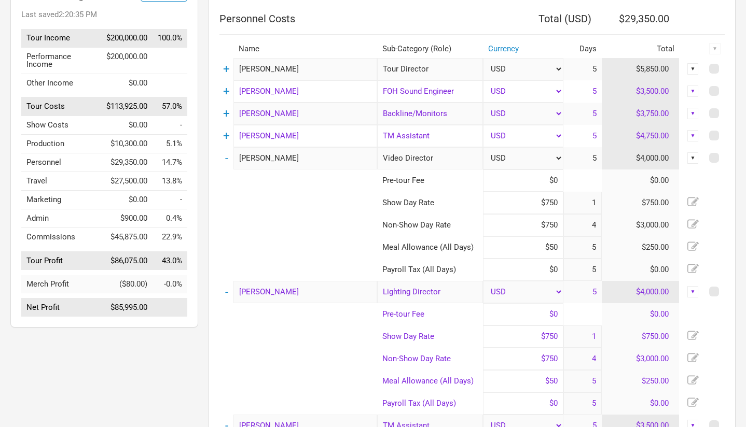
scroll to position [122, 0]
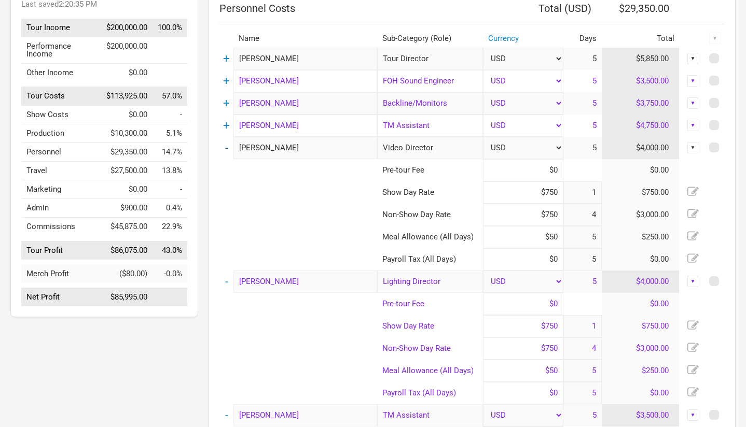
click at [227, 148] on link "-" at bounding box center [226, 147] width 3 height 13
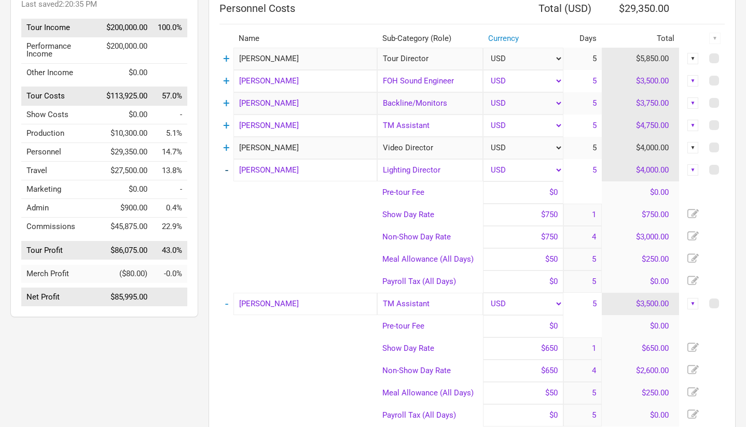
click at [226, 171] on link "-" at bounding box center [226, 169] width 3 height 13
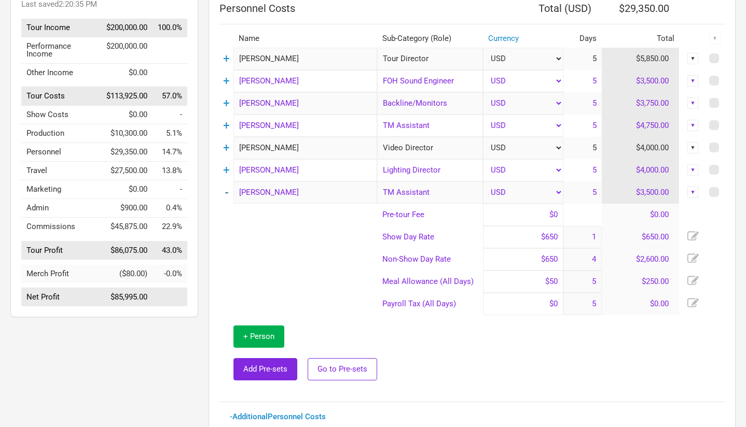
click at [227, 192] on link "-" at bounding box center [226, 192] width 3 height 13
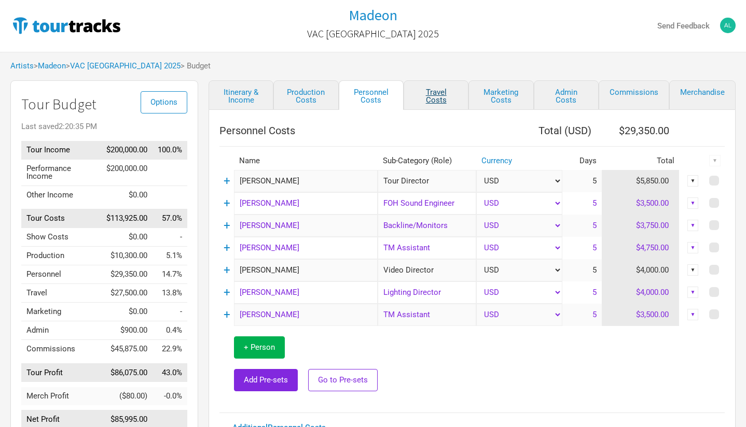
scroll to position [0, 0]
click at [437, 93] on link "Travel Costs" at bounding box center [436, 95] width 65 height 30
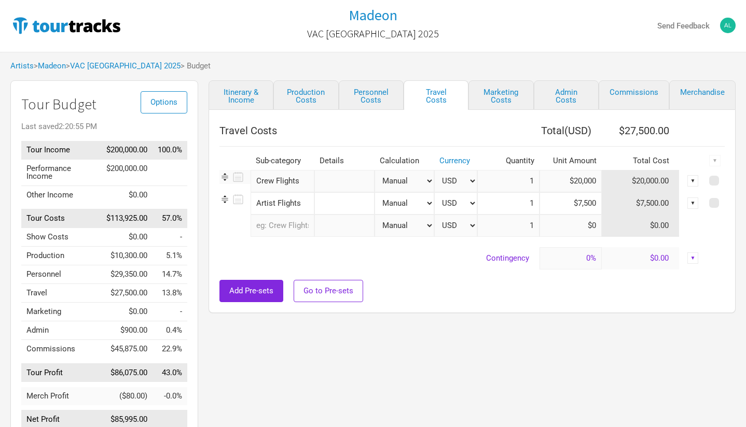
click at [586, 185] on input "$20,000" at bounding box center [571, 181] width 62 height 22
type input "$16,000"
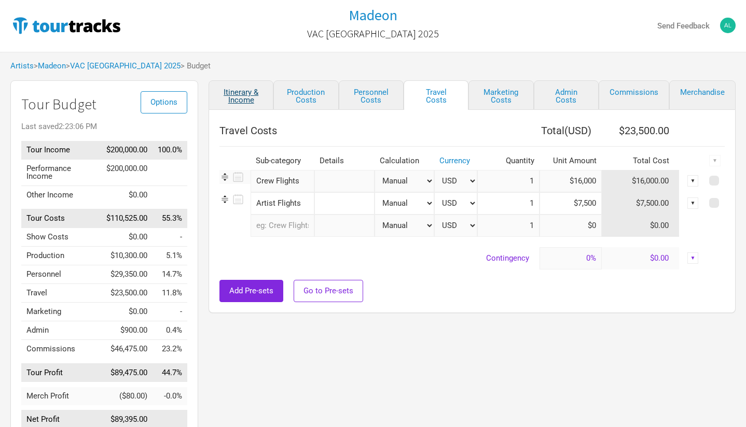
click at [247, 98] on link "Itinerary & Income" at bounding box center [241, 95] width 65 height 30
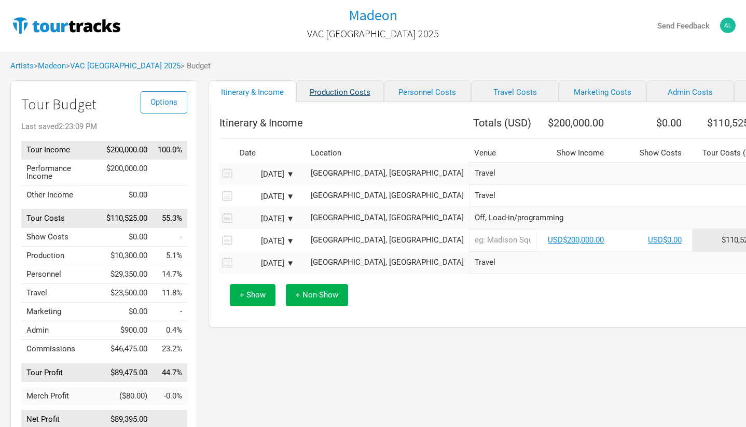
click at [320, 96] on link "Production Costs" at bounding box center [340, 91] width 88 height 22
select select "Shows"
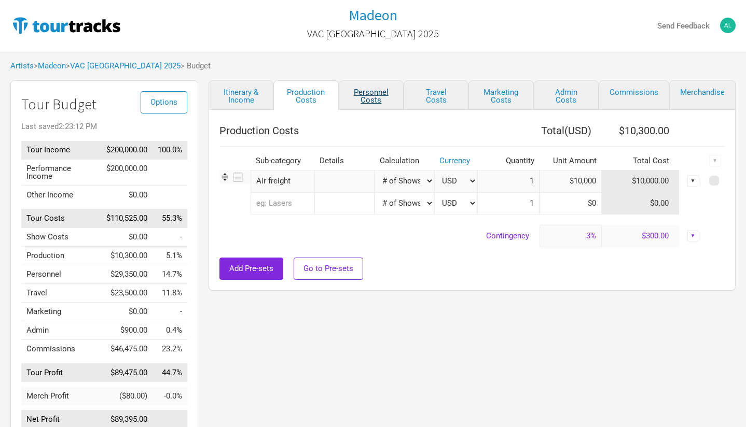
click at [378, 99] on link "Personnel Costs" at bounding box center [371, 95] width 65 height 30
select select "Shows"
select select "Total Days"
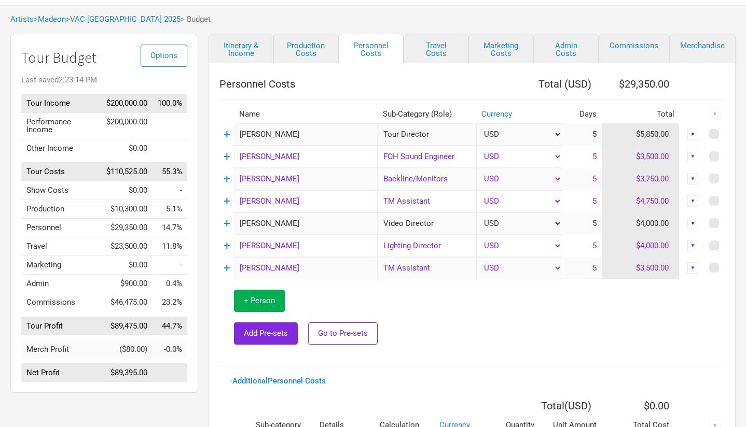
scroll to position [49, 0]
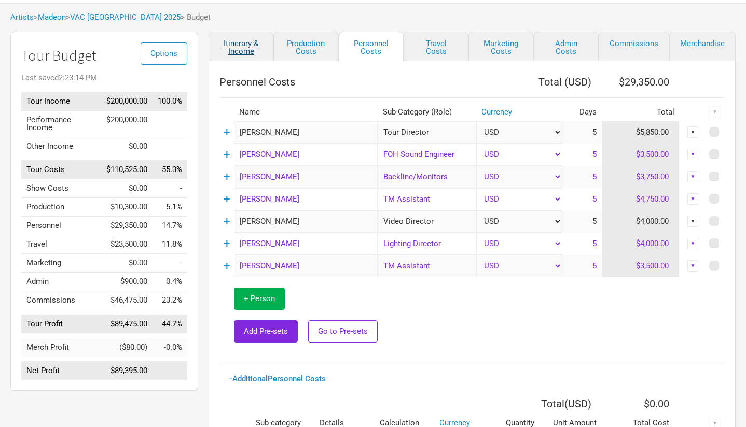
click at [254, 47] on link "Itinerary & Income" at bounding box center [241, 47] width 65 height 30
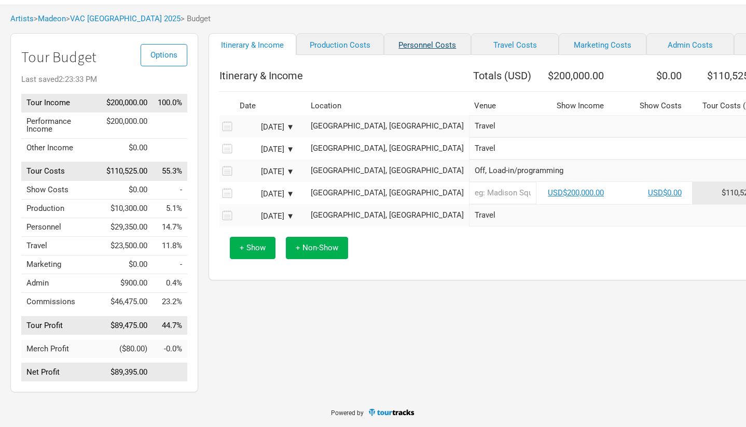
click at [396, 52] on link "Personnel Costs" at bounding box center [428, 44] width 88 height 22
select select "Shows"
select select "Total Days"
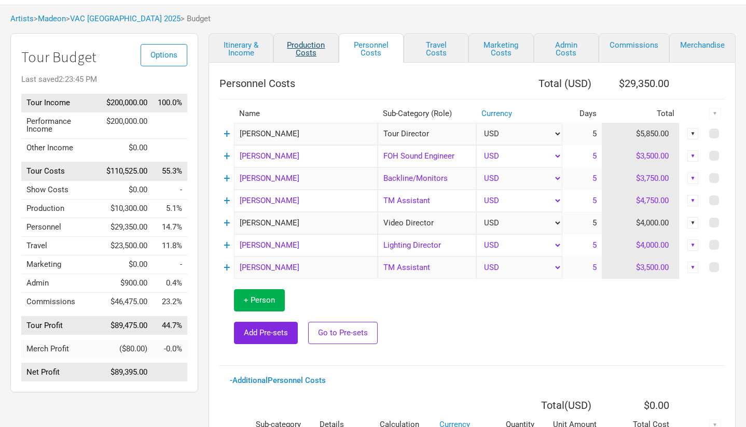
click at [311, 48] on link "Production Costs" at bounding box center [305, 48] width 65 height 30
select select "Shows"
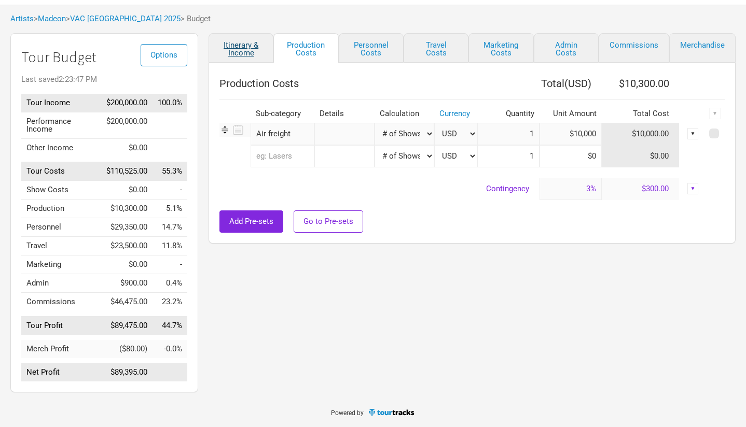
click at [249, 53] on link "Itinerary & Income" at bounding box center [241, 48] width 65 height 30
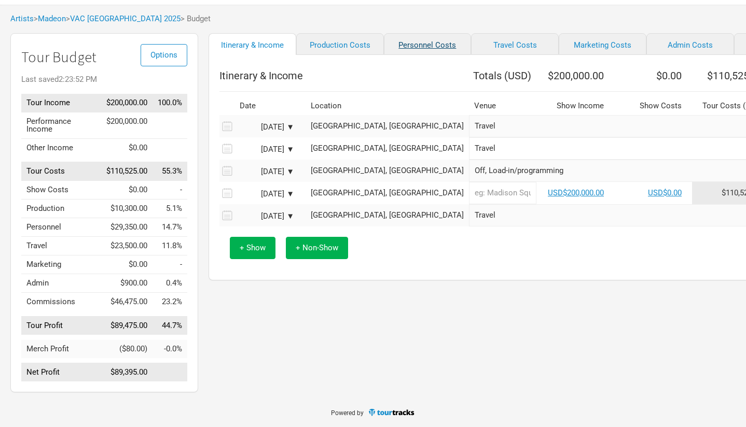
click at [402, 47] on link "Personnel Costs" at bounding box center [428, 44] width 88 height 22
select select "Shows"
select select "Total Days"
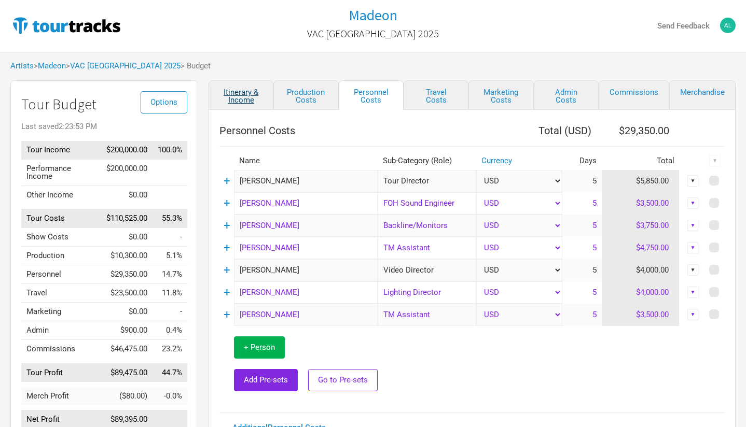
click at [249, 96] on link "Itinerary & Income" at bounding box center [241, 95] width 65 height 30
